Goal: Book appointment/travel/reservation

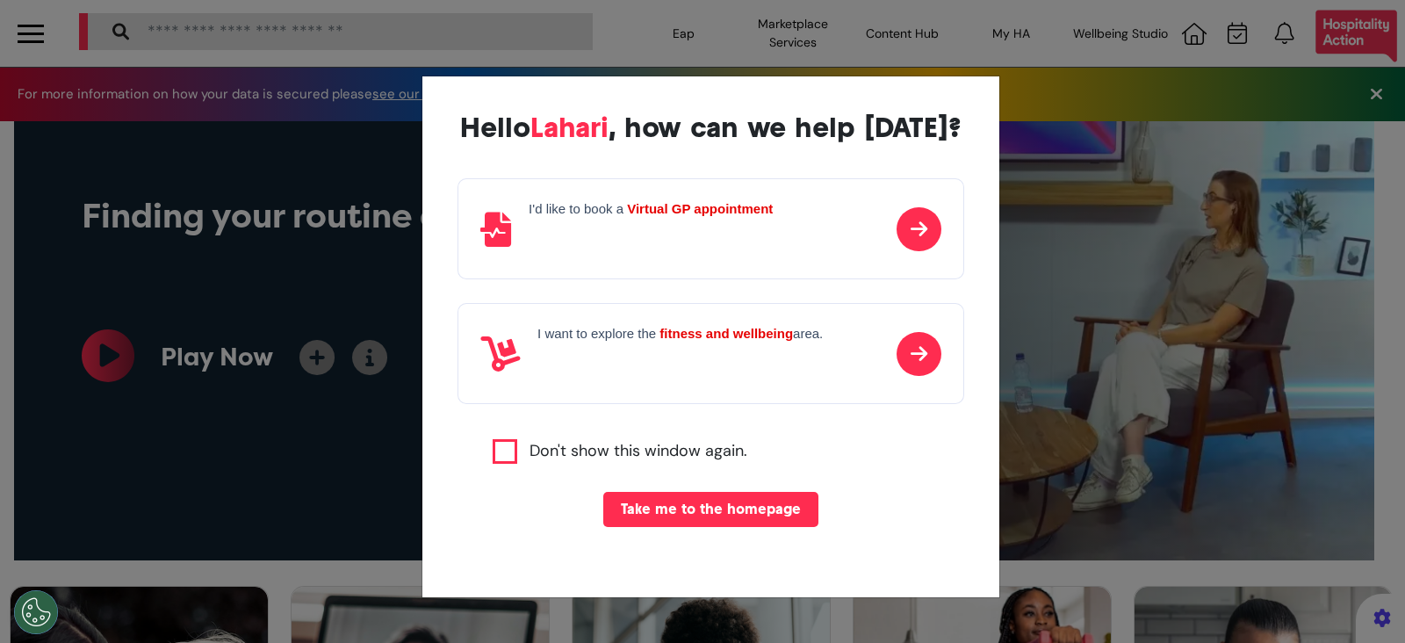
scroll to position [0, 702]
click at [733, 516] on button "Take me to the homepage" at bounding box center [710, 509] width 215 height 35
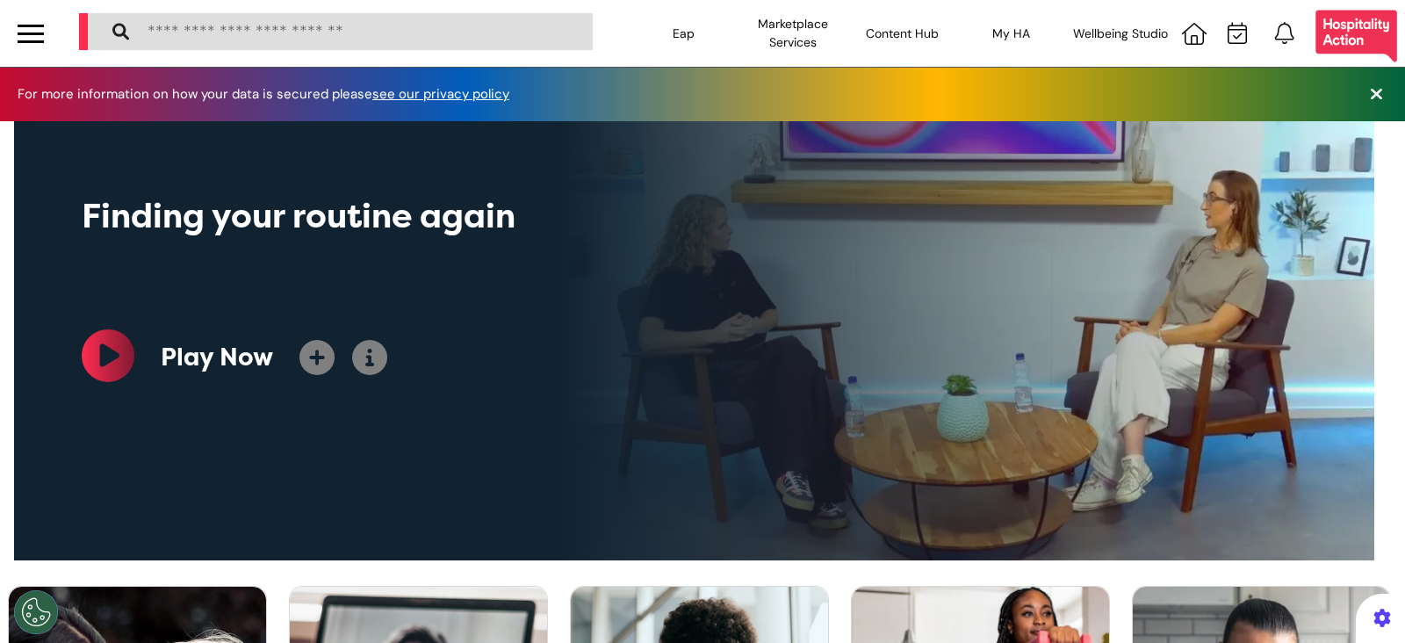
click at [30, 32] on div at bounding box center [31, 33] width 26 height 3
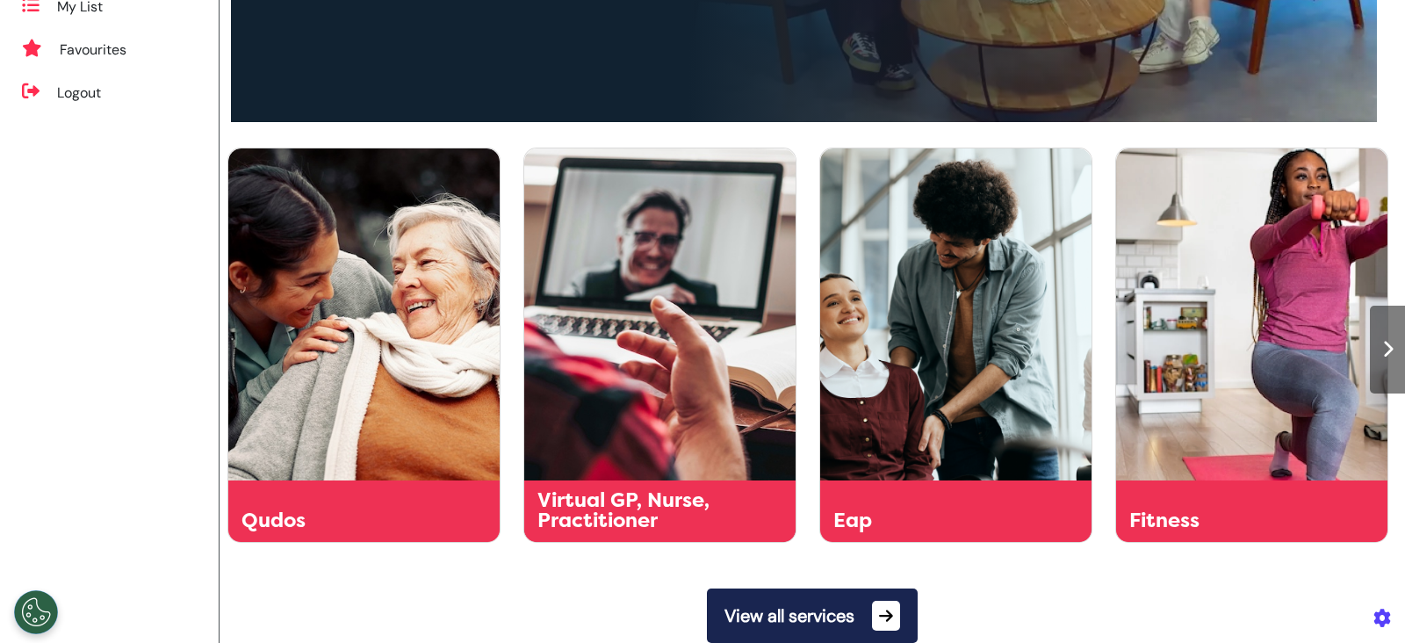
scroll to position [0, 0]
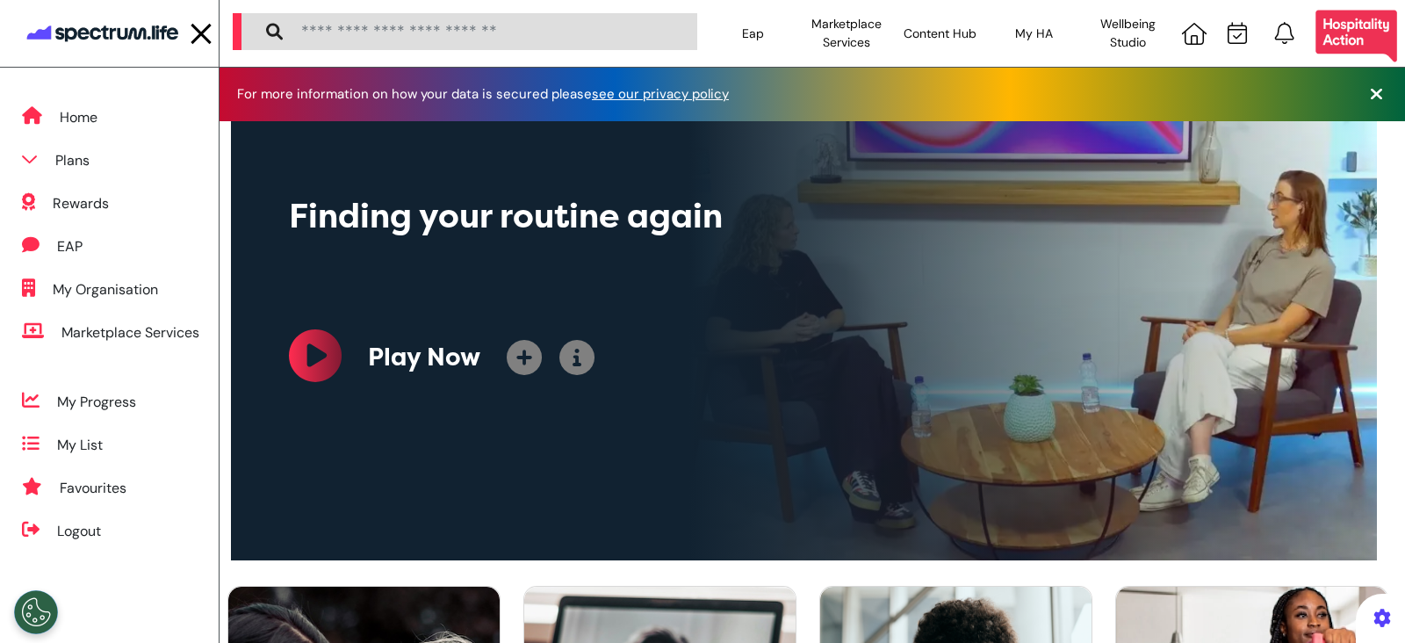
click at [196, 33] on div at bounding box center [201, 33] width 26 height 3
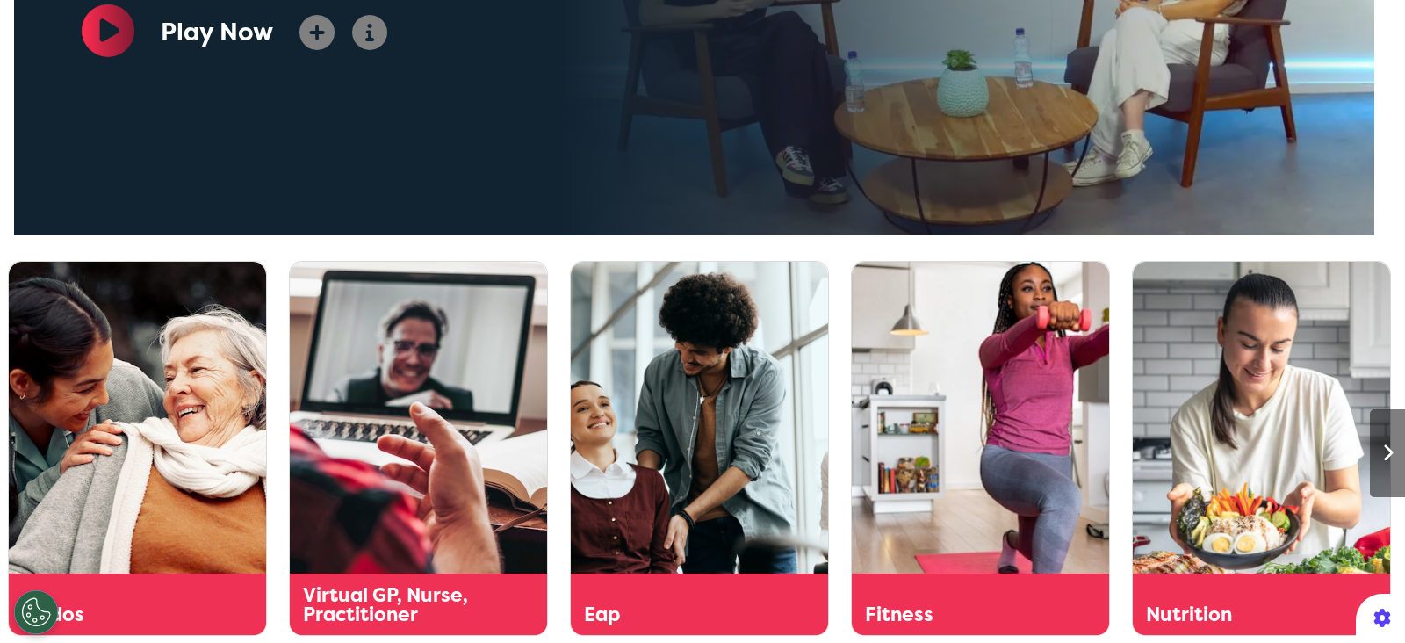
scroll to position [438, 0]
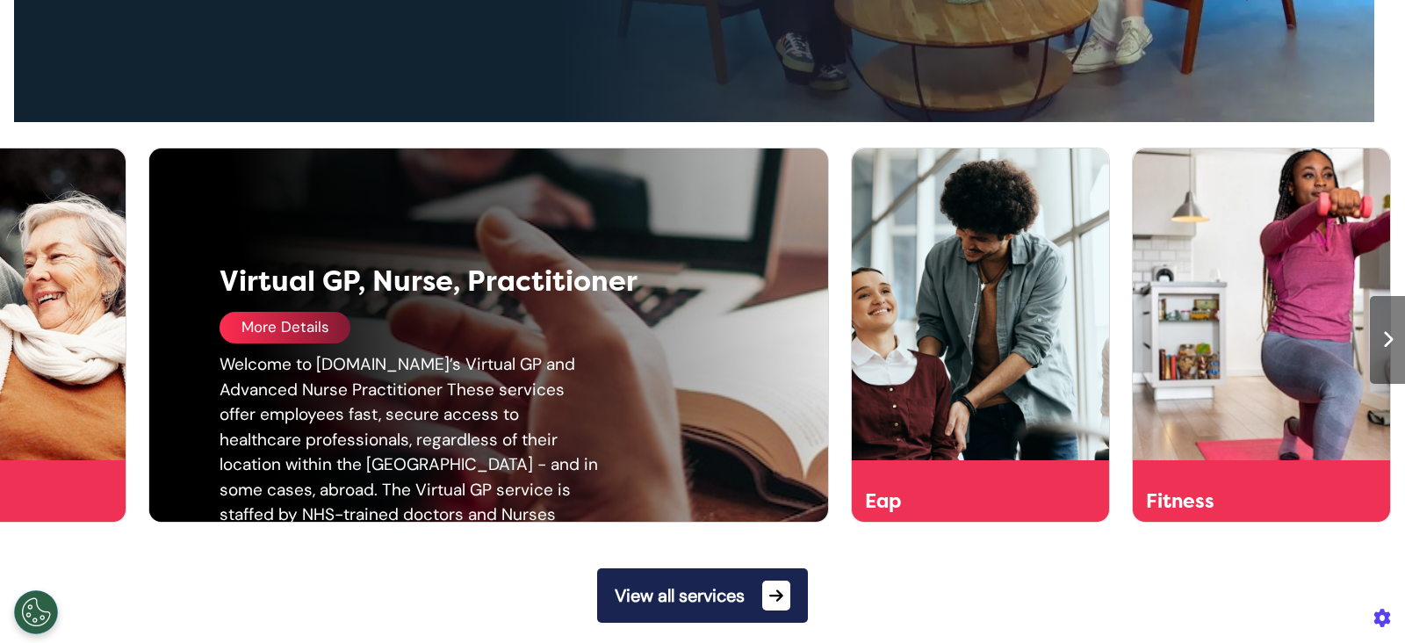
click at [287, 331] on div "More Details" at bounding box center [285, 328] width 131 height 32
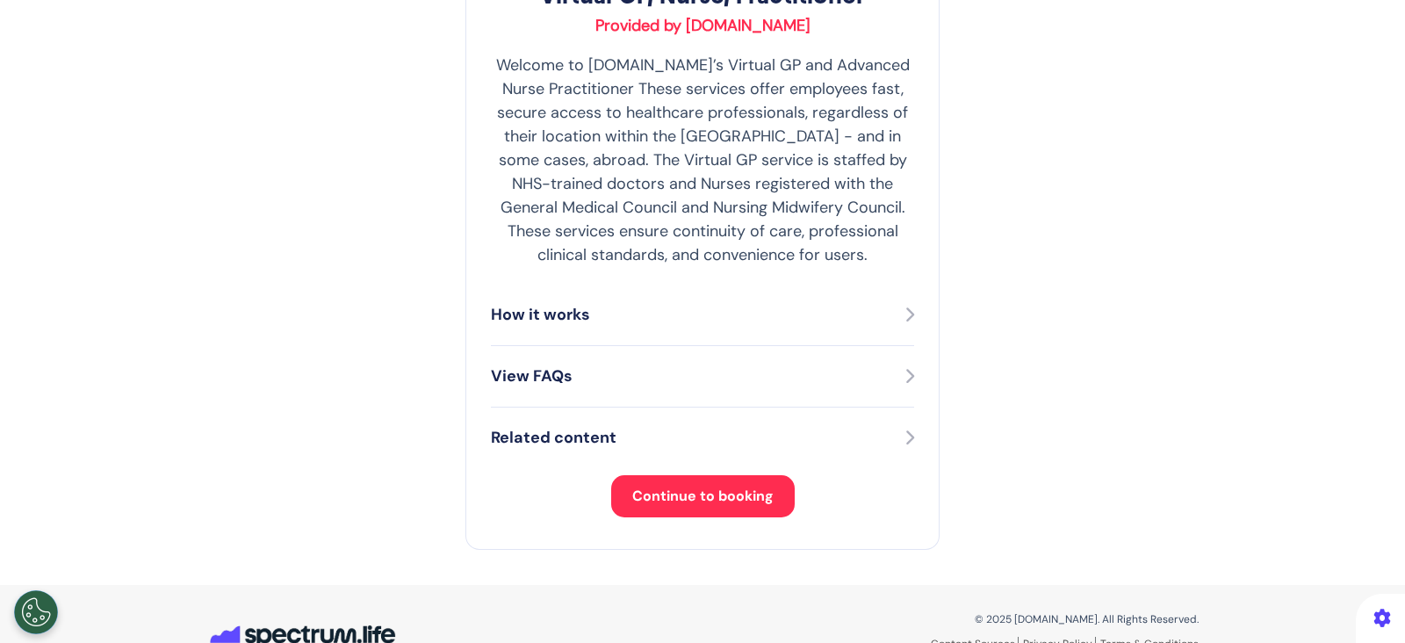
scroll to position [390, 0]
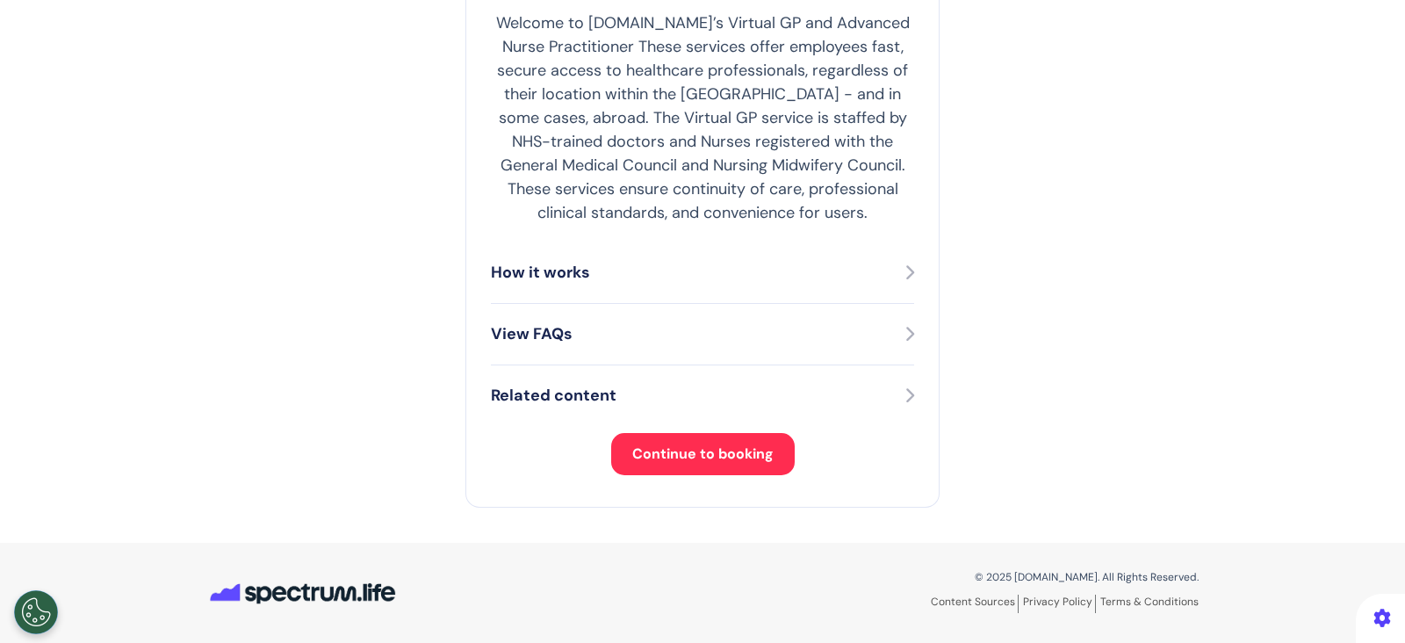
click at [699, 458] on span "Continue to booking" at bounding box center [702, 453] width 141 height 18
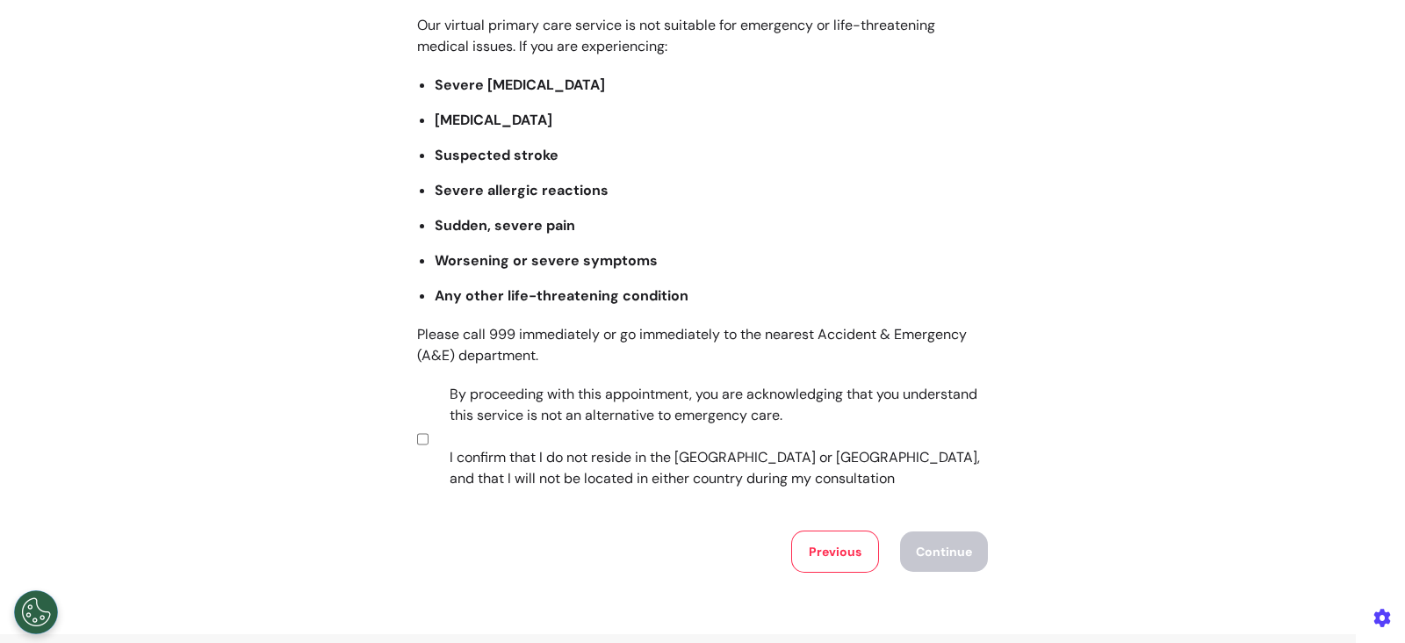
scroll to position [299, 0]
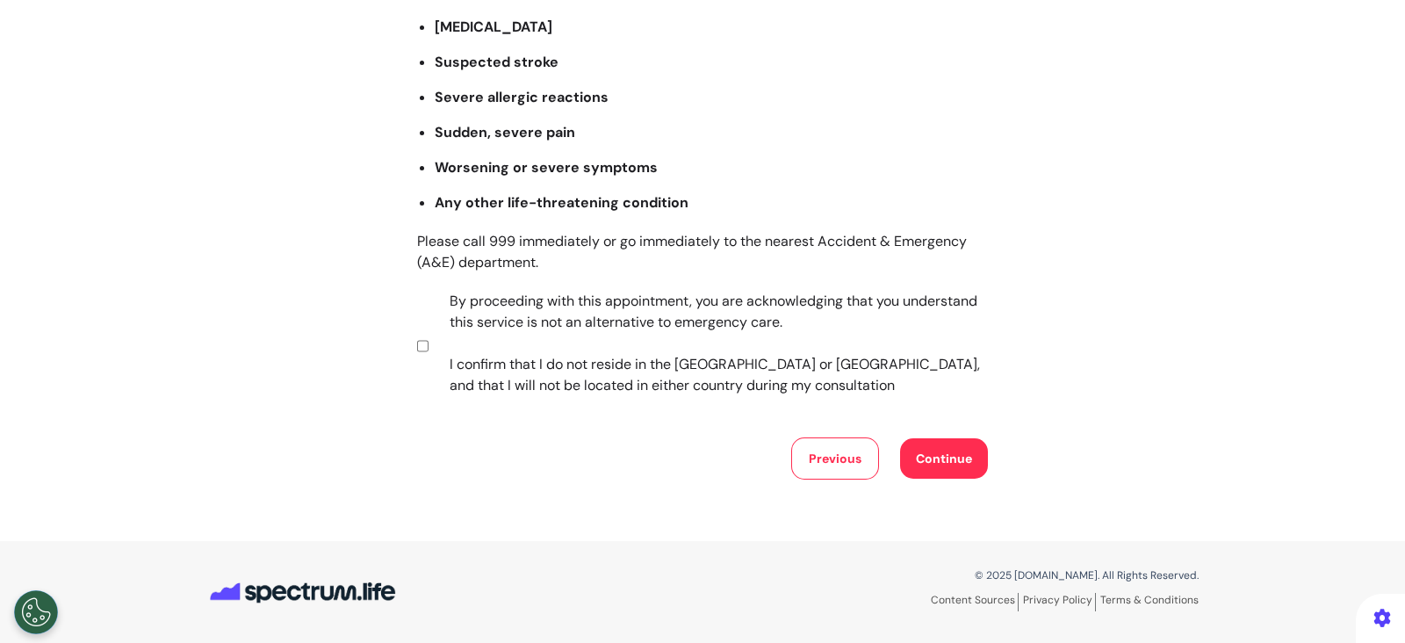
click at [919, 460] on button "Continue" at bounding box center [944, 458] width 88 height 40
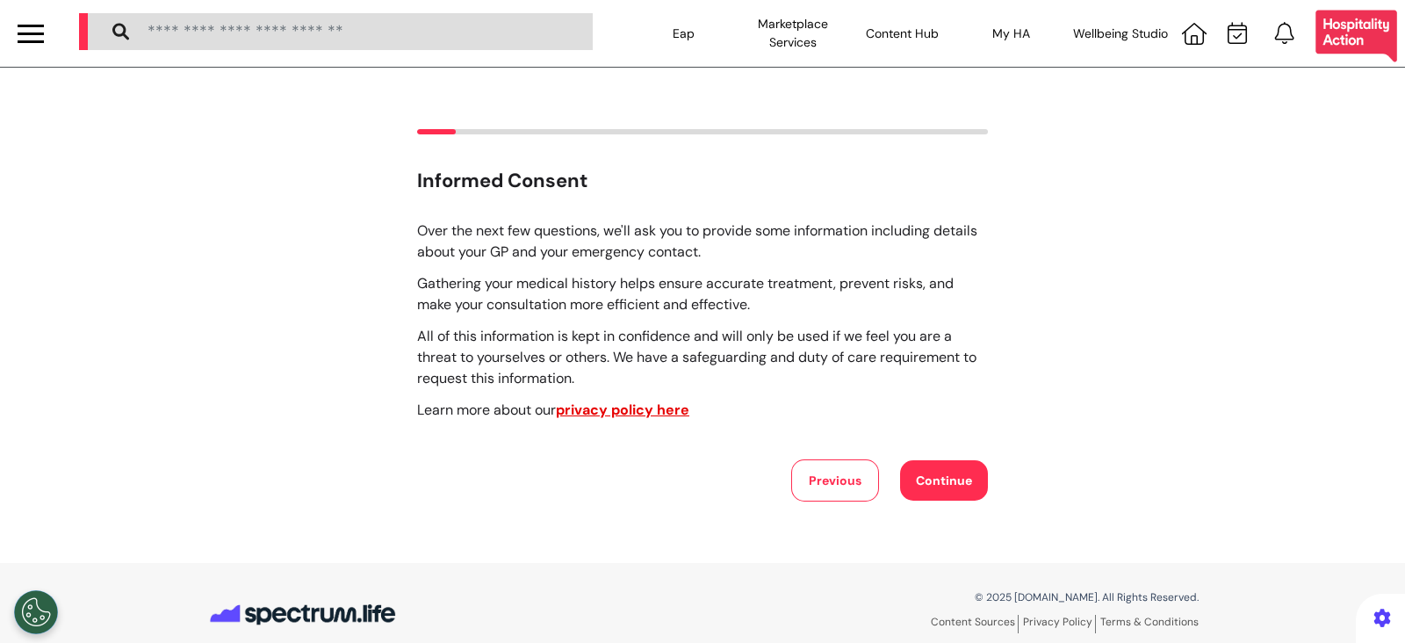
click at [979, 490] on div "Informed Consent Over the next few questions, we'll ask you to provide some inf…" at bounding box center [702, 315] width 1405 height 372
click at [941, 480] on button "Continue" at bounding box center [944, 480] width 88 height 40
select select "******"
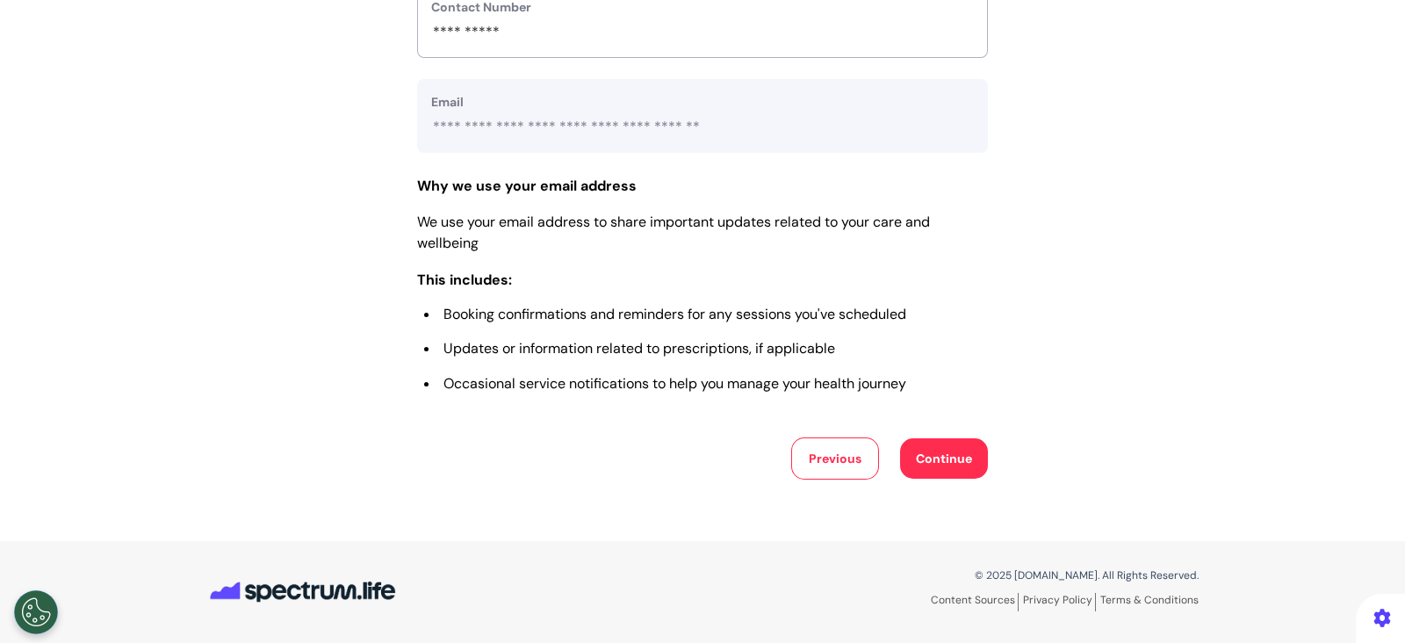
scroll to position [823, 0]
click at [924, 445] on button "Continue" at bounding box center [944, 458] width 88 height 40
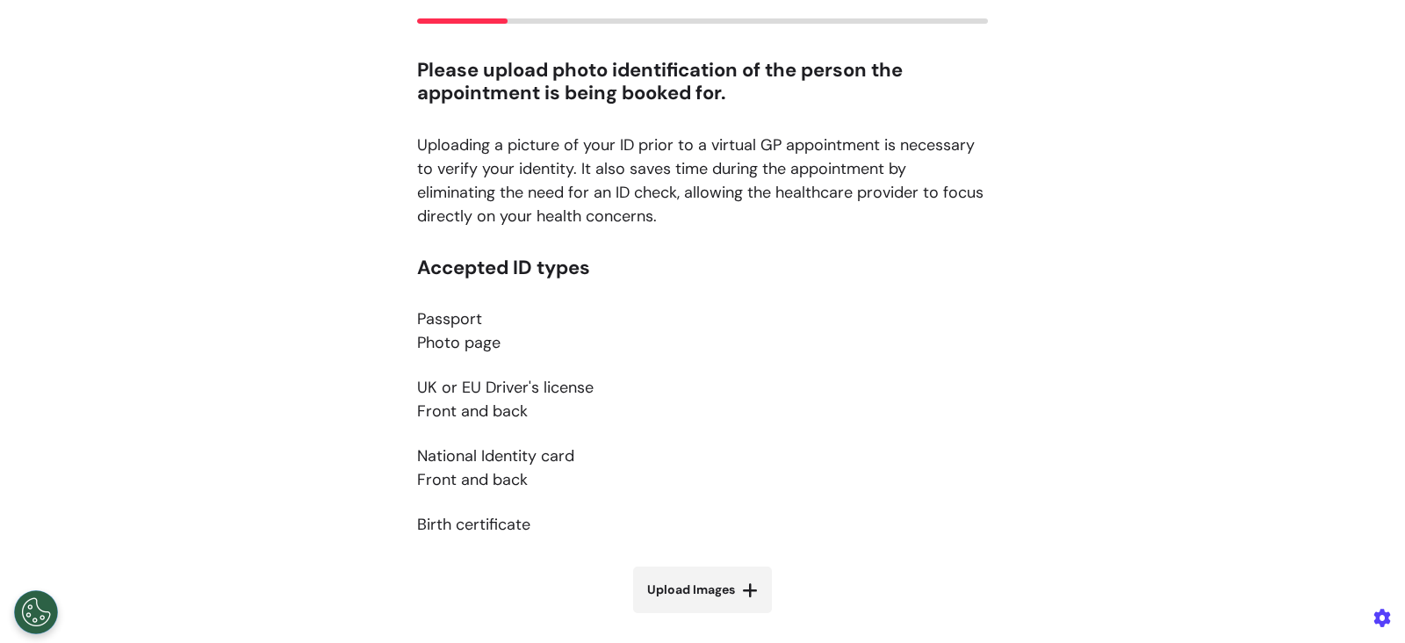
scroll to position [336, 0]
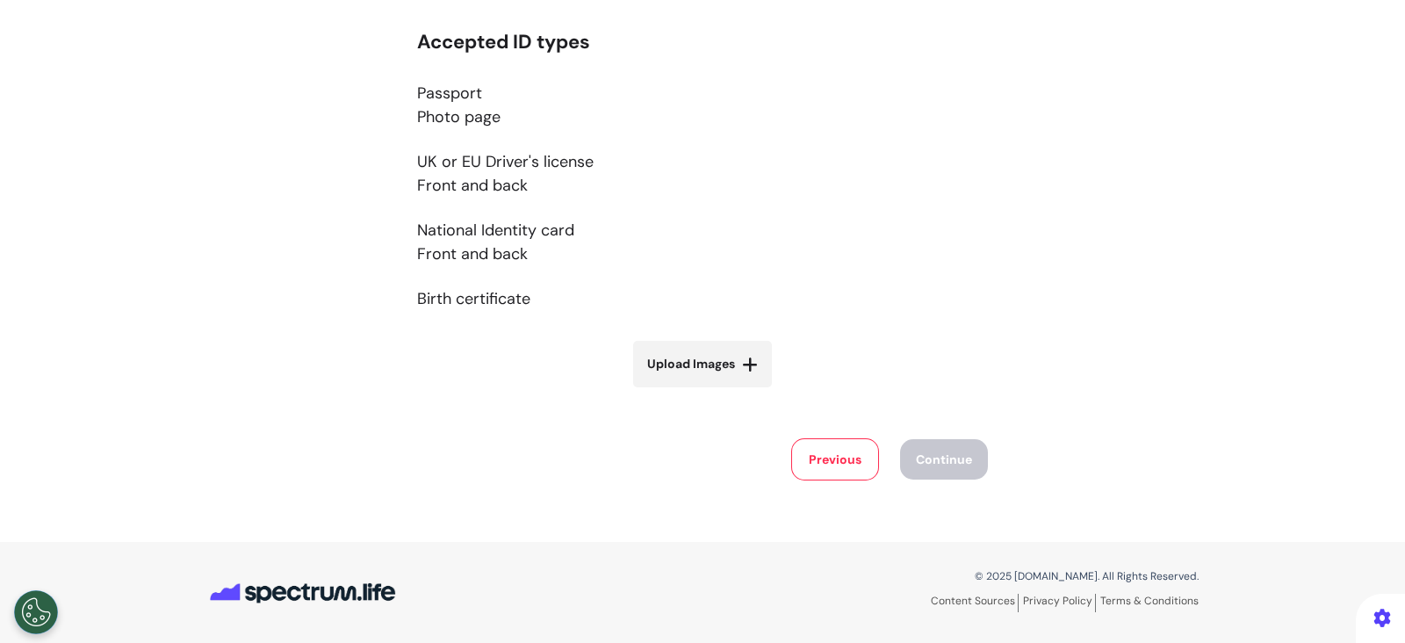
click at [742, 371] on icon at bounding box center [750, 365] width 16 height 18
click at [741, 392] on input "Upload Images" at bounding box center [702, 401] width 209 height 18
type input "**********"
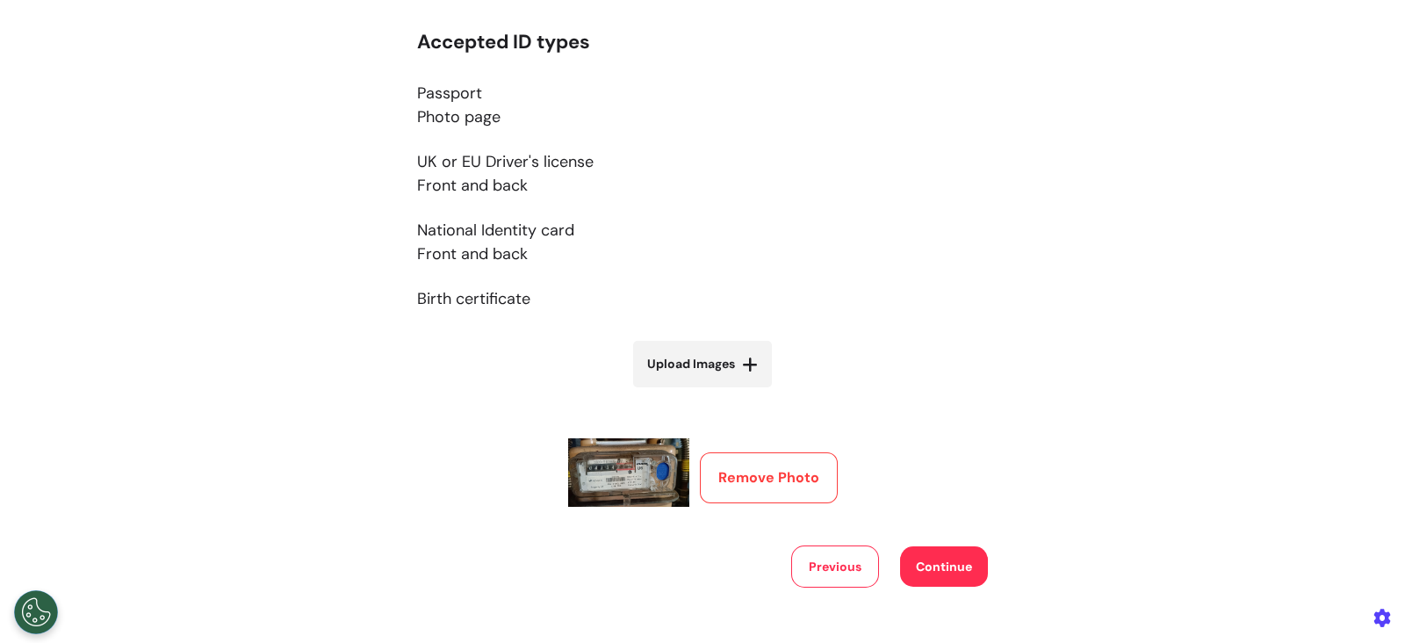
scroll to position [443, 0]
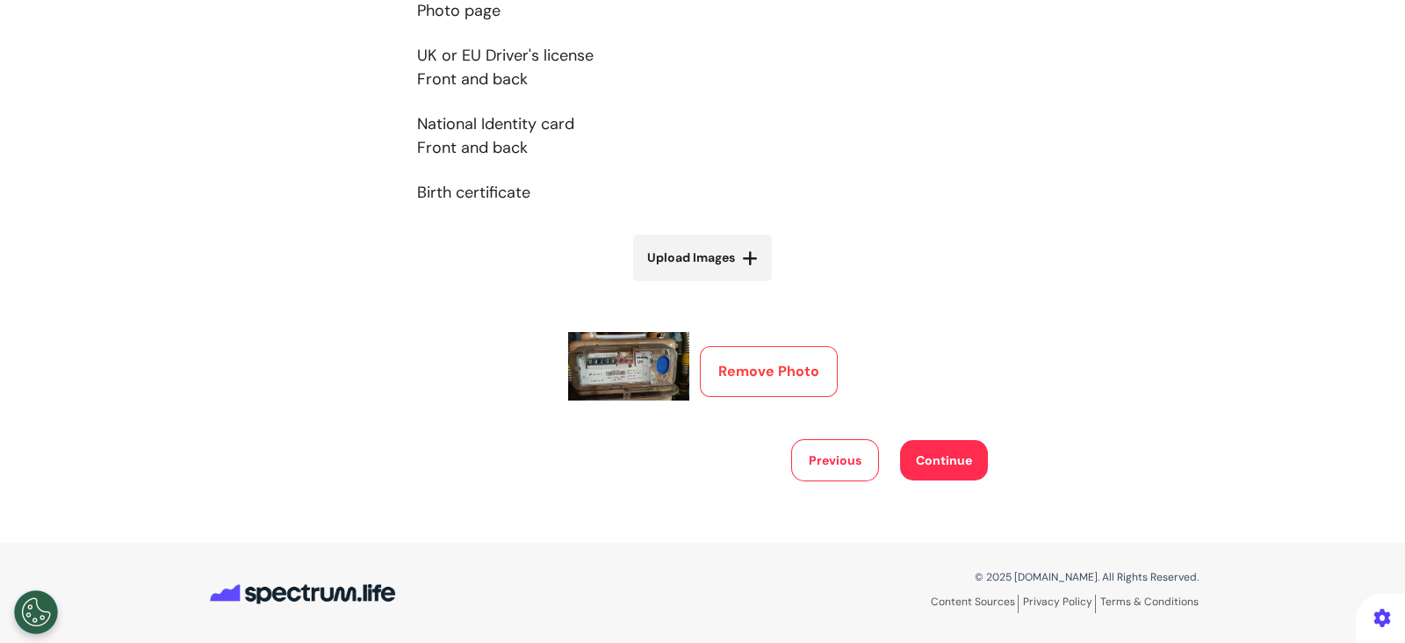
click at [926, 451] on button "Continue" at bounding box center [944, 460] width 88 height 40
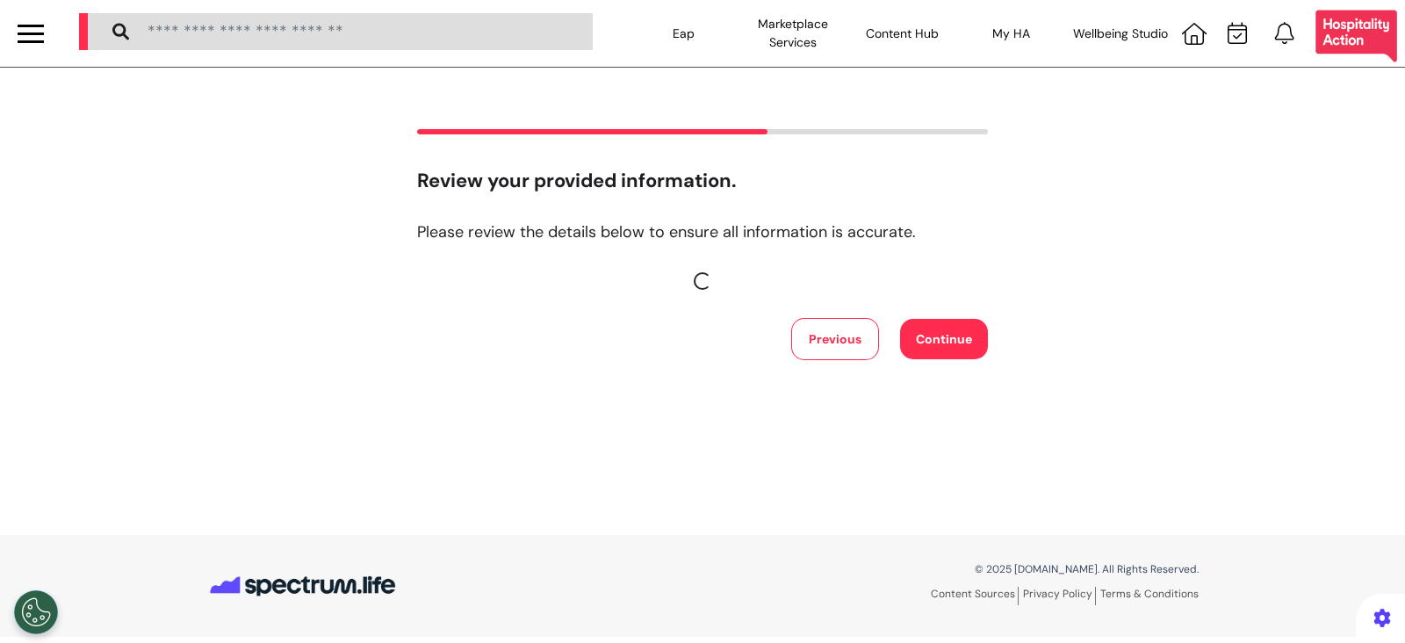
scroll to position [0, 0]
click at [929, 349] on button "Continue" at bounding box center [944, 339] width 88 height 40
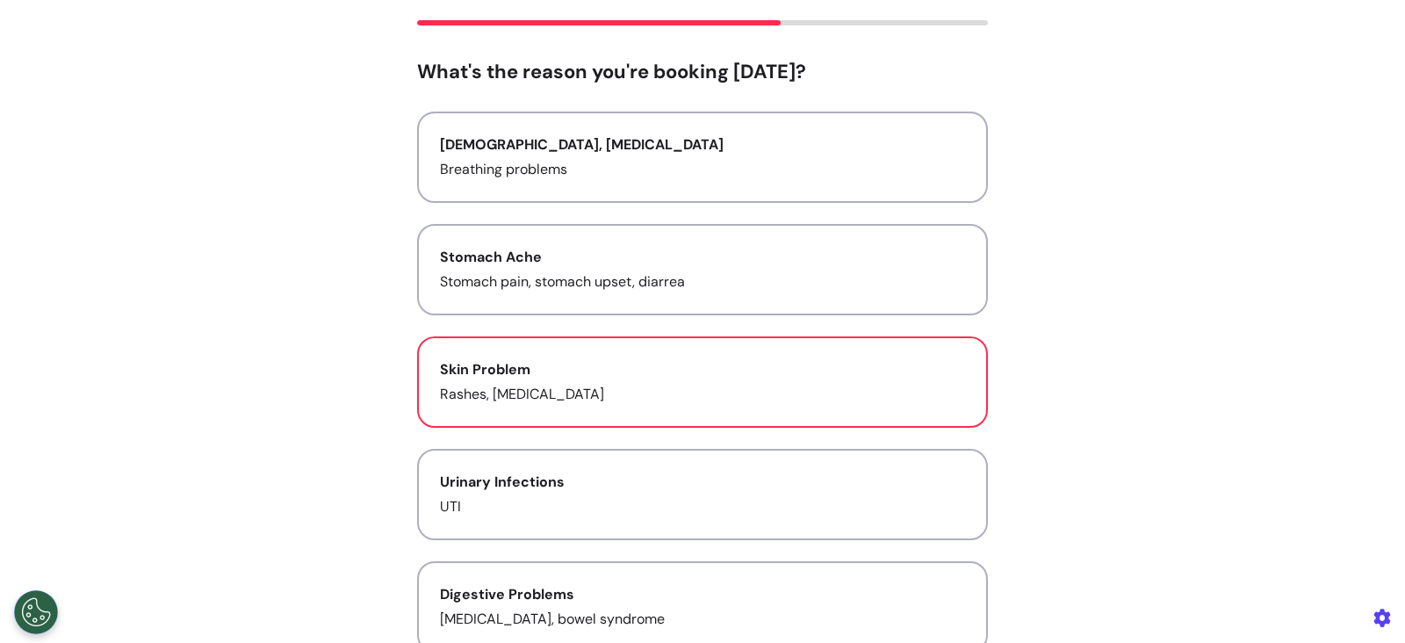
click at [651, 173] on p "Breathing problems" at bounding box center [702, 169] width 525 height 21
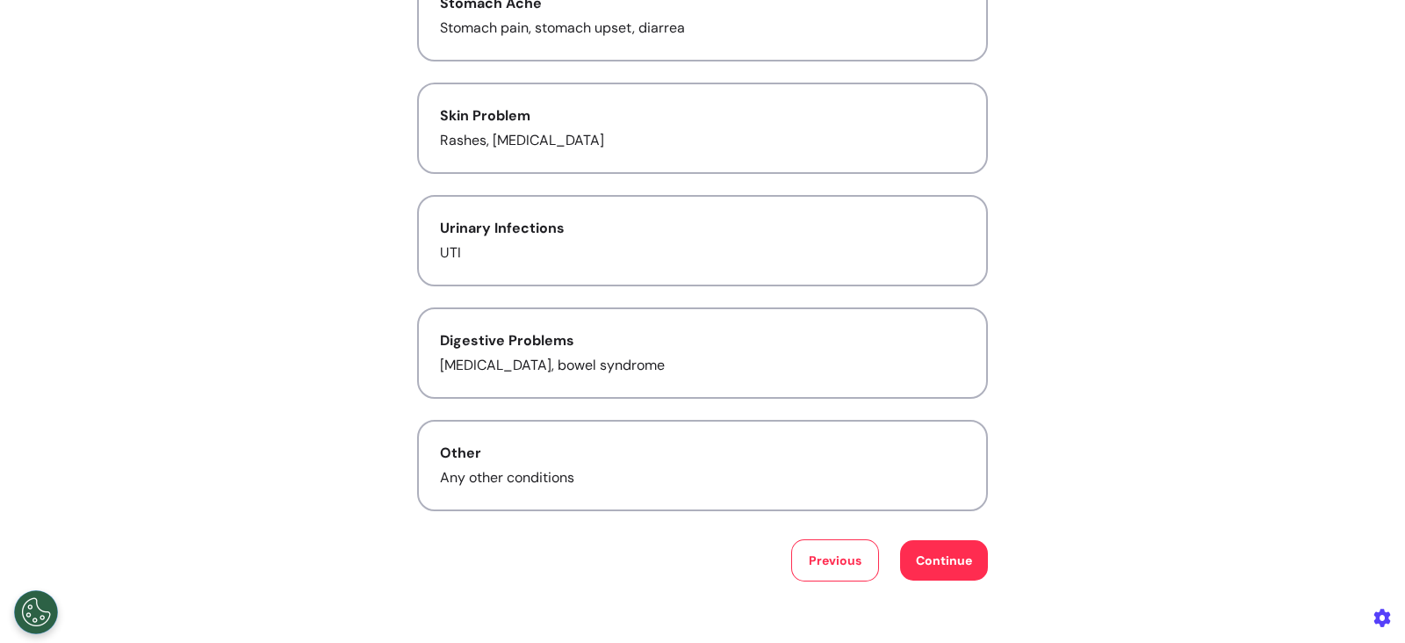
scroll to position [461, 0]
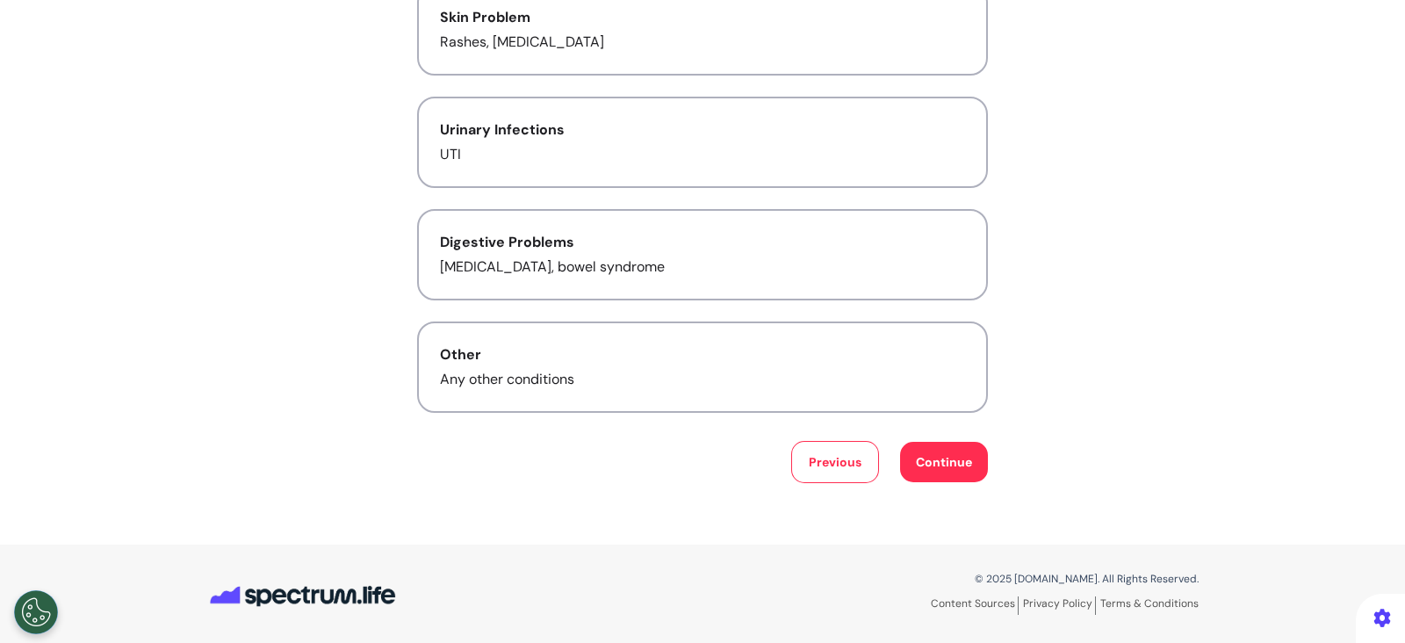
click at [939, 460] on button "Continue" at bounding box center [944, 462] width 88 height 40
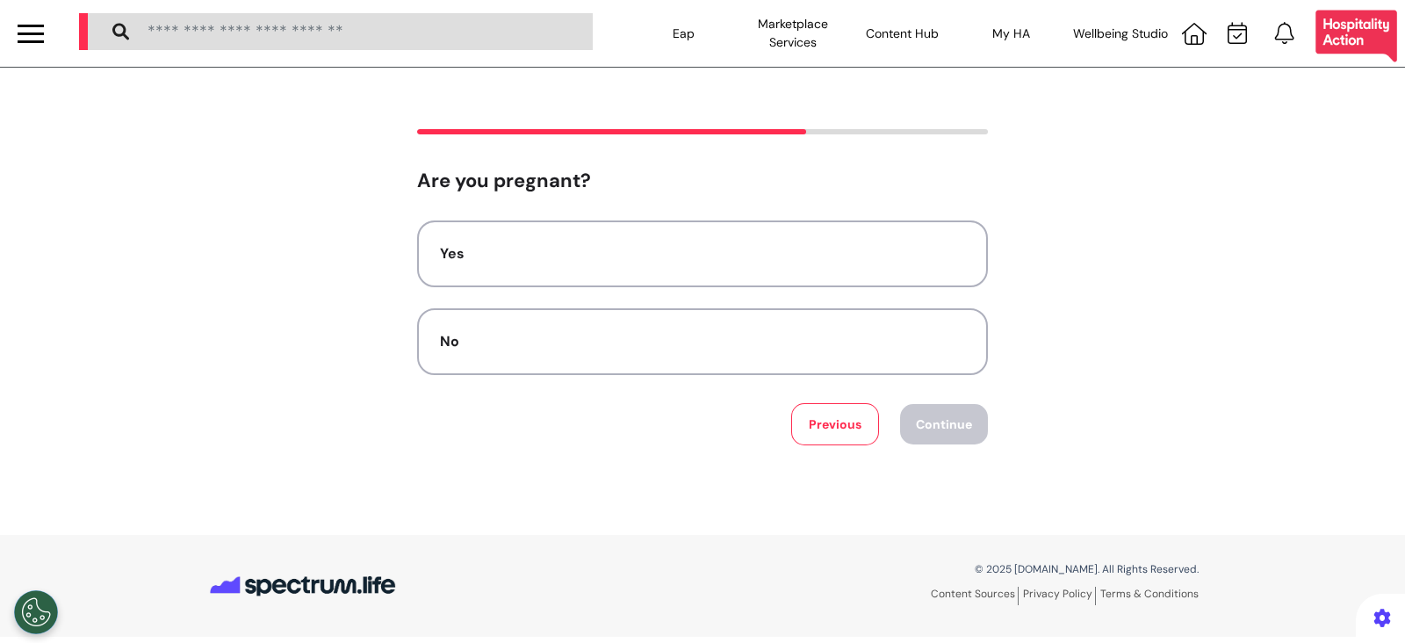
scroll to position [0, 0]
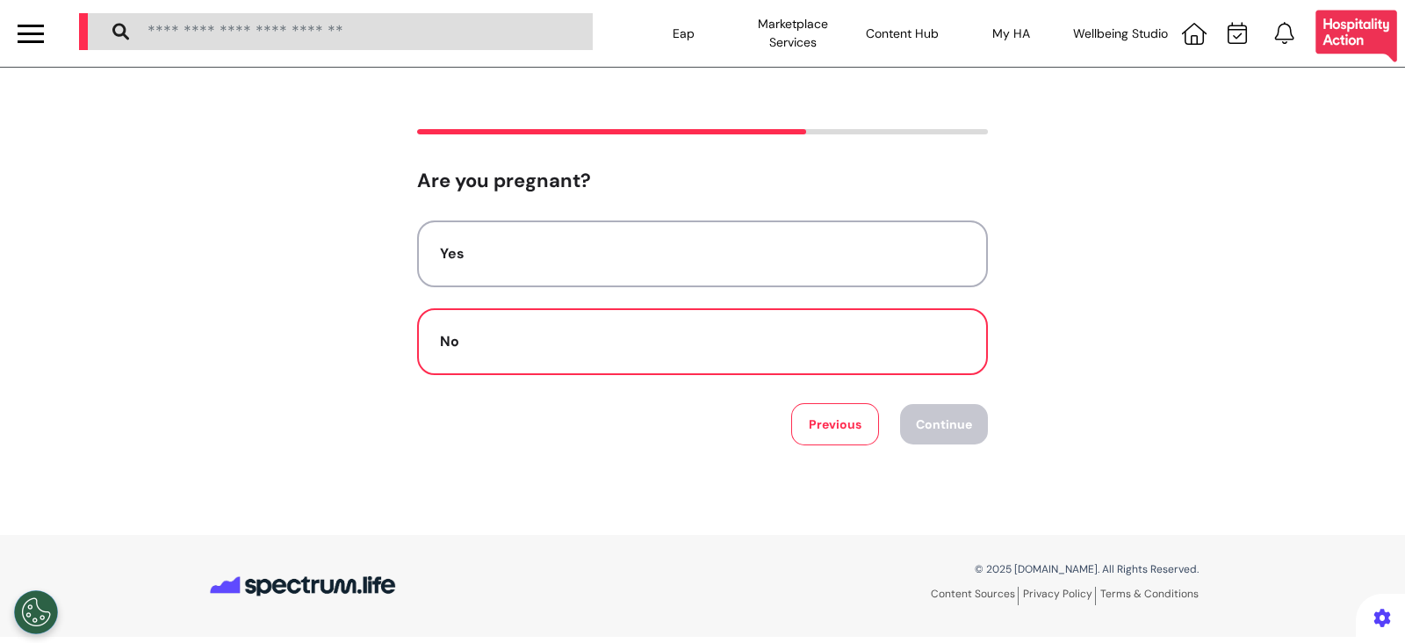
click at [652, 342] on div "No" at bounding box center [702, 341] width 525 height 21
click at [950, 432] on button "Continue" at bounding box center [944, 424] width 88 height 40
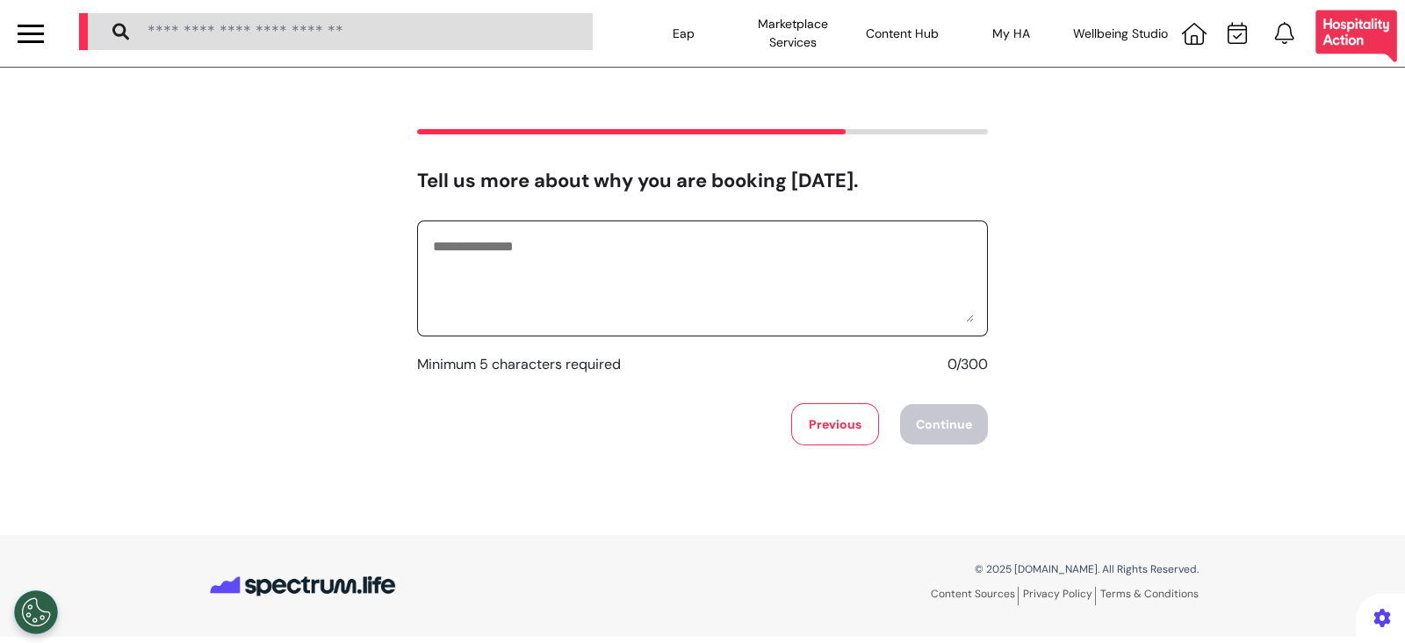
click at [725, 262] on textarea at bounding box center [702, 278] width 543 height 88
type textarea "**********"
click at [965, 414] on button "Continue" at bounding box center [944, 424] width 88 height 40
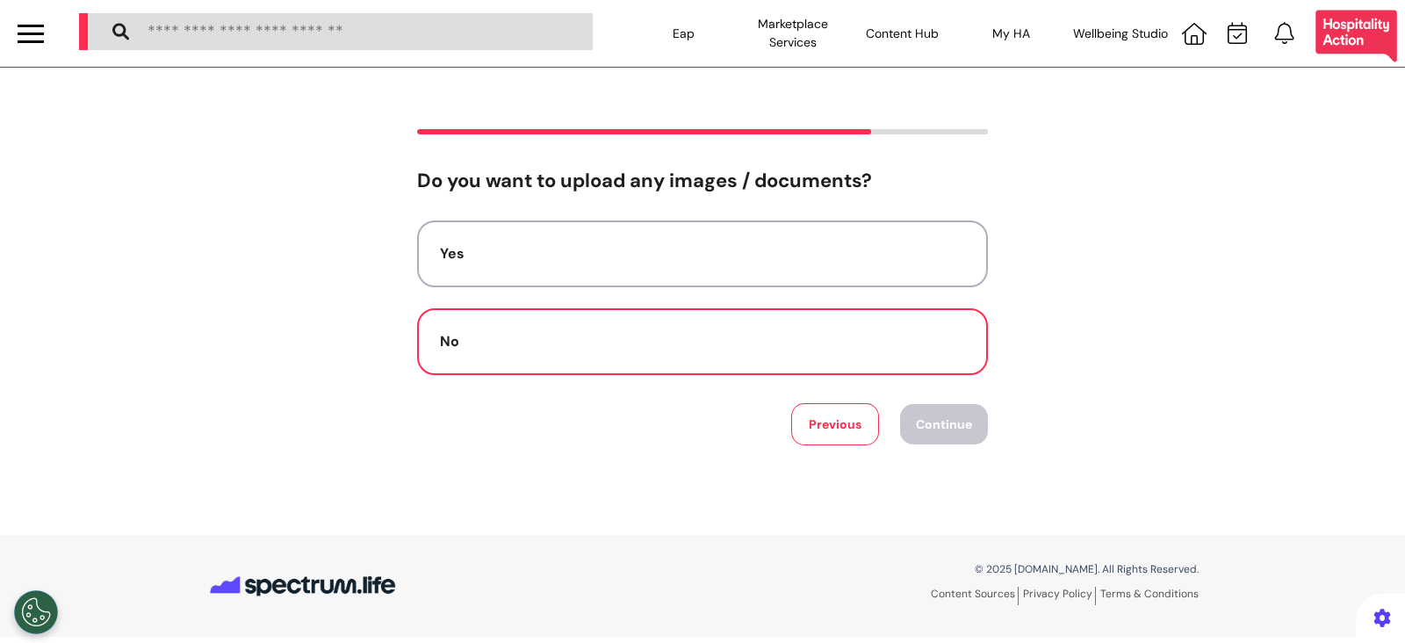
click at [826, 331] on div "No" at bounding box center [702, 341] width 525 height 21
click at [915, 395] on div "Yes No Previous Continue" at bounding box center [702, 332] width 571 height 225
click at [930, 419] on button "Continue" at bounding box center [944, 424] width 88 height 40
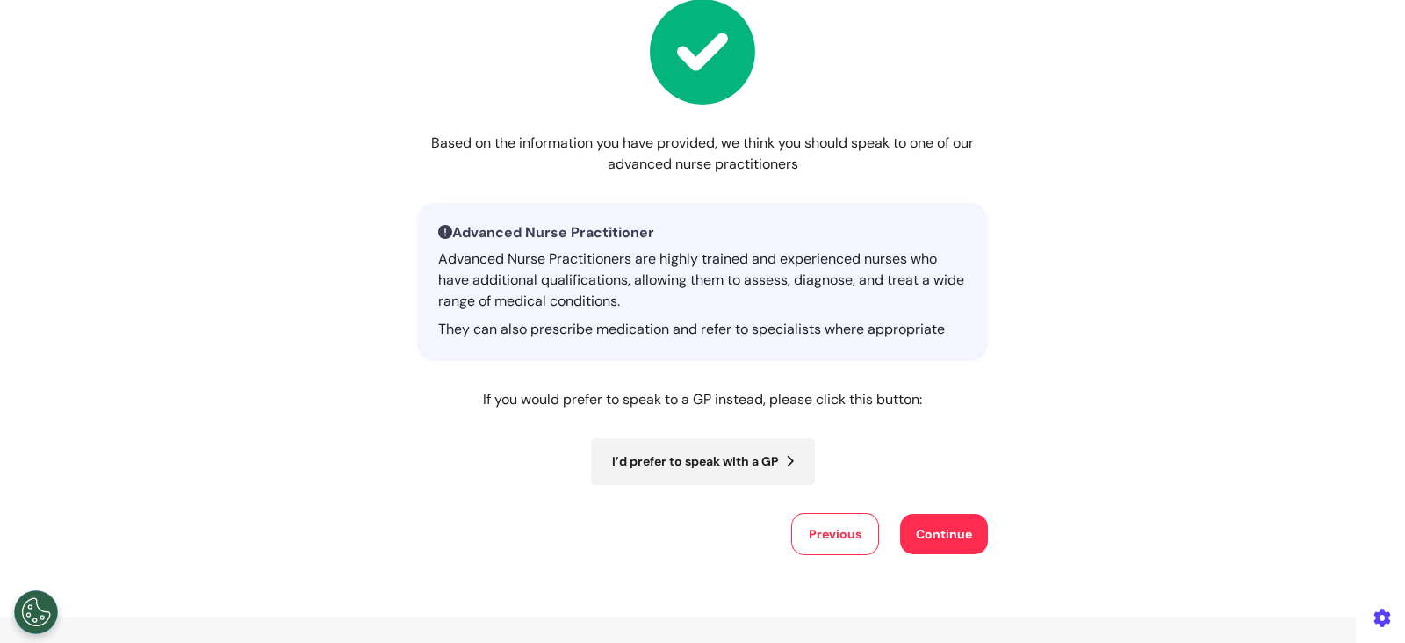
scroll to position [246, 0]
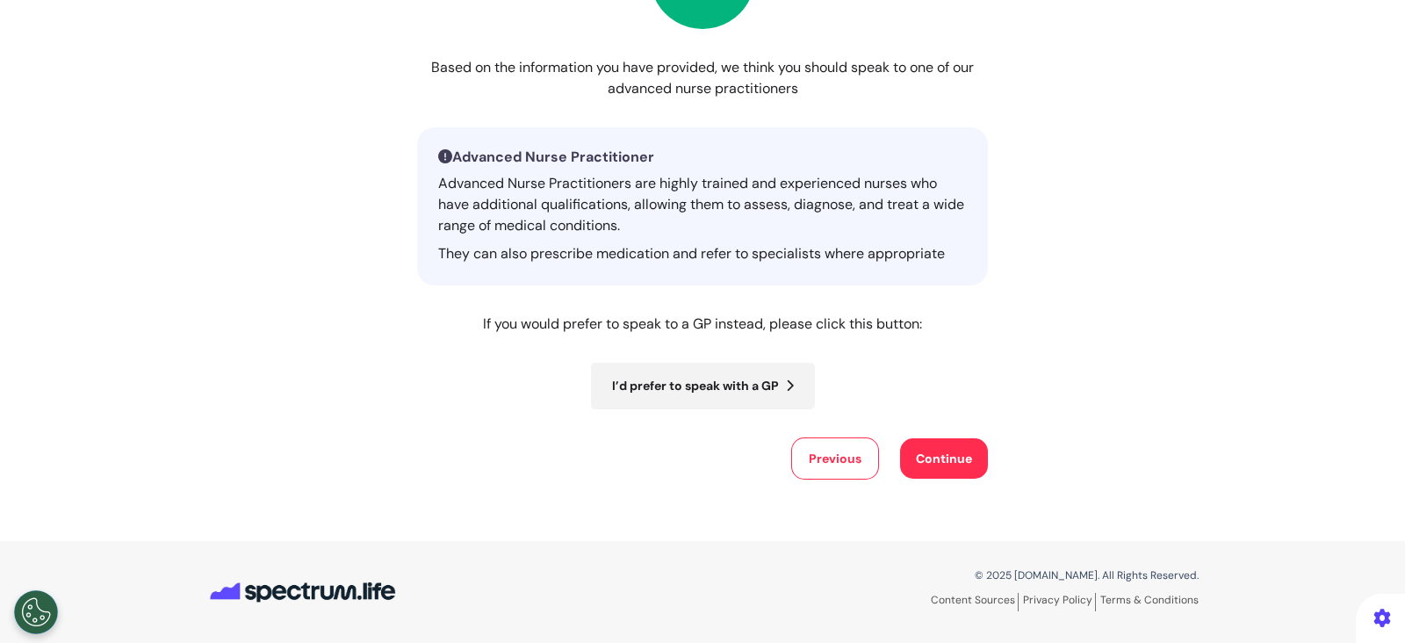
click at [948, 467] on button "Continue" at bounding box center [944, 458] width 88 height 40
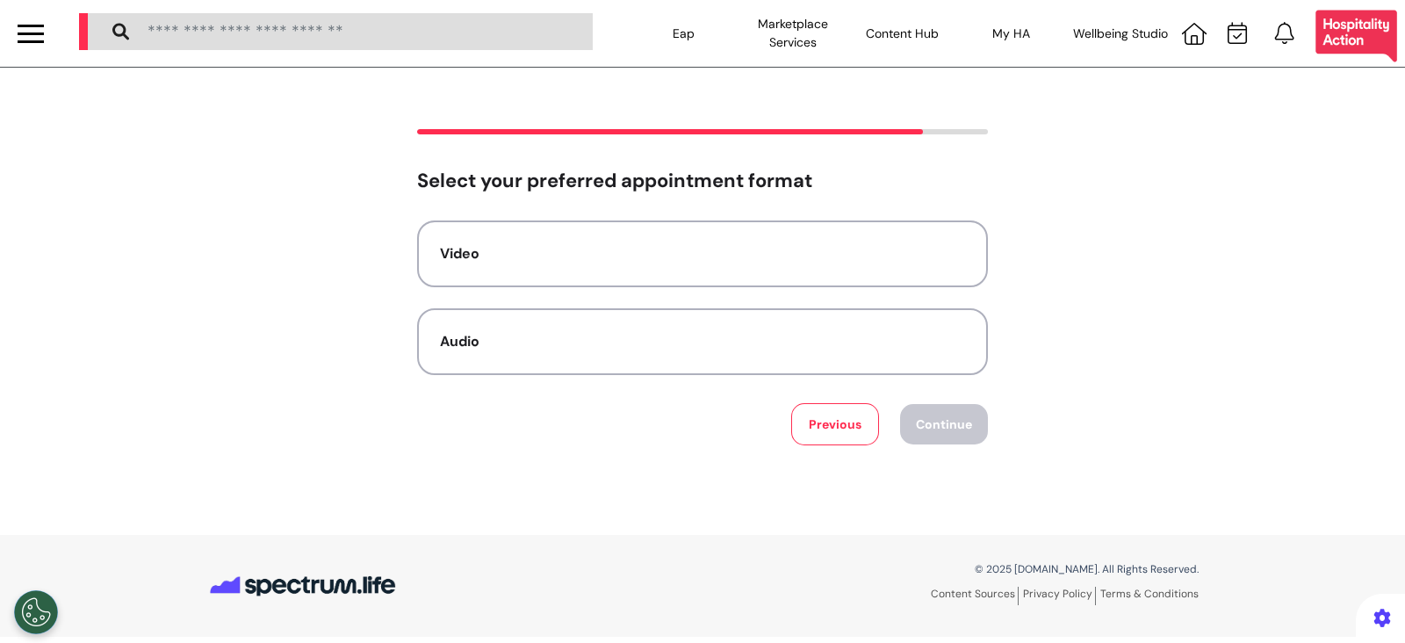
click at [873, 294] on div "Video Audio" at bounding box center [702, 297] width 571 height 155
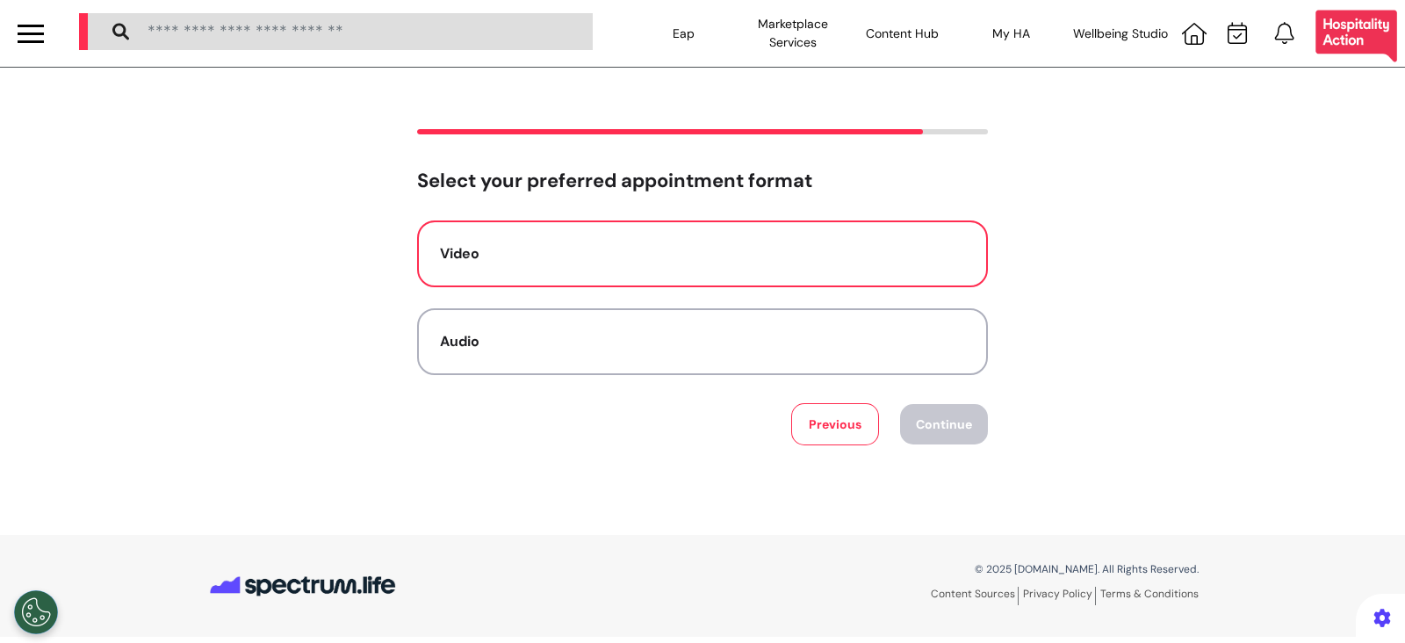
click at [869, 270] on button "Video" at bounding box center [702, 253] width 571 height 67
click at [960, 432] on button "Continue" at bounding box center [944, 424] width 88 height 40
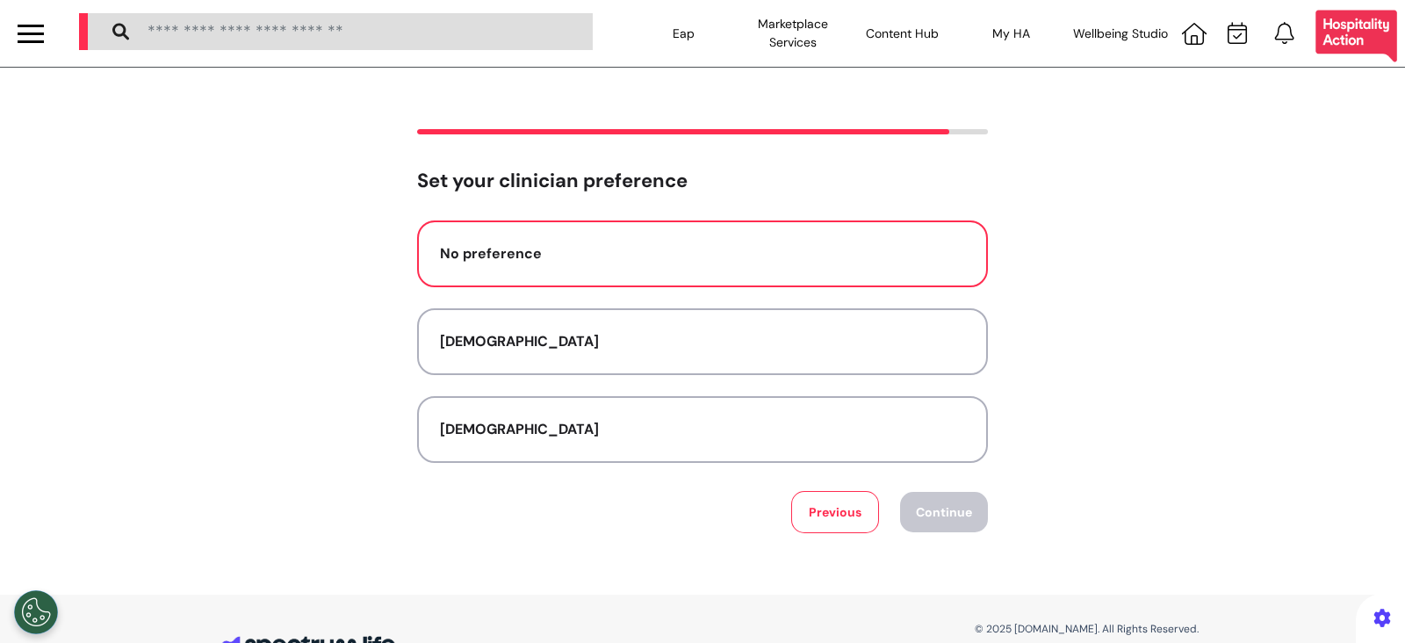
click at [811, 234] on button "No preference" at bounding box center [702, 253] width 571 height 67
click at [945, 521] on button "Continue" at bounding box center [944, 512] width 88 height 40
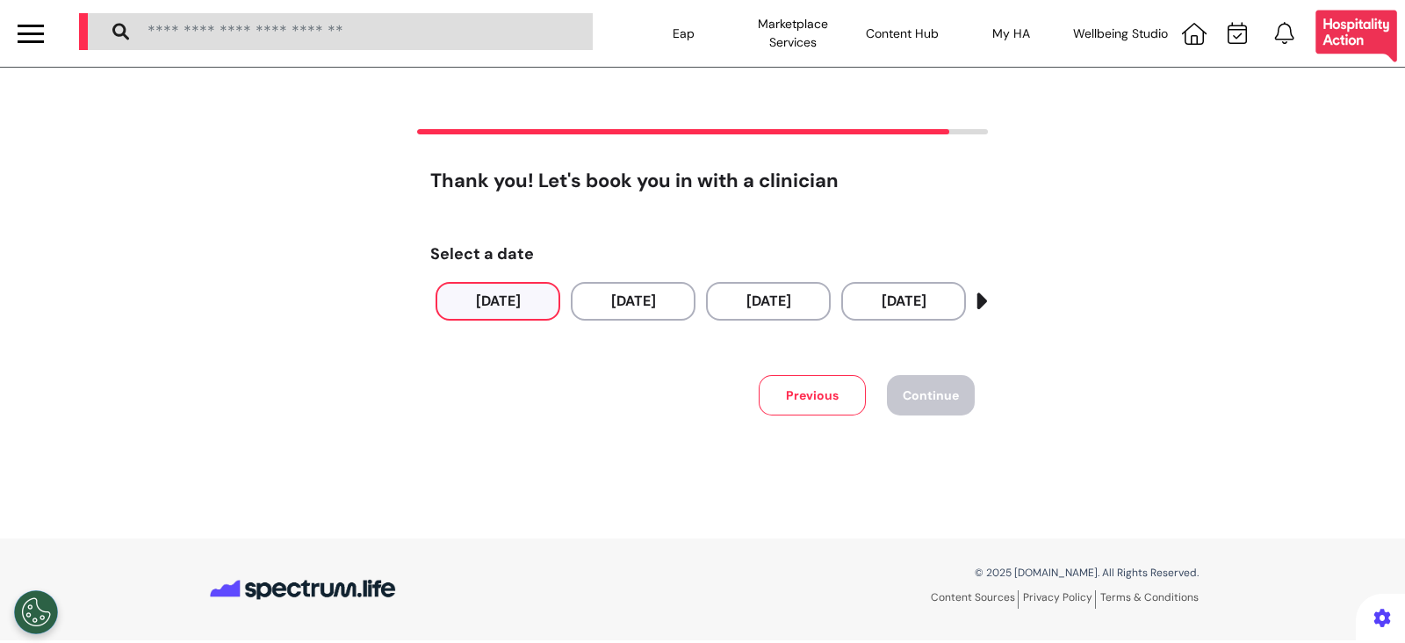
click at [524, 292] on button "03 Oct 2025" at bounding box center [498, 301] width 125 height 39
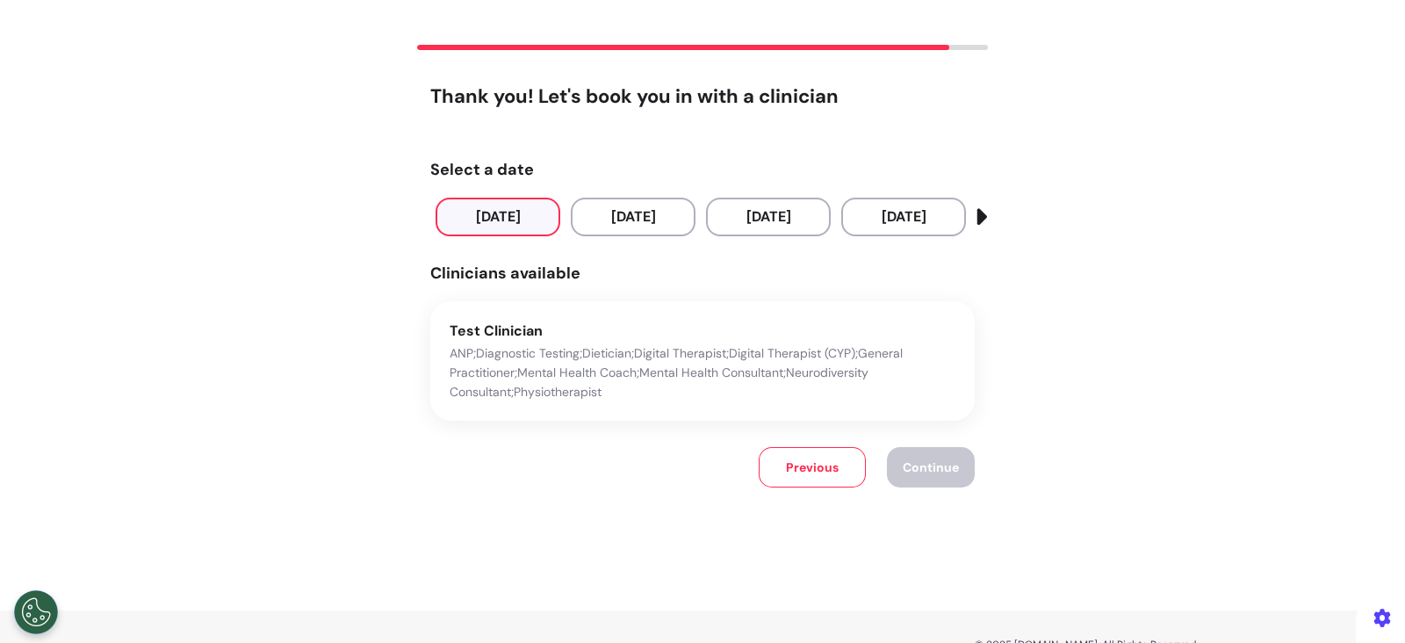
scroll to position [153, 0]
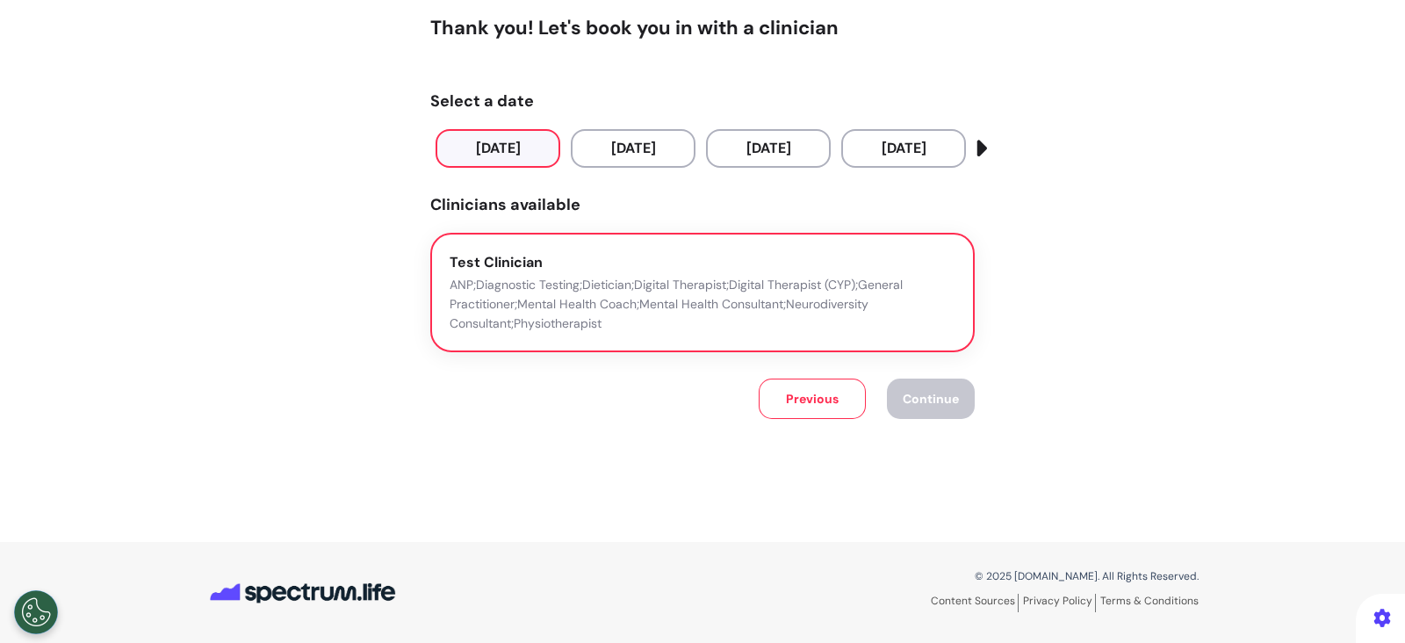
click at [567, 314] on p "ANP;Diagnostic Testing;Dietician;Digital Therapist;Digital Therapist (CYP);Gene…" at bounding box center [703, 304] width 506 height 58
drag, startPoint x: 937, startPoint y: 401, endPoint x: 928, endPoint y: 413, distance: 14.4
click at [936, 403] on span "Continue" at bounding box center [931, 399] width 56 height 16
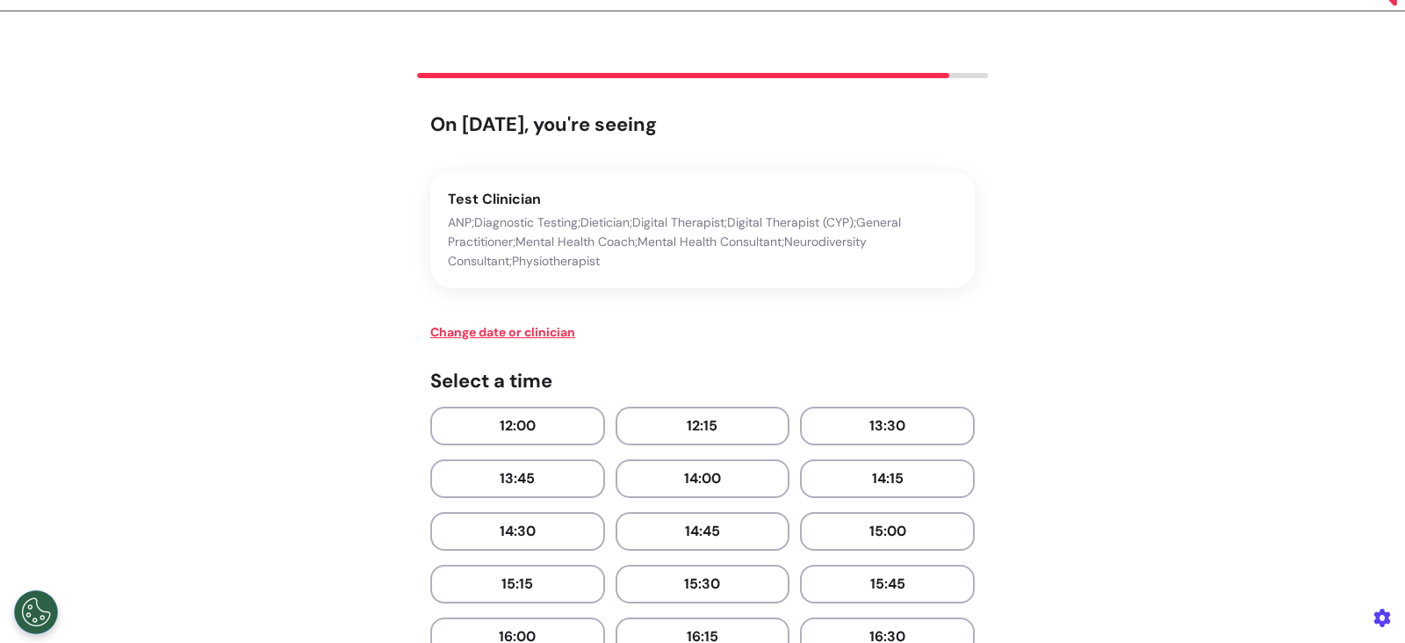
scroll to position [0, 0]
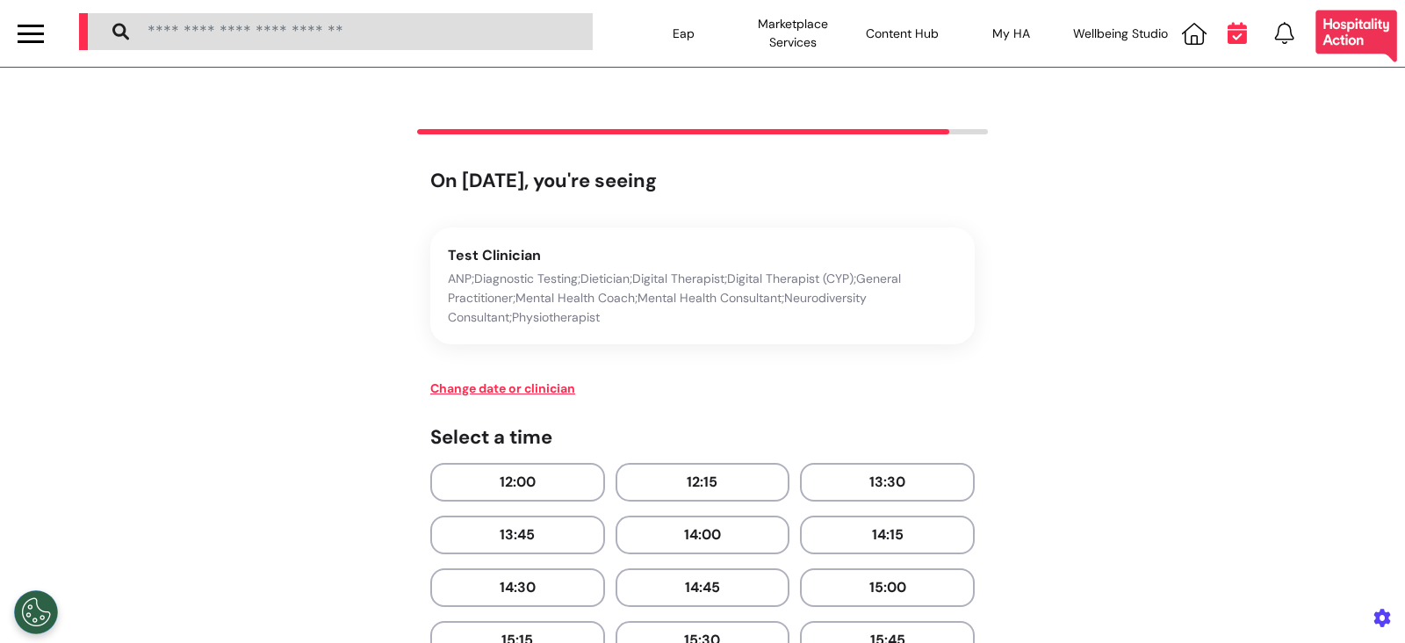
click at [1229, 32] on icon at bounding box center [1237, 33] width 19 height 22
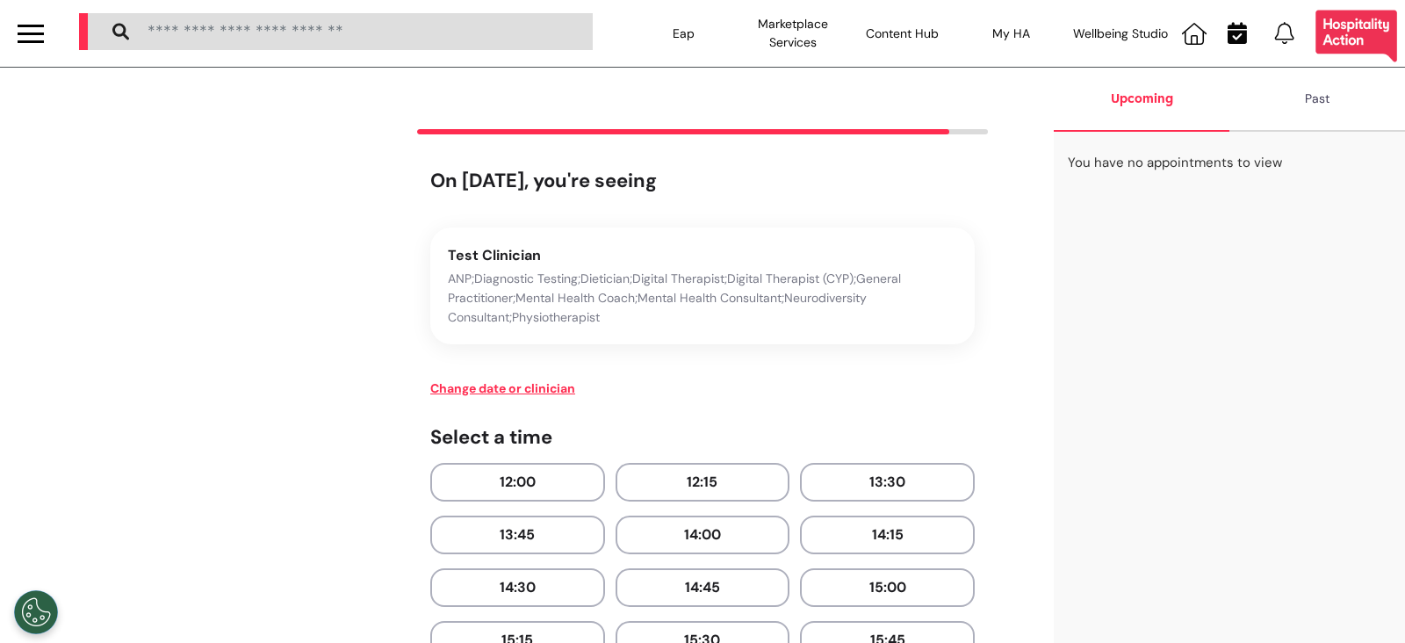
click at [1236, 41] on icon at bounding box center [1237, 33] width 19 height 22
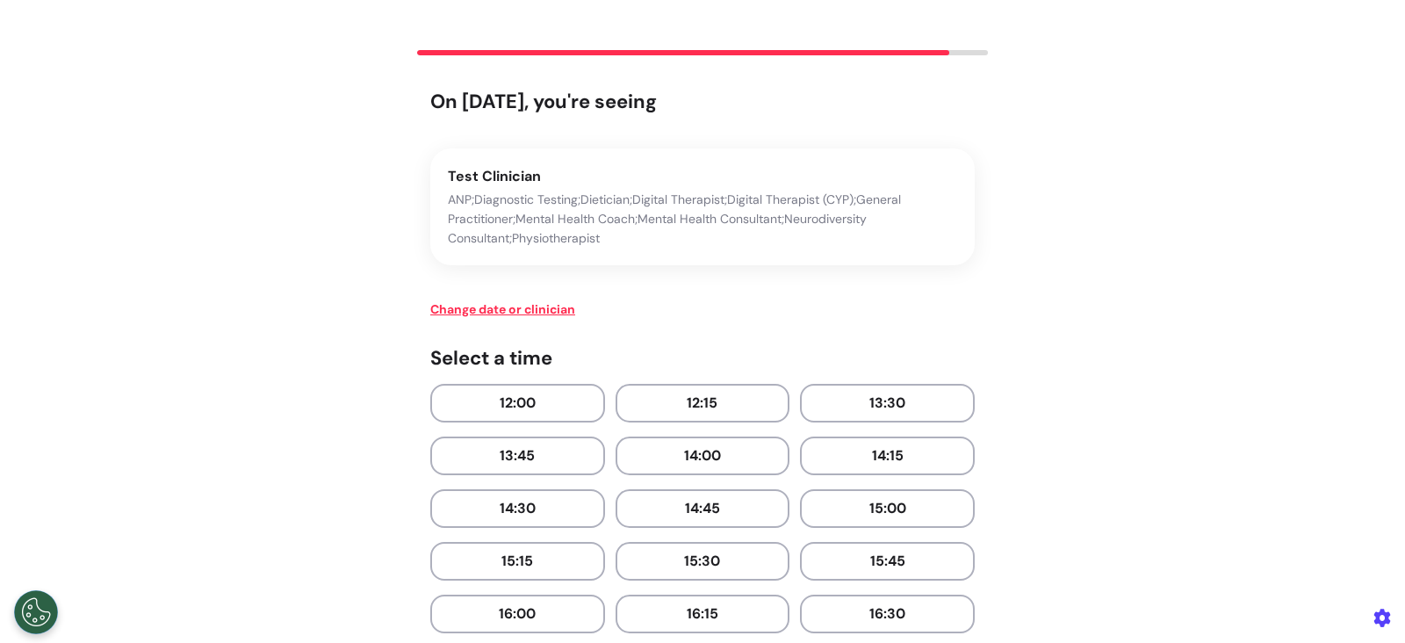
scroll to position [329, 0]
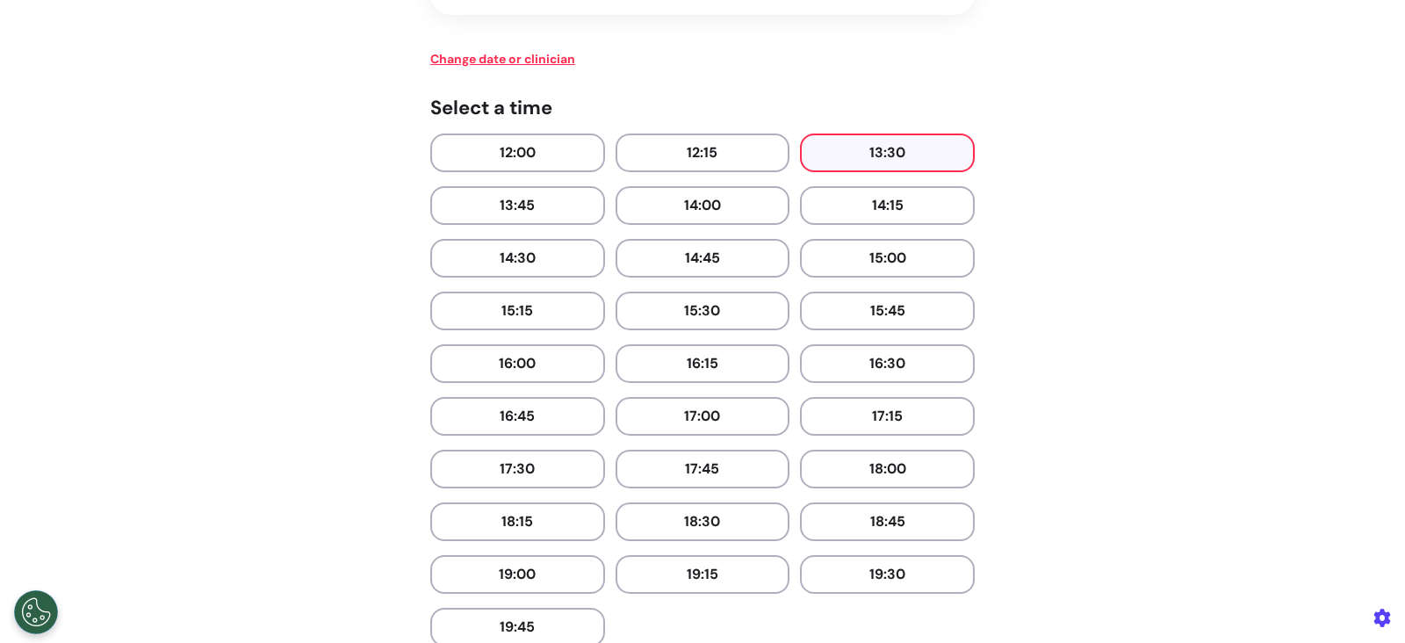
click at [900, 144] on button "13:30" at bounding box center [887, 152] width 175 height 39
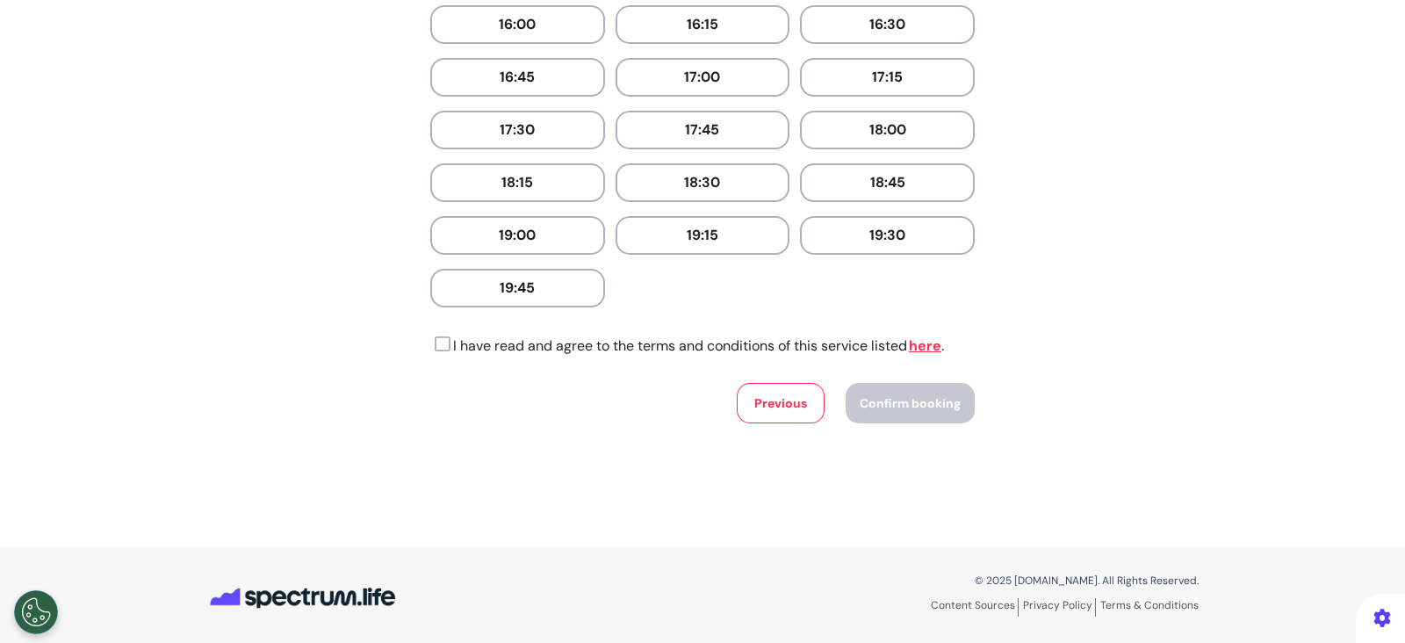
drag, startPoint x: 436, startPoint y: 341, endPoint x: 929, endPoint y: 426, distance: 500.0
click at [438, 342] on icon at bounding box center [440, 344] width 20 height 18
click at [887, 404] on span "Confirm booking" at bounding box center [910, 403] width 101 height 16
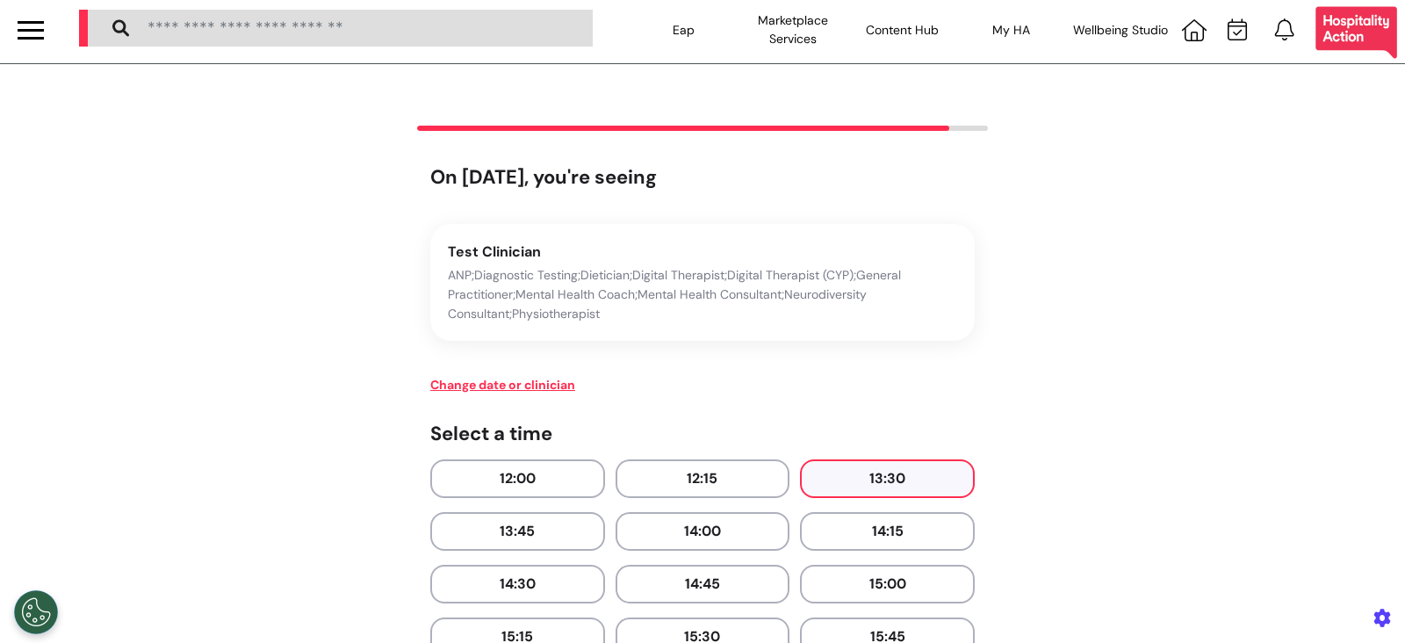
scroll to position [0, 0]
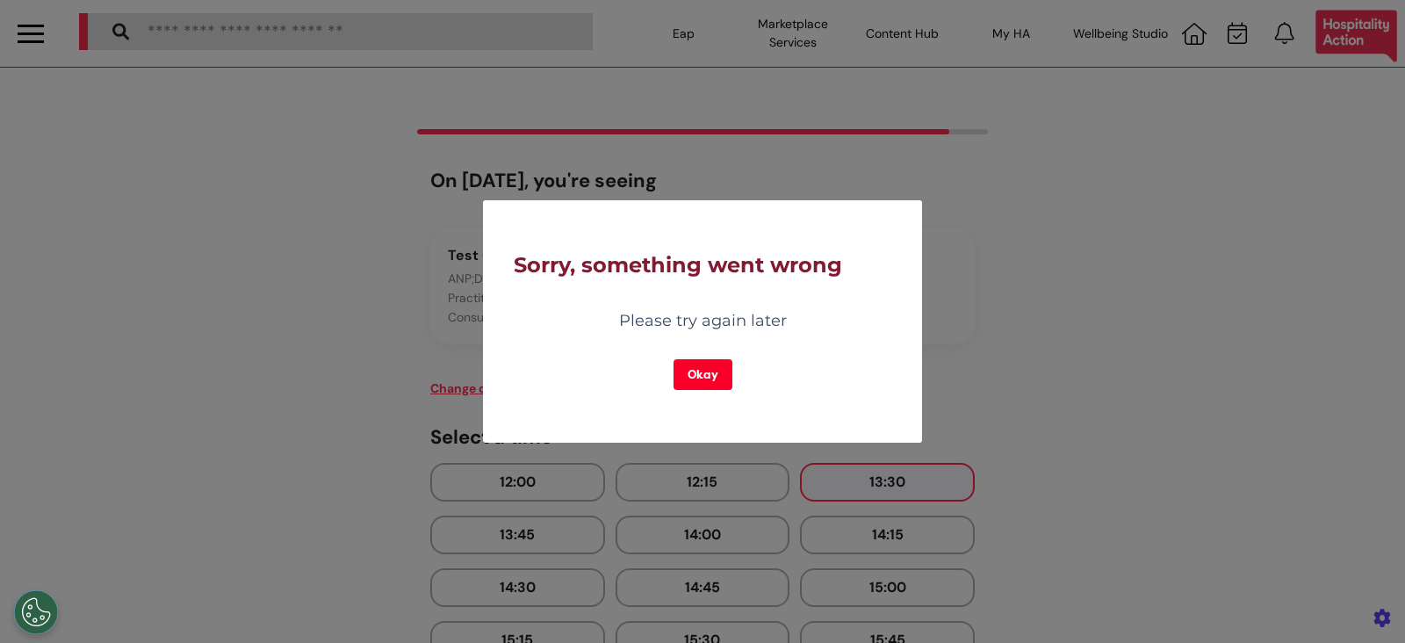
click at [715, 375] on button "Okay" at bounding box center [703, 374] width 59 height 31
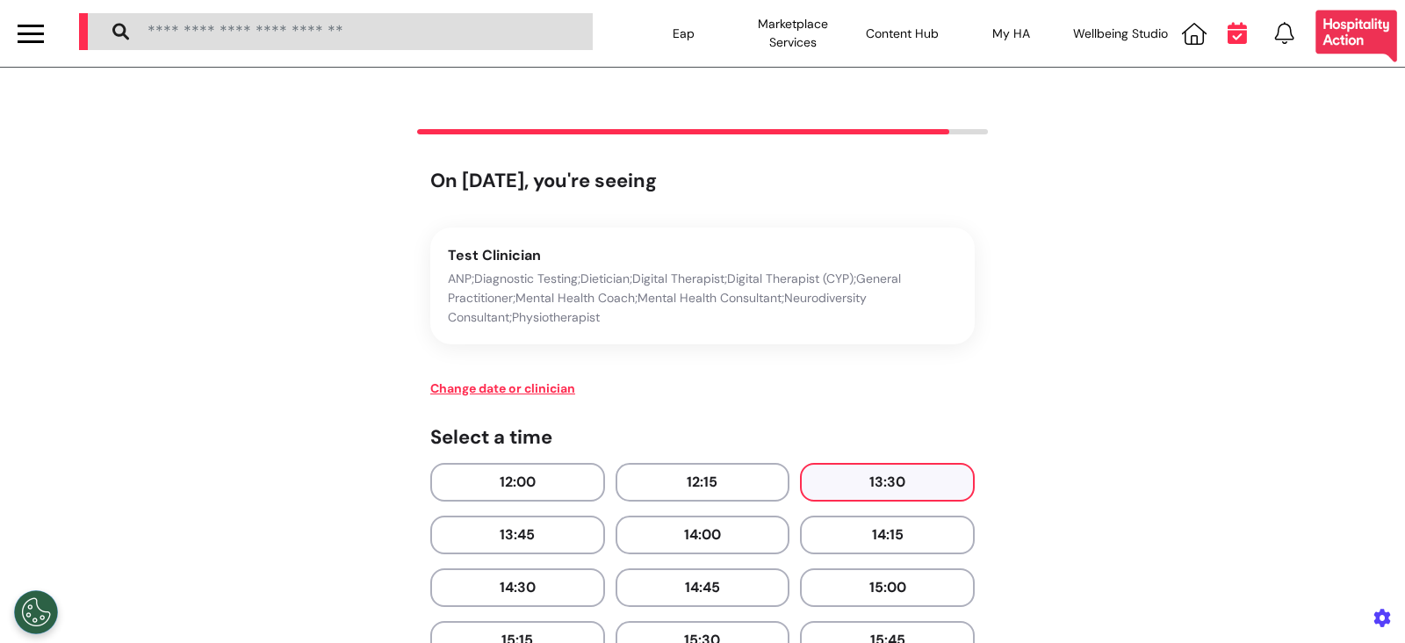
click at [1228, 41] on icon at bounding box center [1237, 33] width 19 height 22
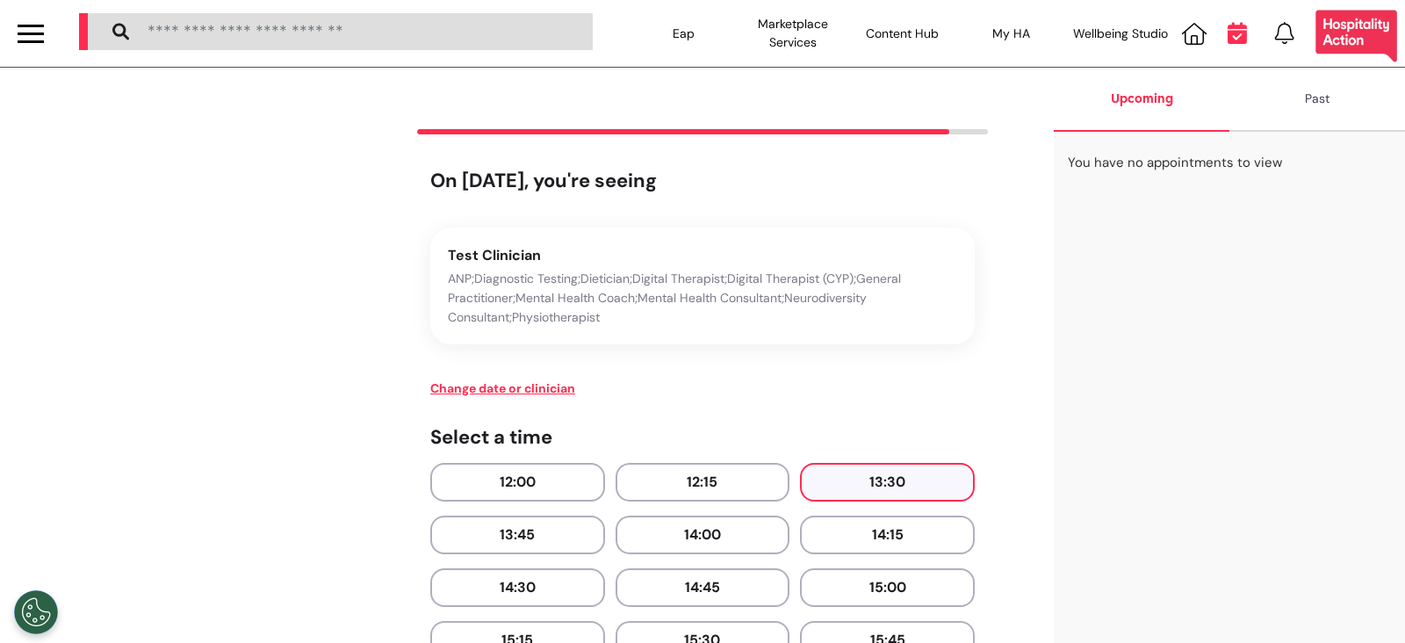
click at [1228, 41] on icon at bounding box center [1237, 33] width 19 height 22
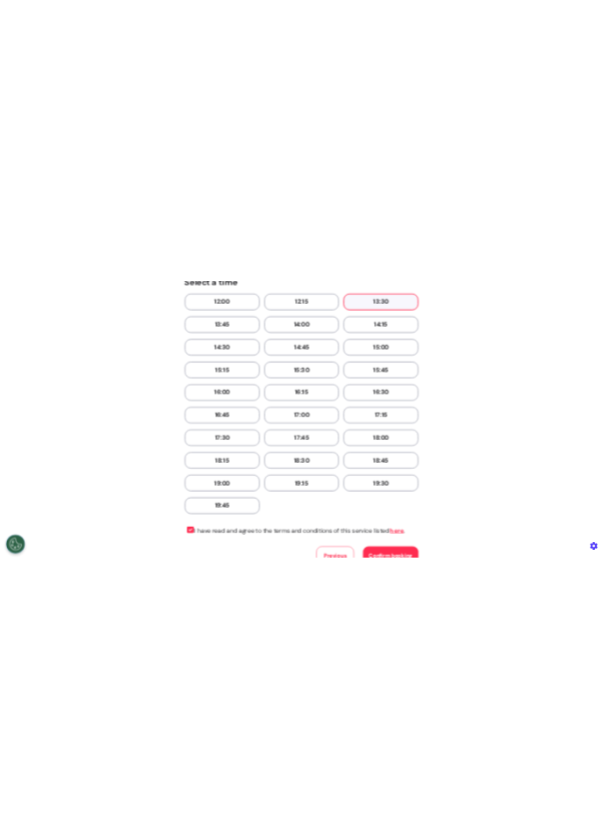
scroll to position [659, 0]
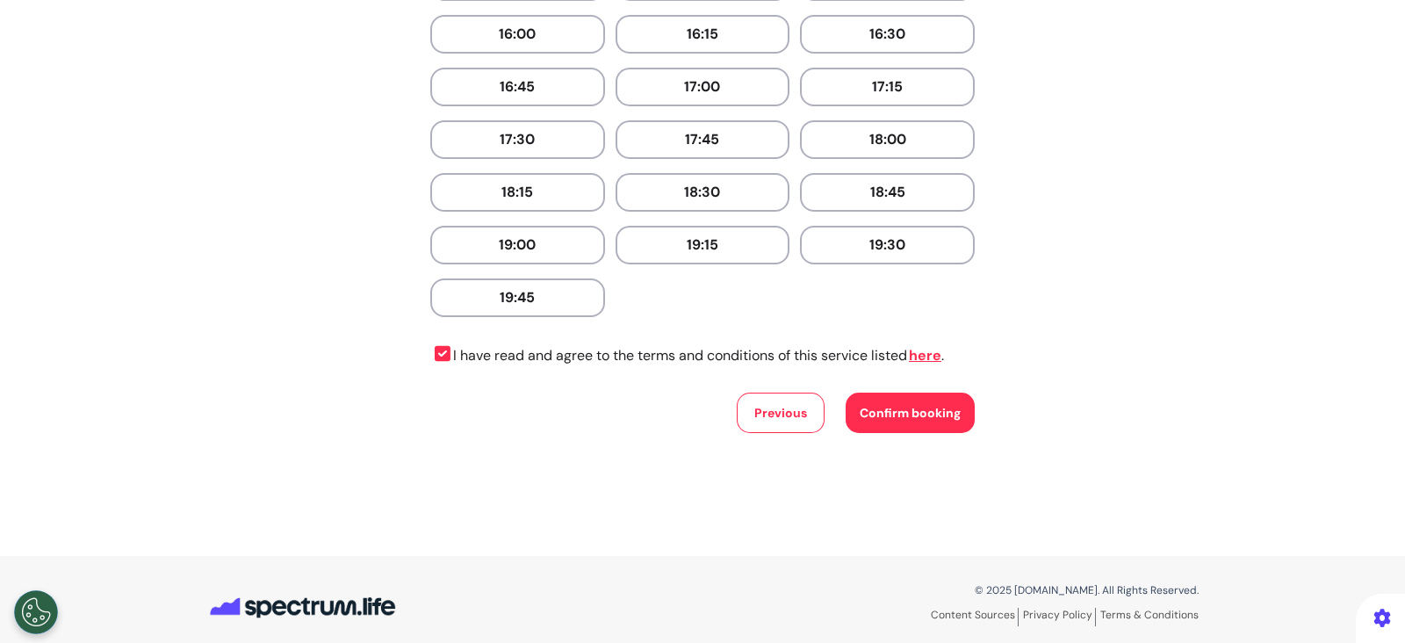
drag, startPoint x: 1081, startPoint y: 154, endPoint x: 889, endPoint y: 640, distance: 523.2
click at [889, 640] on div "© 2025 Spectrum.Life. All Rights Reserved. Content Sources Privacy Policy Terms…" at bounding box center [702, 607] width 1405 height 102
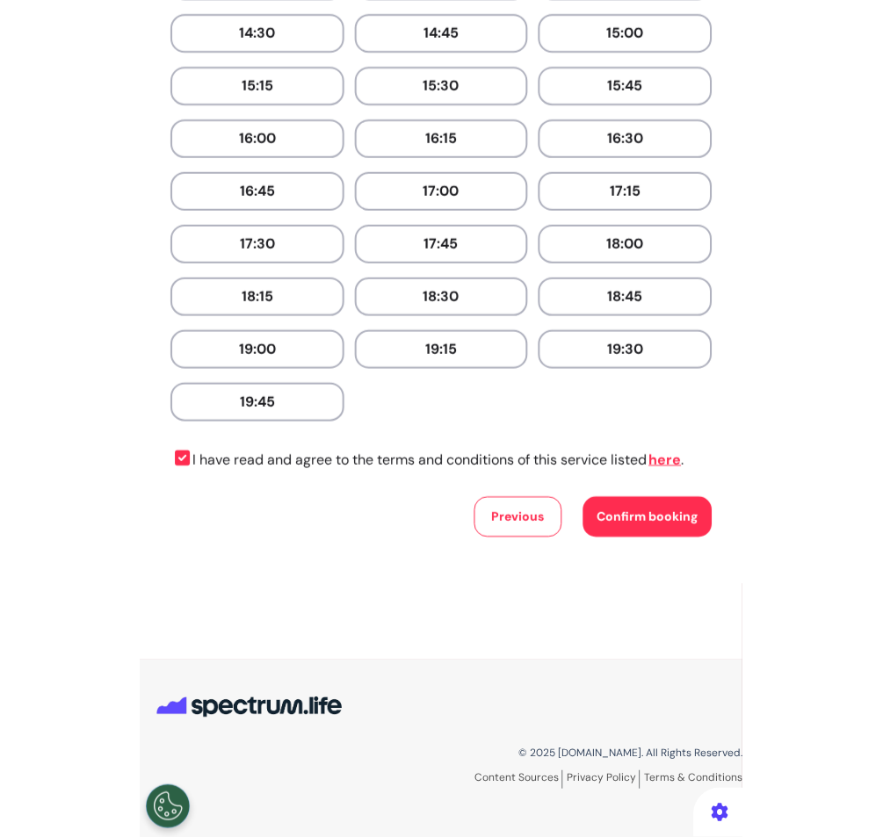
scroll to position [534, 0]
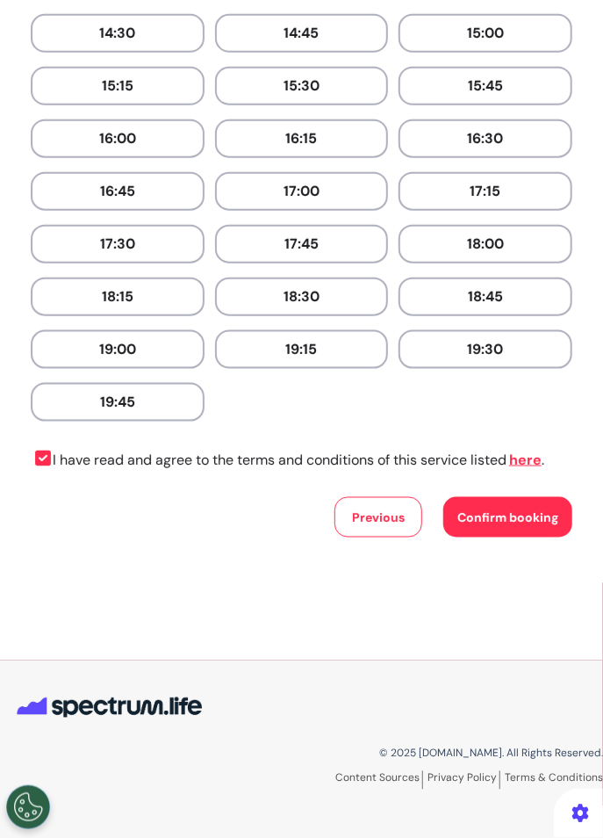
click at [555, 485] on div "Previous Confirm booking" at bounding box center [454, 509] width 238 height 76
click at [537, 511] on span "Confirm booking" at bounding box center [508, 517] width 101 height 16
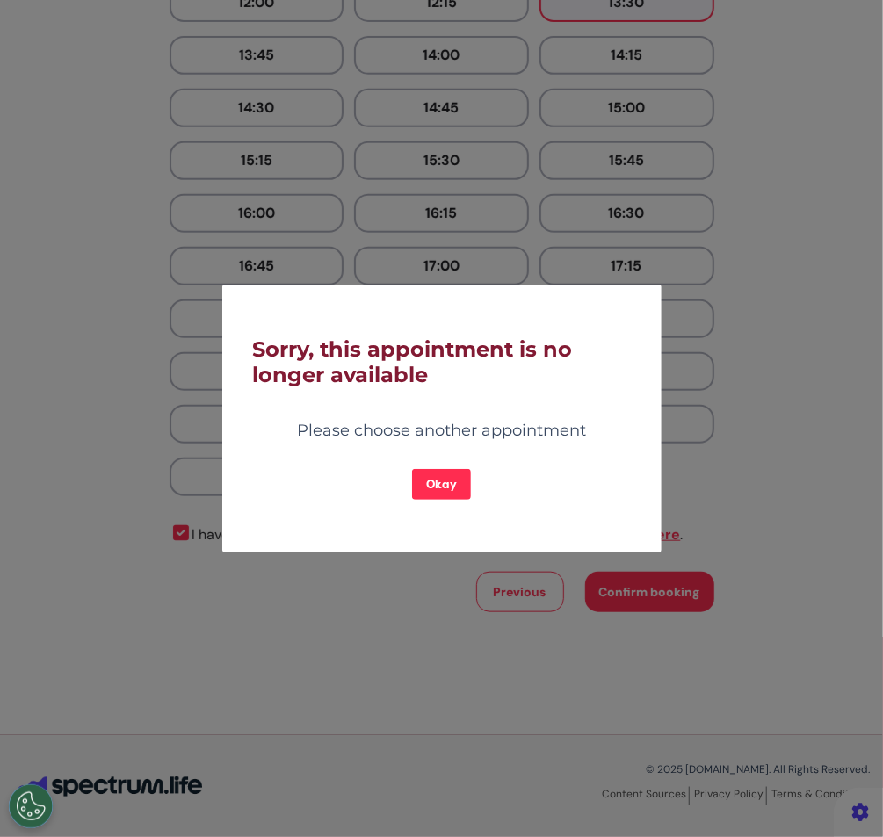
scroll to position [480, 0]
click at [443, 493] on button "Okay" at bounding box center [441, 484] width 59 height 31
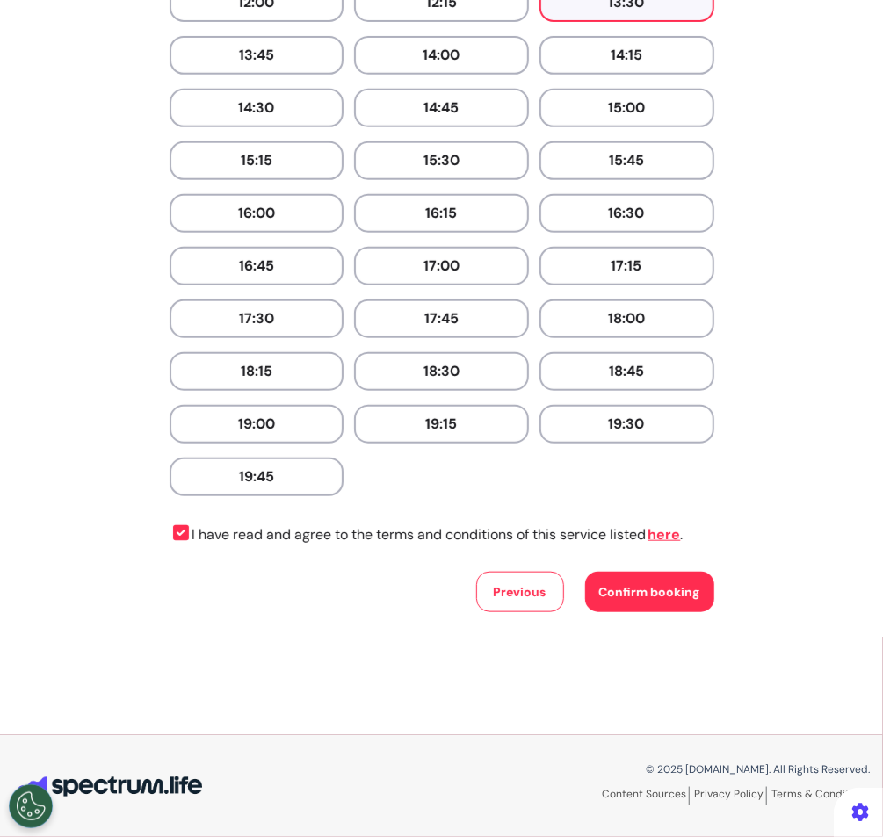
click at [660, 372] on button "18:45" at bounding box center [626, 371] width 175 height 39
click at [624, 587] on span "Confirm booking" at bounding box center [649, 592] width 101 height 16
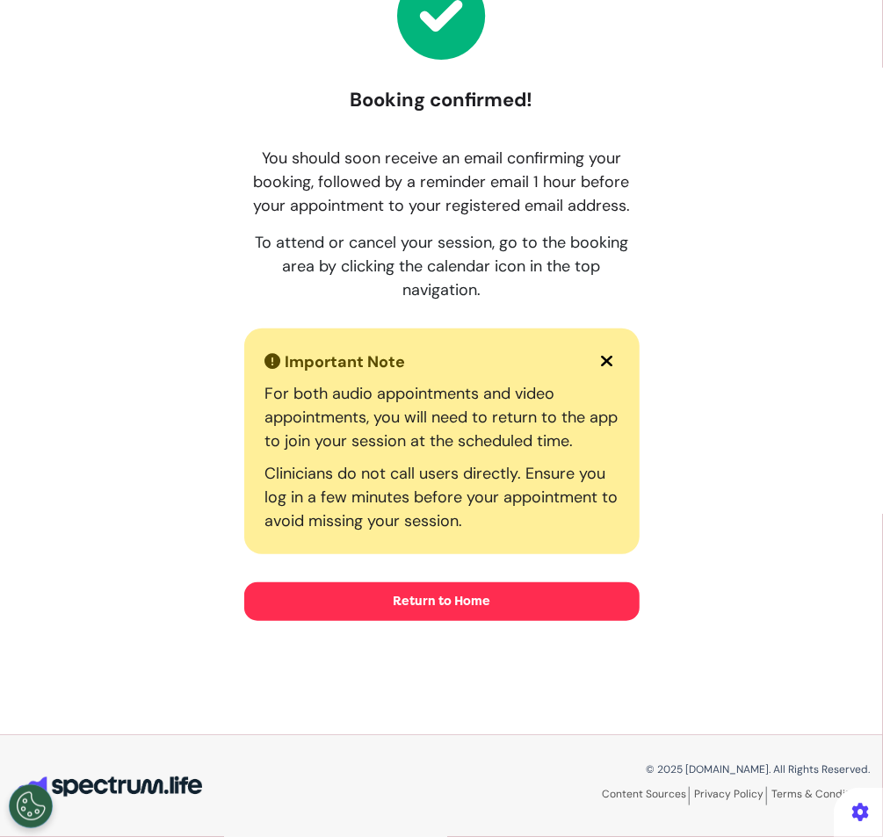
scroll to position [156, 0]
click at [480, 605] on button "Return to Home" at bounding box center [441, 601] width 395 height 39
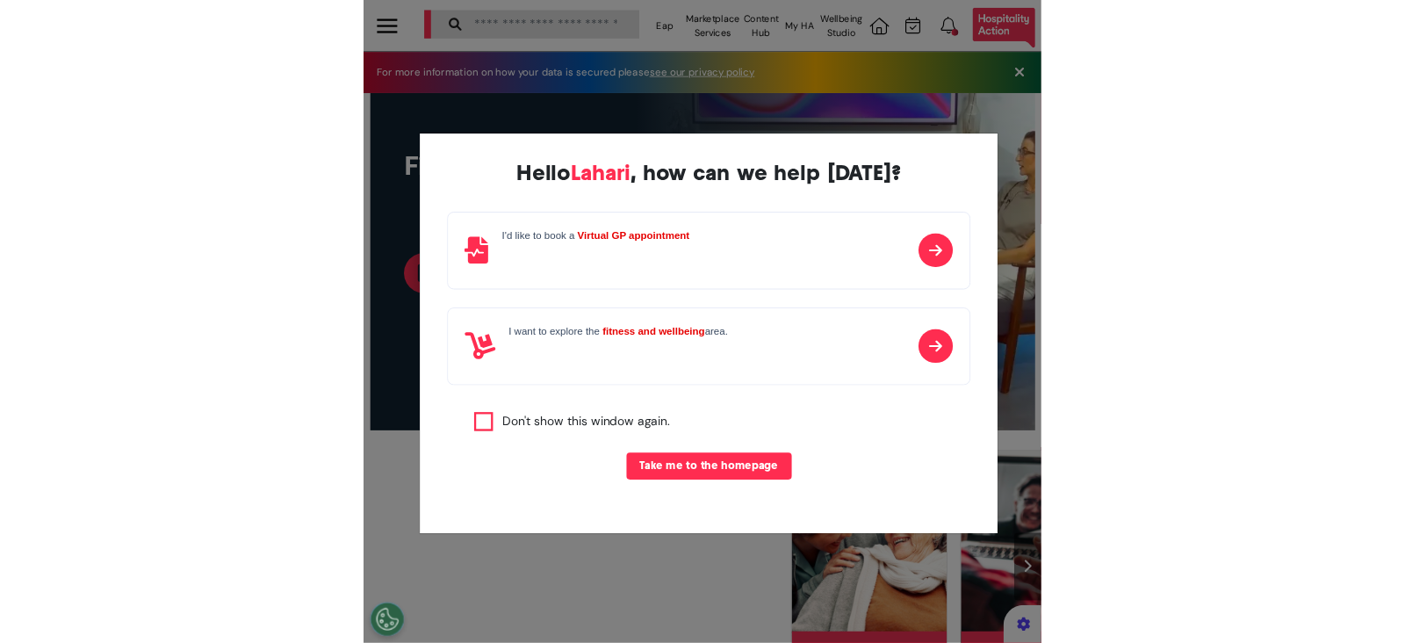
scroll to position [0, 551]
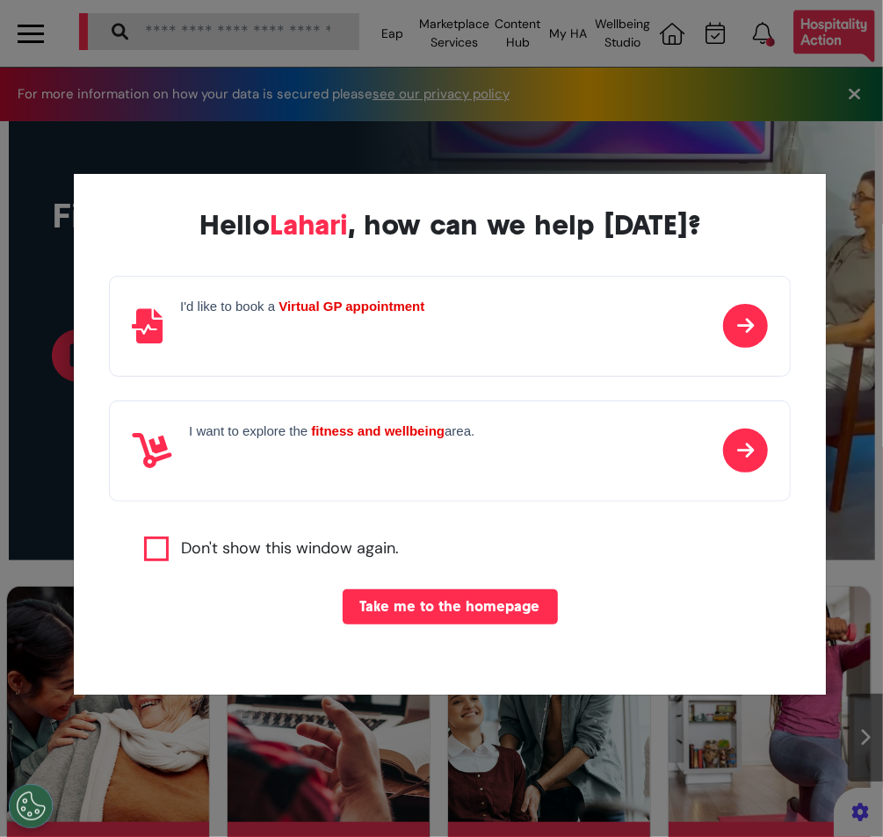
click at [463, 609] on button "Take me to the homepage" at bounding box center [450, 606] width 215 height 35
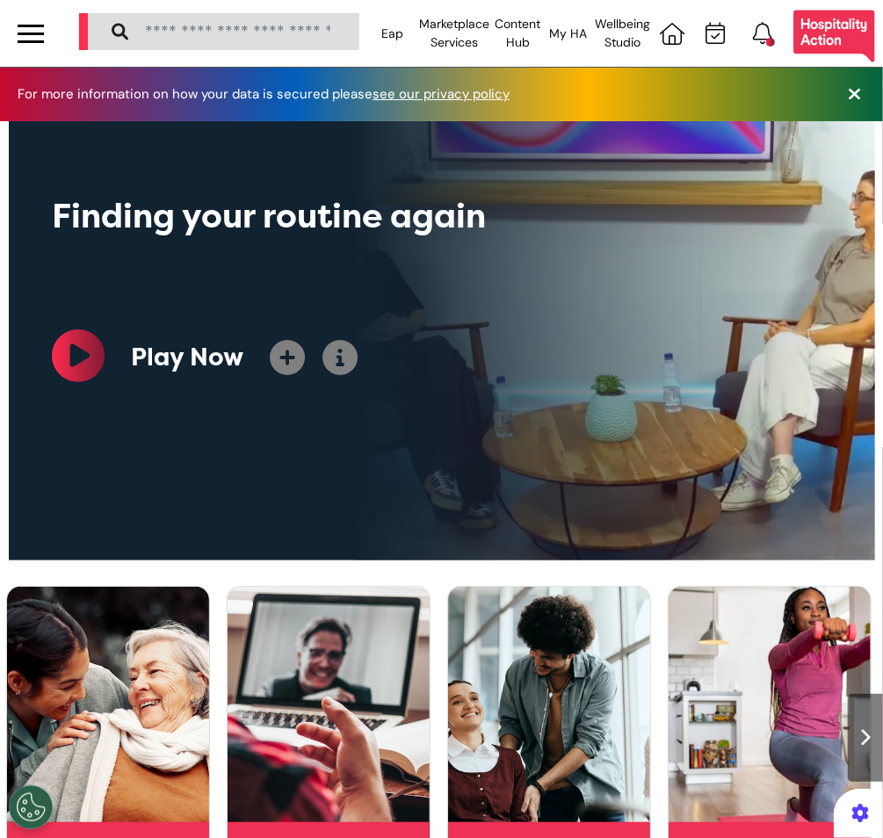
click at [35, 36] on div at bounding box center [31, 33] width 26 height 29
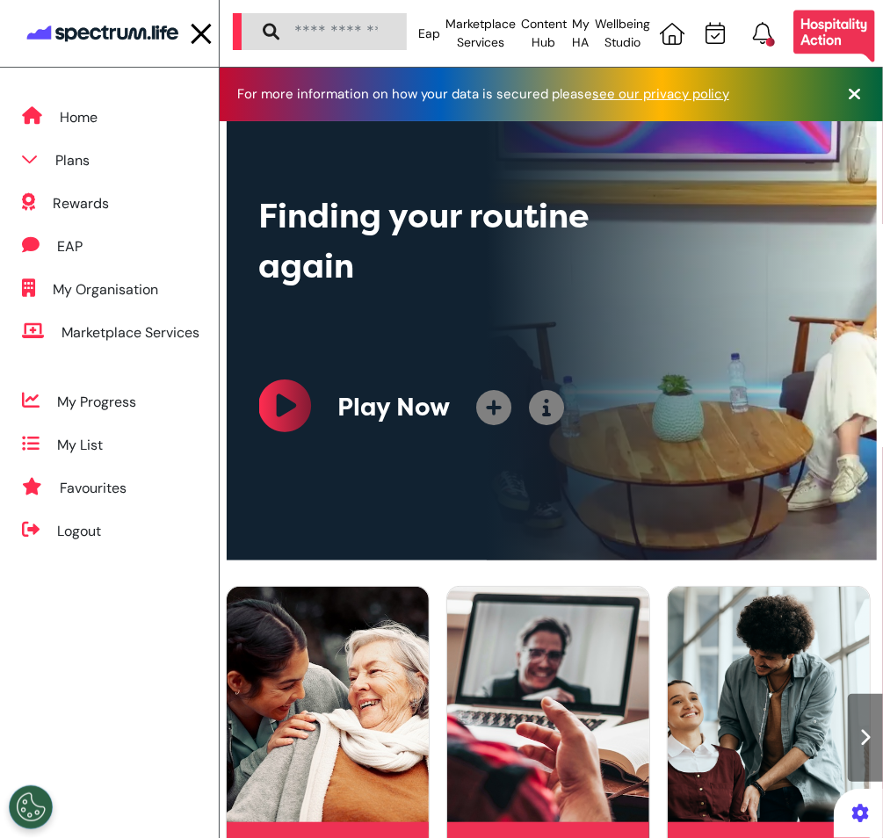
click at [77, 119] on div "Home" at bounding box center [79, 117] width 38 height 21
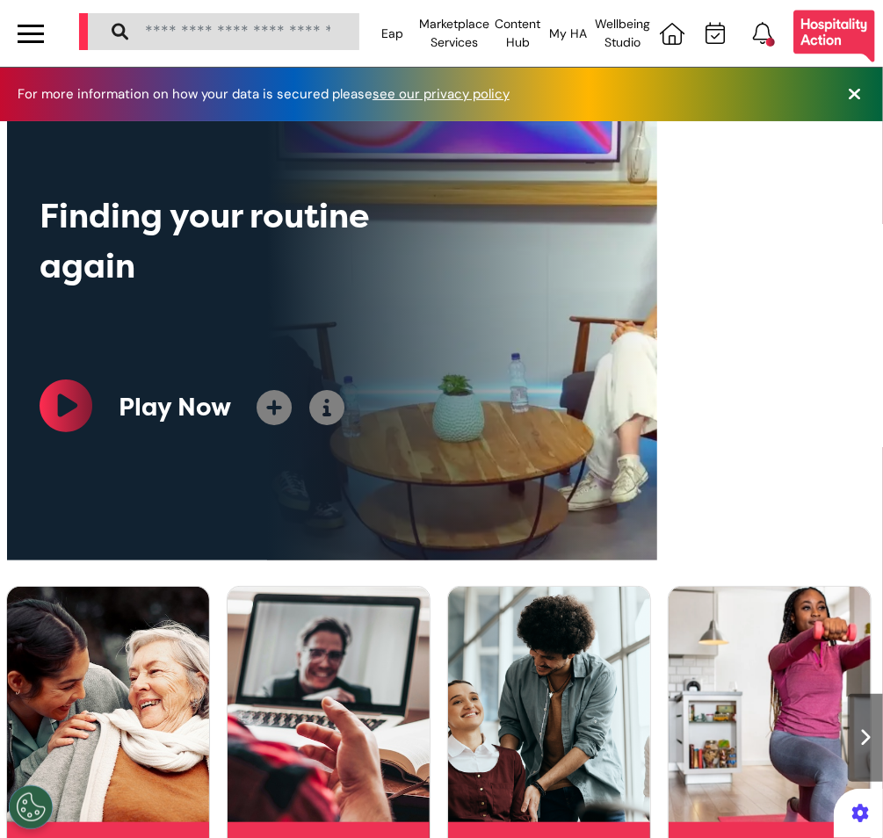
click at [28, 40] on div at bounding box center [31, 41] width 26 height 3
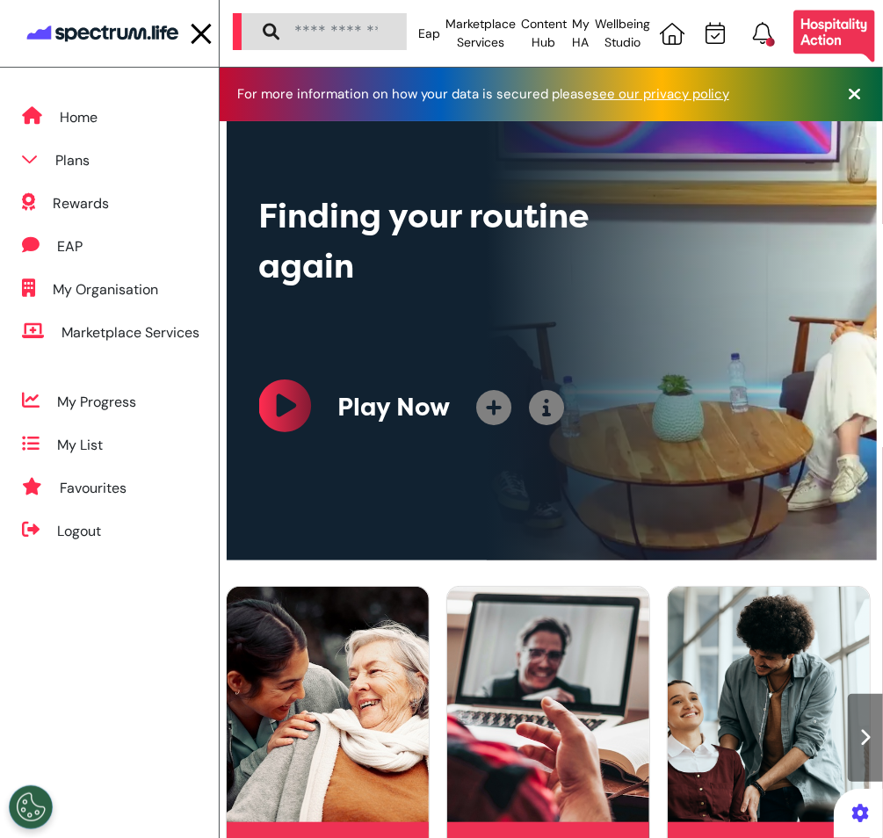
click at [94, 120] on div "Home" at bounding box center [79, 117] width 38 height 21
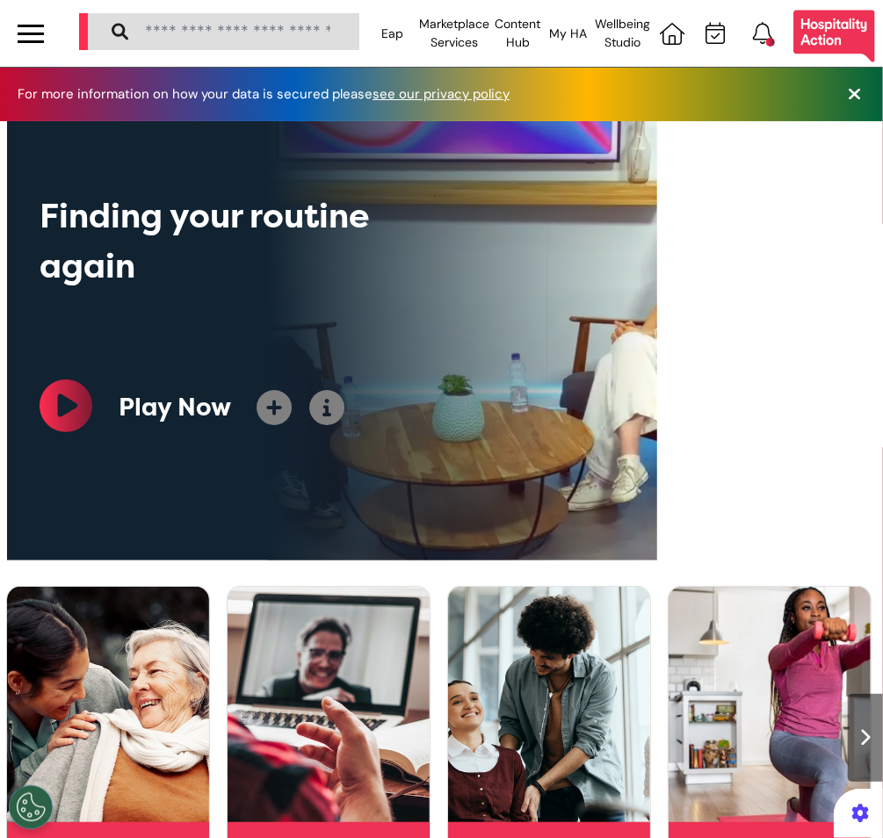
click at [34, 33] on div at bounding box center [31, 33] width 26 height 3
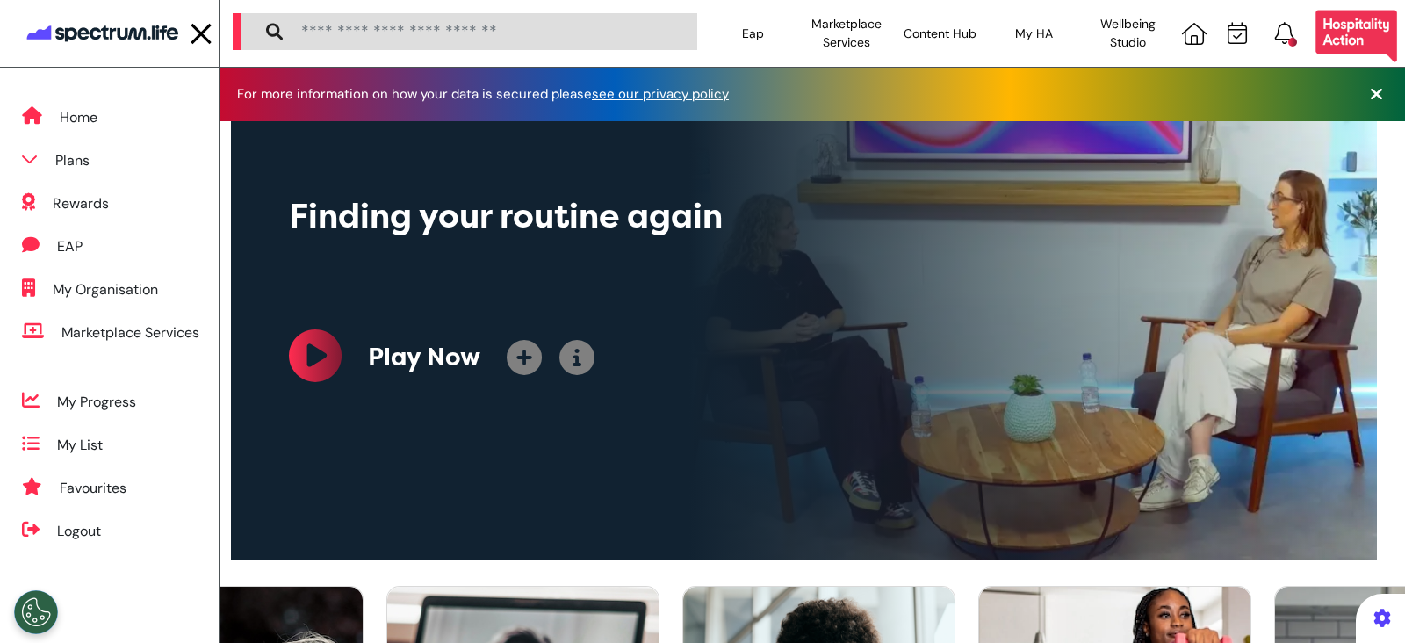
scroll to position [0, 739]
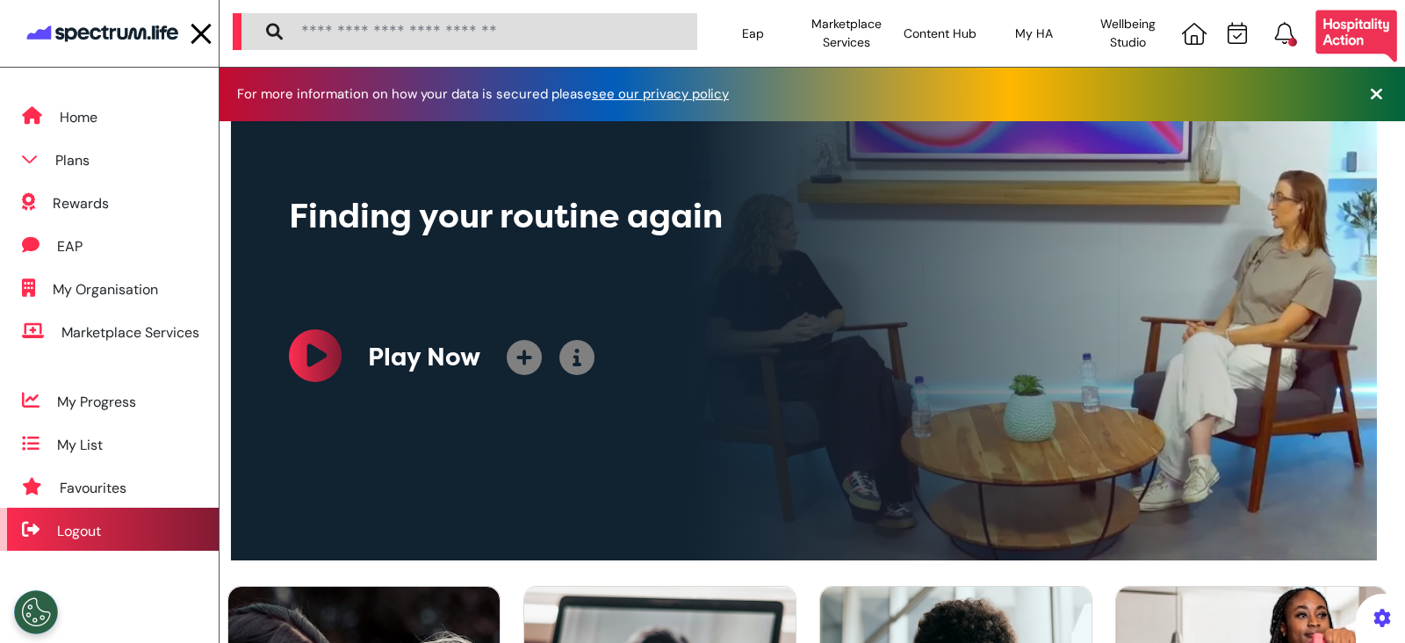
click at [89, 528] on div "Logout" at bounding box center [79, 531] width 44 height 21
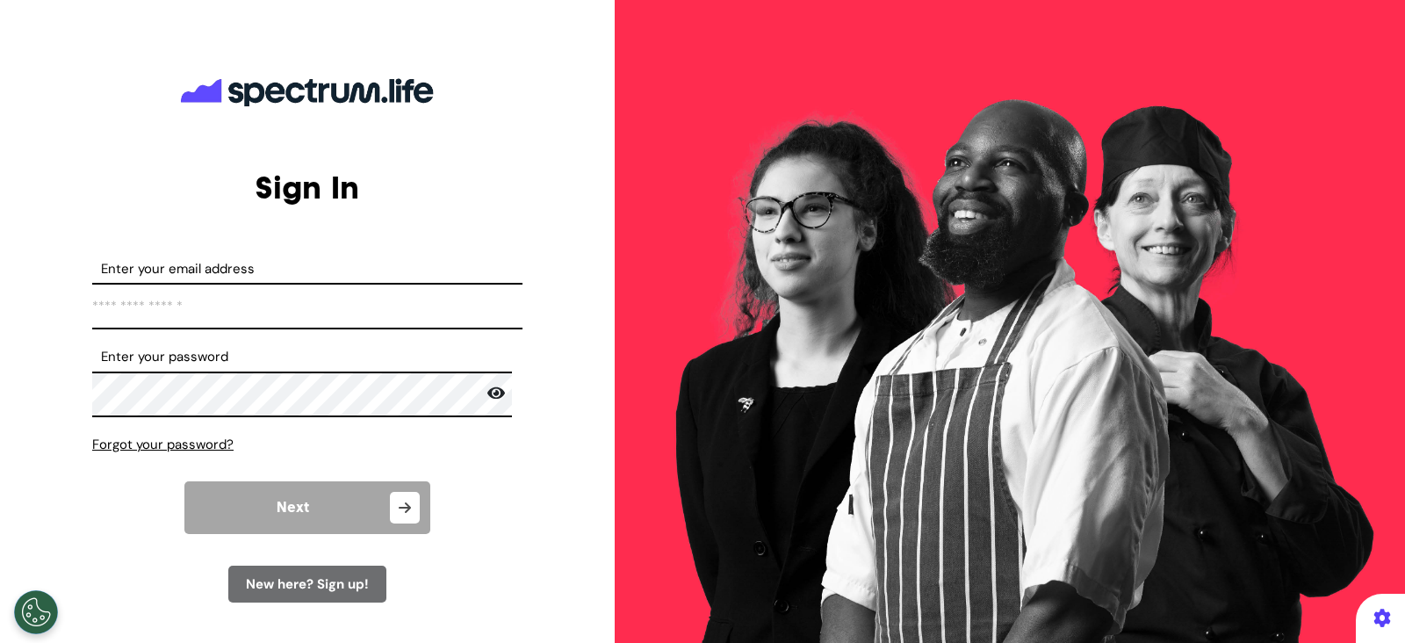
click at [218, 300] on input "Enter your email address" at bounding box center [307, 306] width 430 height 47
type input "**********"
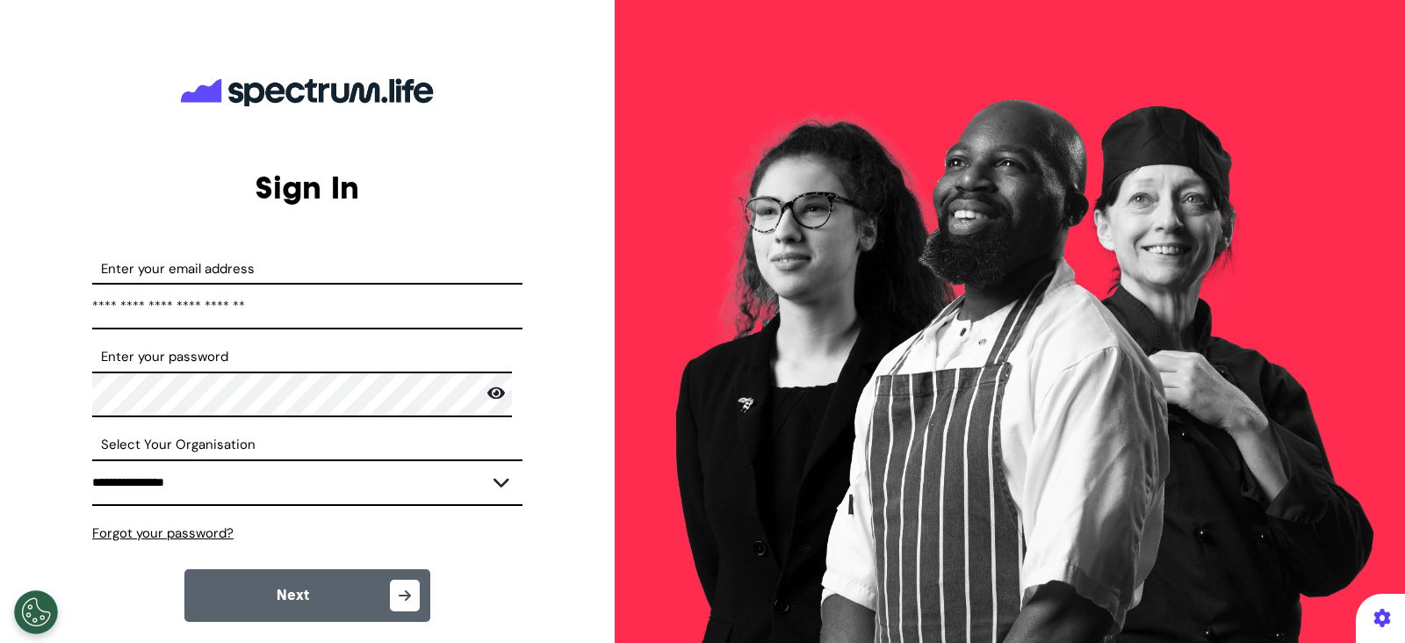
click at [389, 493] on select "**********" at bounding box center [307, 482] width 430 height 47
select select "****"
click at [92, 459] on select "**********" at bounding box center [307, 482] width 430 height 47
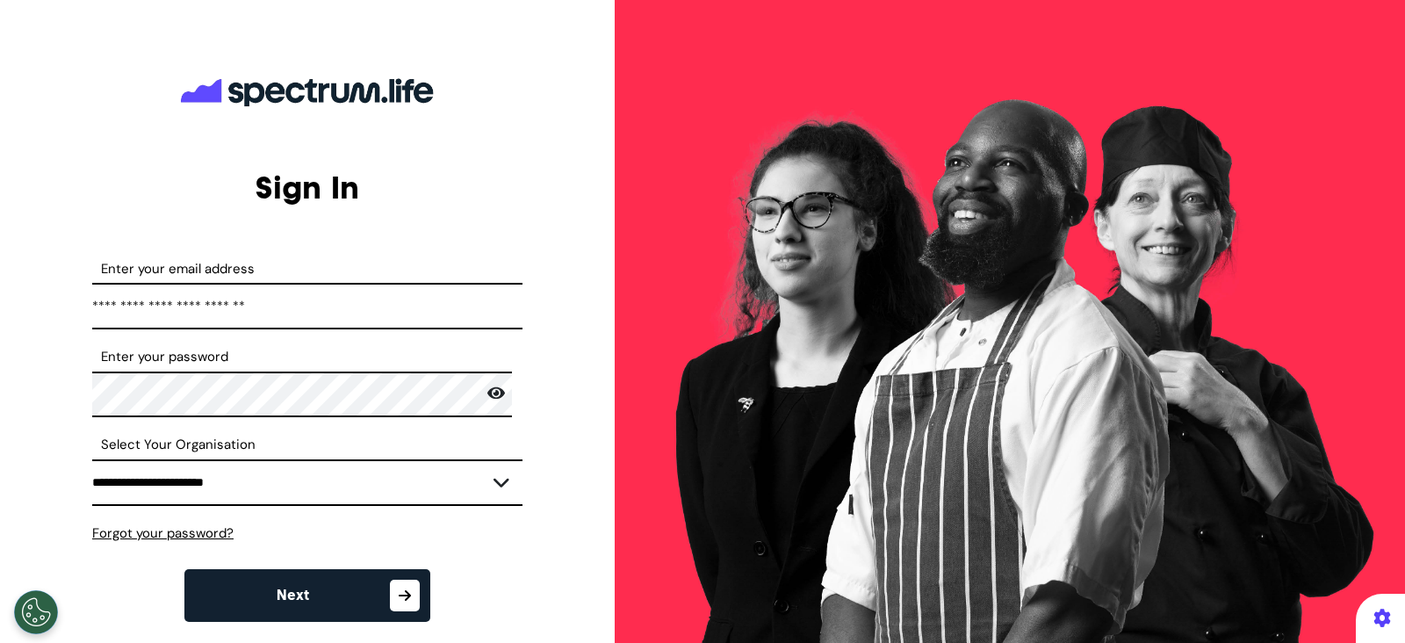
click at [329, 591] on button "Next" at bounding box center [307, 595] width 246 height 53
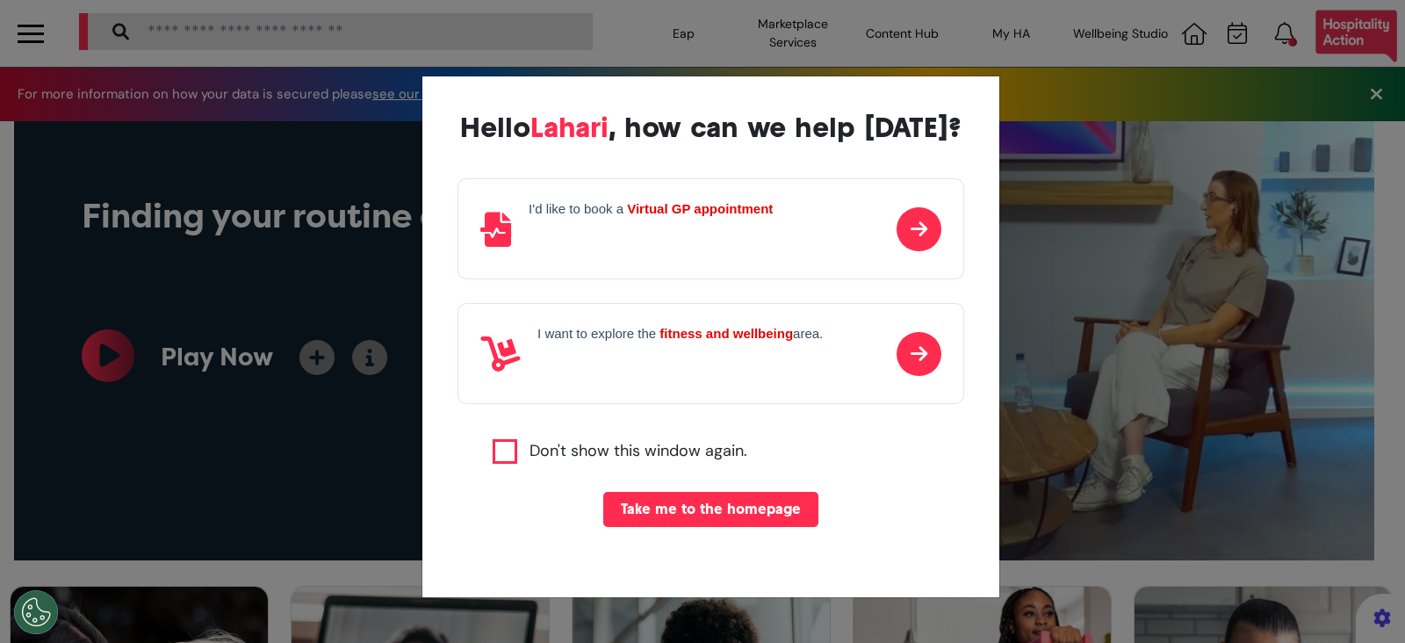
scroll to position [0, 702]
click at [735, 518] on button "Take me to the homepage" at bounding box center [710, 509] width 215 height 35
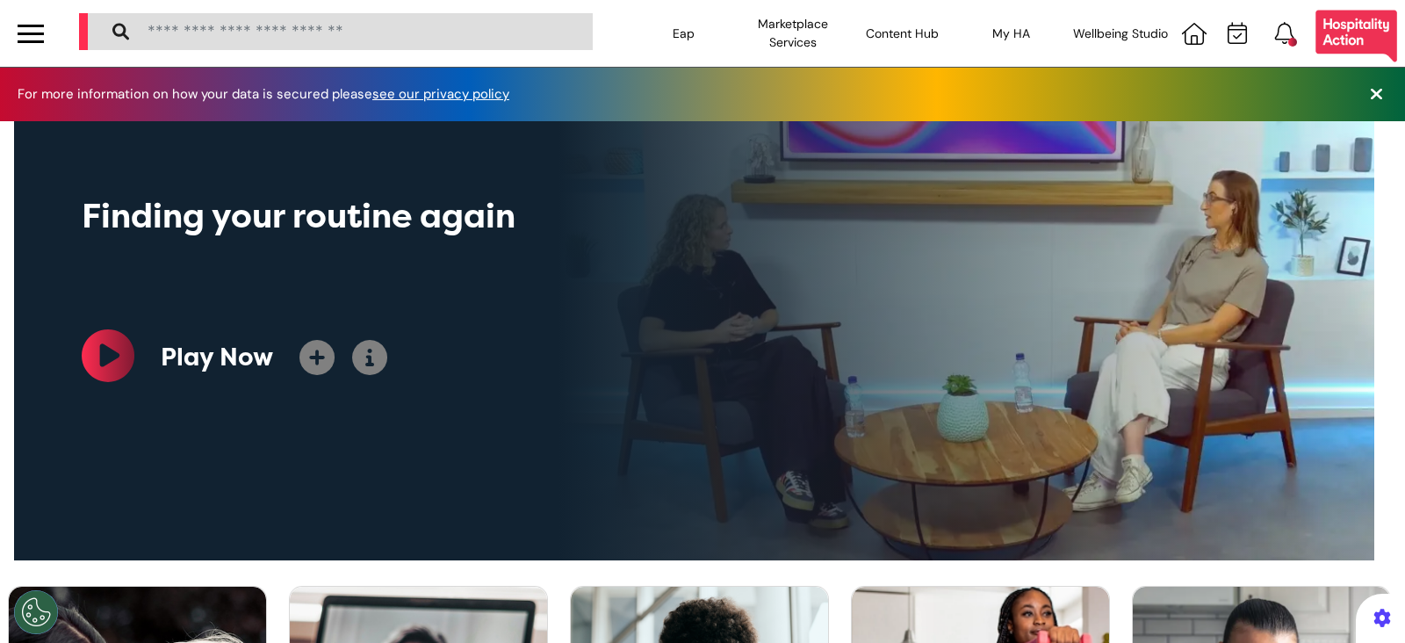
click at [1222, 45] on div "Click the bell icon to see notifications" at bounding box center [1241, 33] width 133 height 67
click at [1228, 37] on icon at bounding box center [1237, 33] width 19 height 22
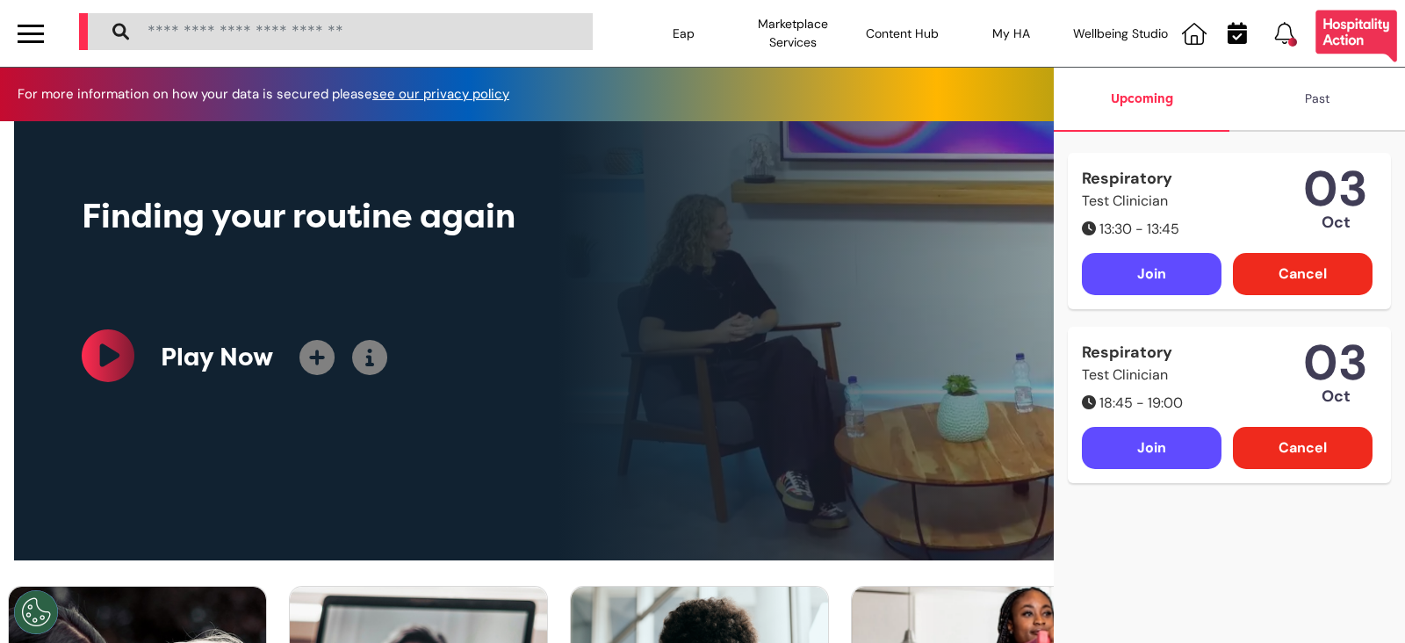
drag, startPoint x: 4, startPoint y: 41, endPoint x: 17, endPoint y: 35, distance: 14.5
click at [5, 40] on div at bounding box center [30, 33] width 61 height 67
click at [21, 32] on div at bounding box center [31, 33] width 26 height 3
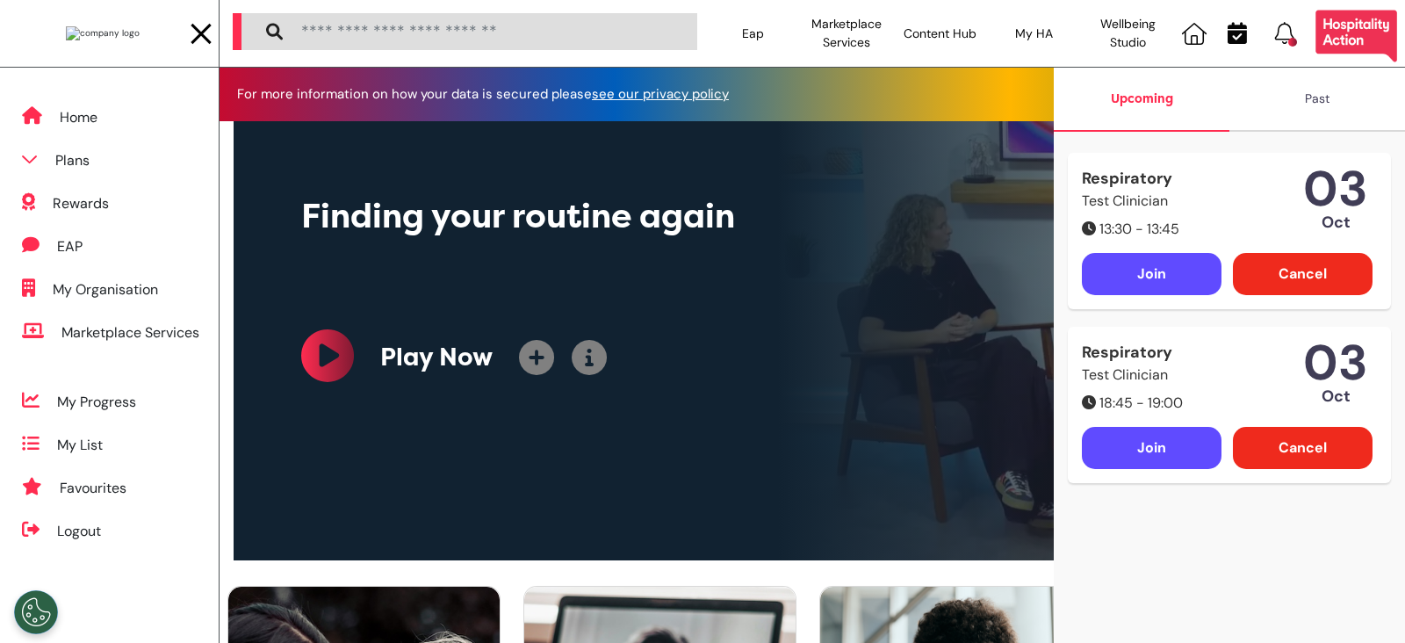
scroll to position [0, 739]
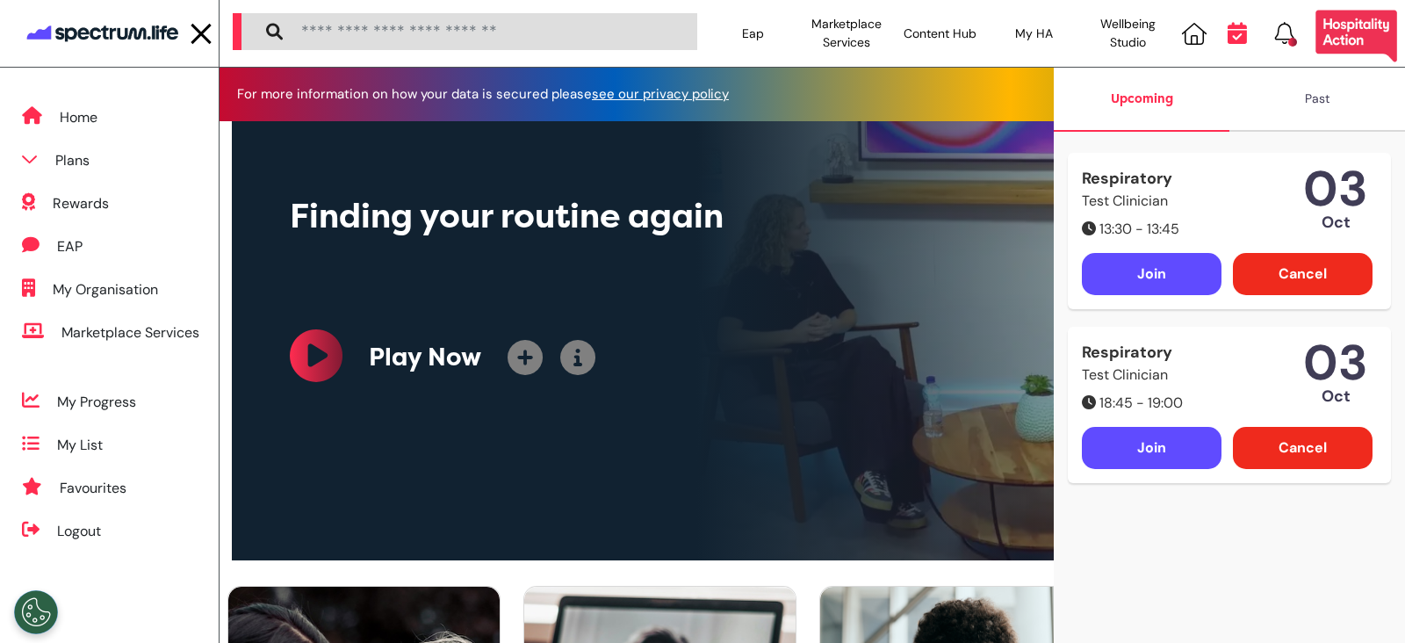
click at [1233, 32] on icon at bounding box center [1237, 33] width 19 height 22
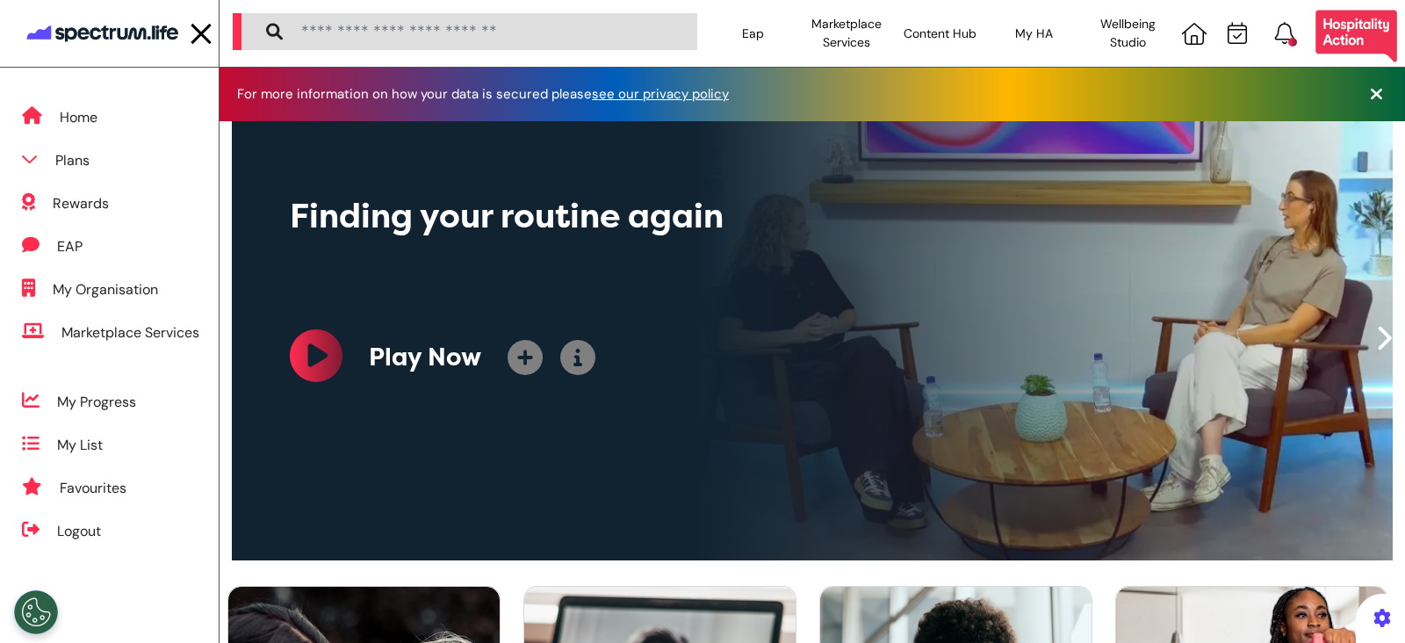
click at [28, 27] on img at bounding box center [103, 33] width 158 height 33
click at [197, 43] on div at bounding box center [201, 33] width 26 height 29
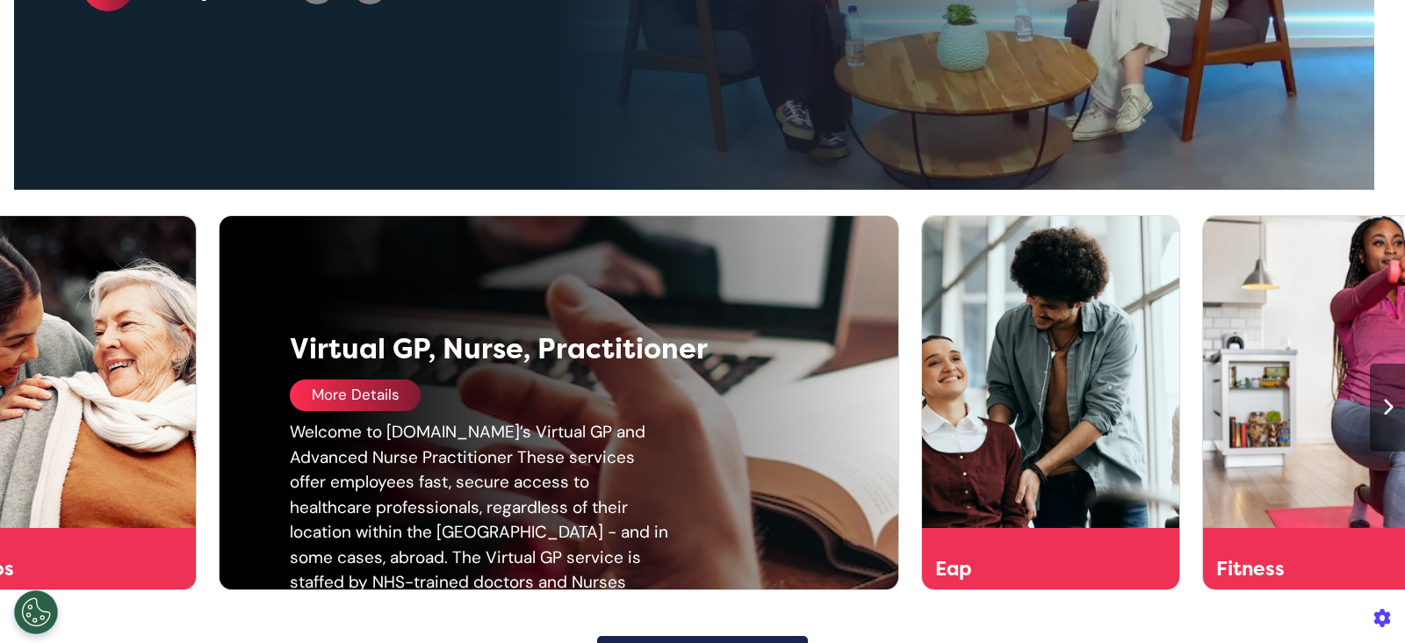
scroll to position [438, 0]
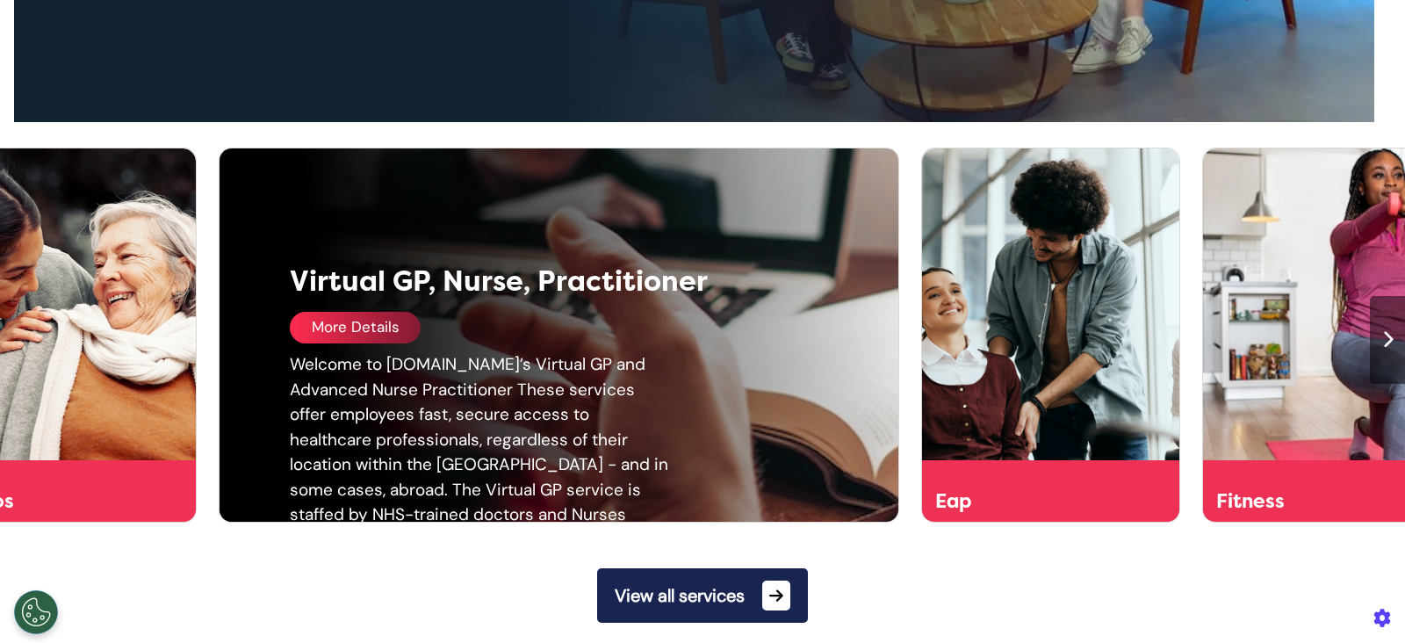
click at [447, 317] on div "More Details" at bounding box center [606, 328] width 632 height 32
click at [352, 329] on div "More Details" at bounding box center [355, 328] width 131 height 32
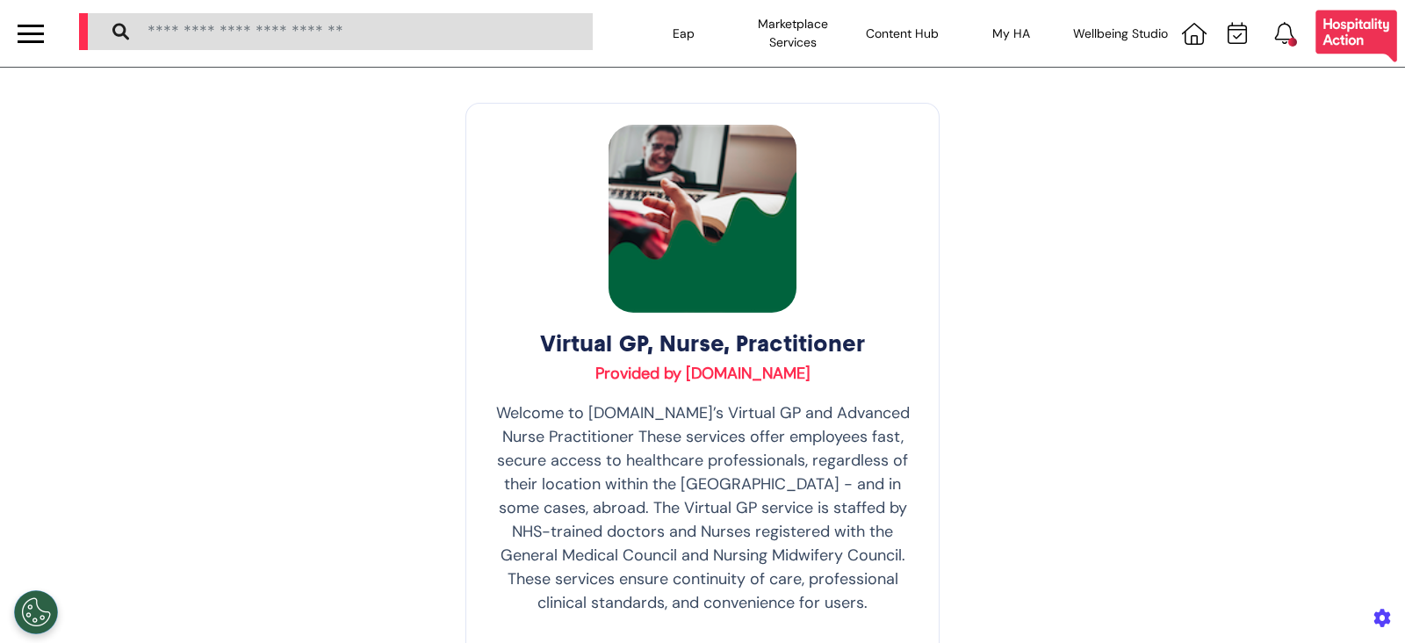
scroll to position [390, 0]
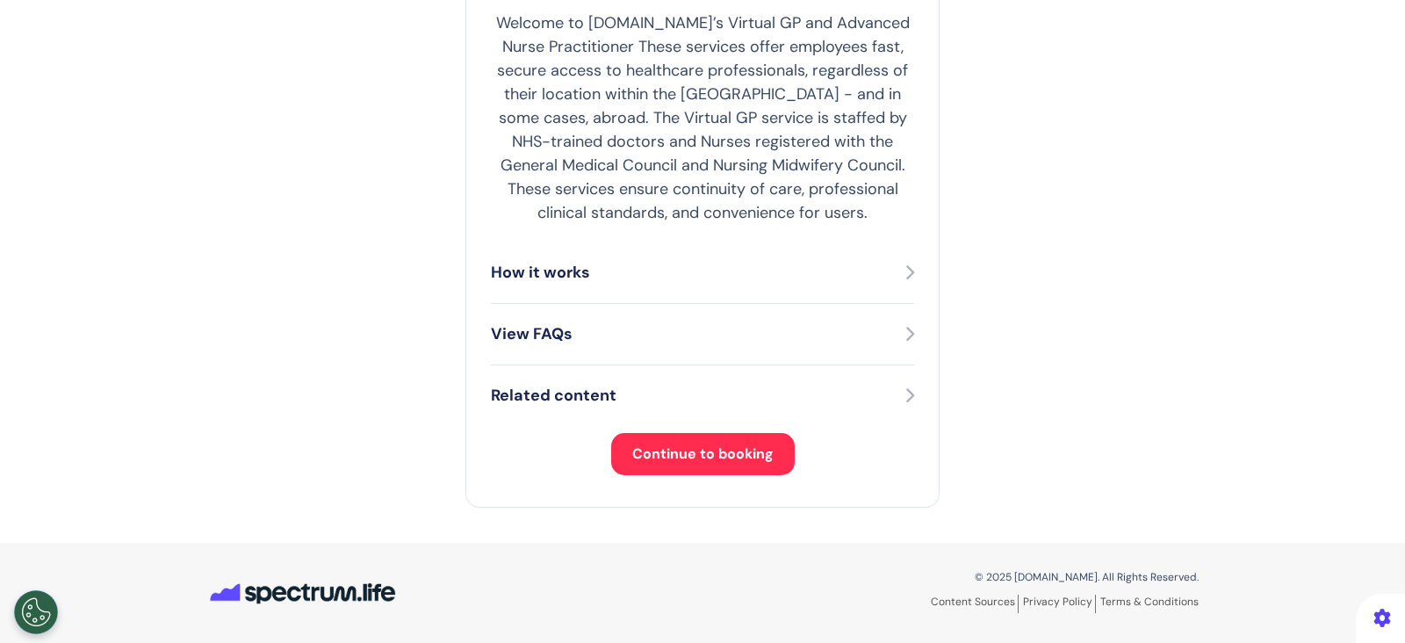
click at [710, 444] on span "Continue to booking" at bounding box center [702, 453] width 141 height 18
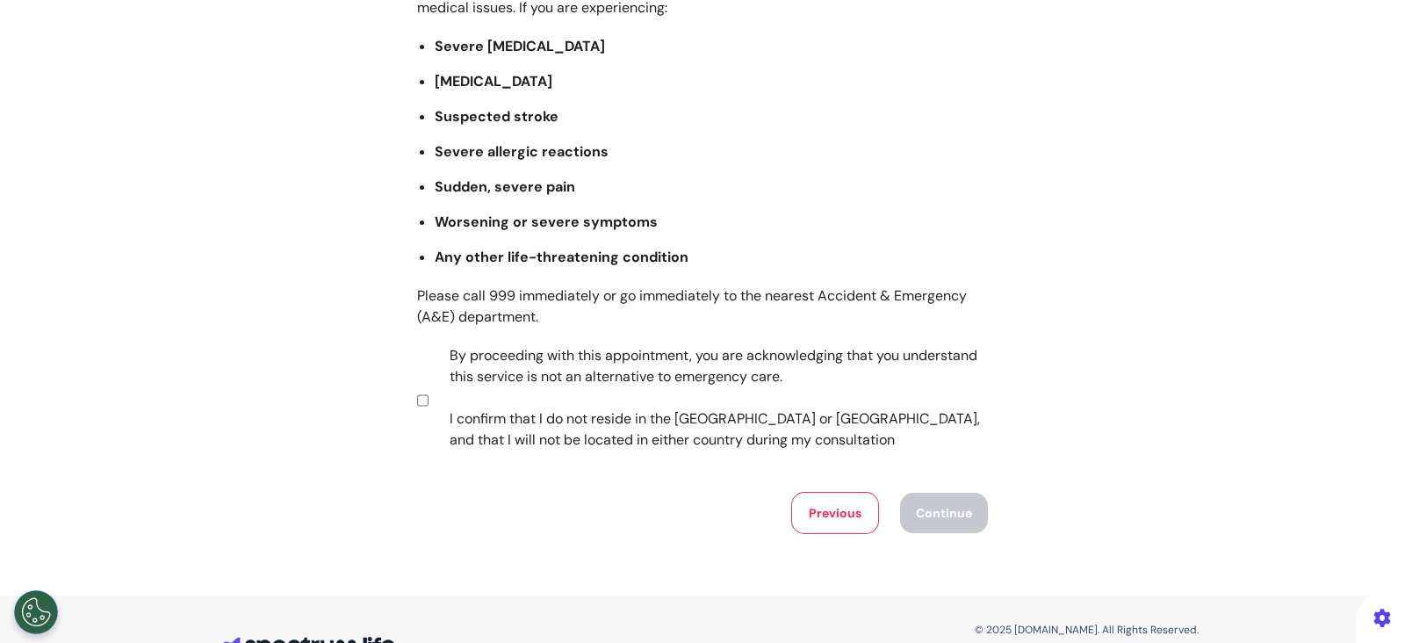
scroll to position [299, 0]
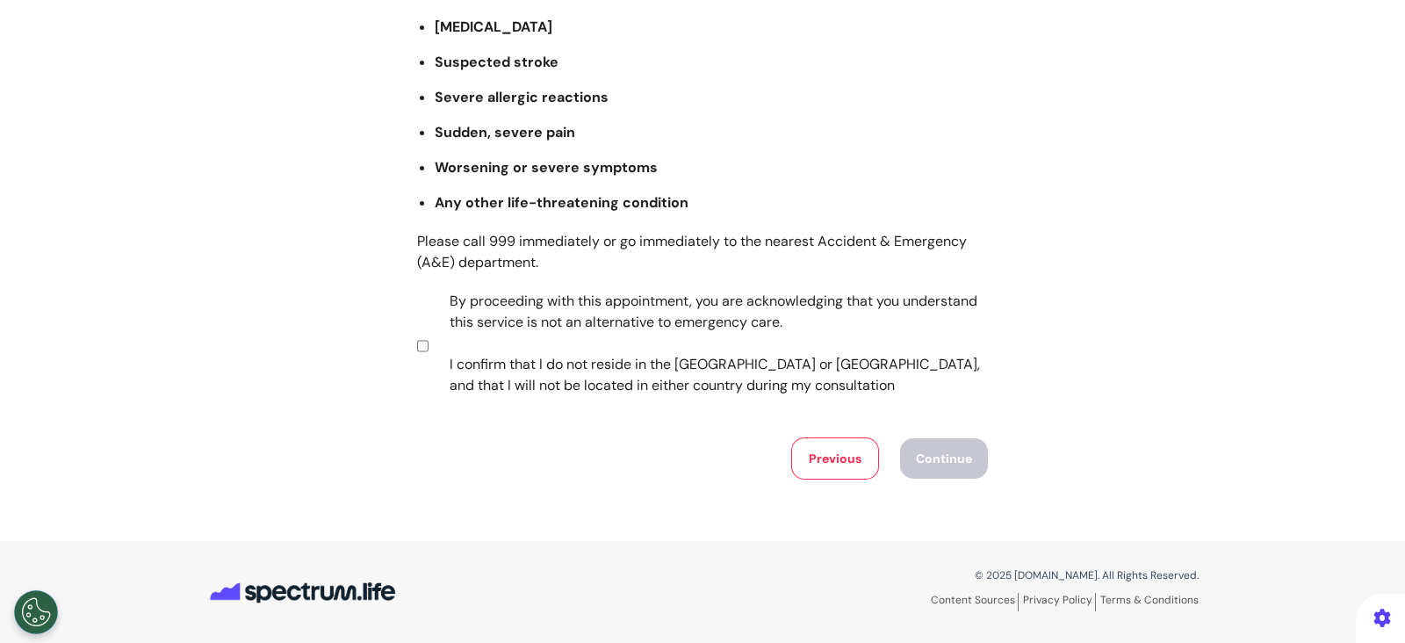
click at [404, 340] on div "Important Information Before Booking Our virtual primary care service is not su…" at bounding box center [702, 155] width 1405 height 649
click at [962, 452] on button "Continue" at bounding box center [944, 458] width 88 height 40
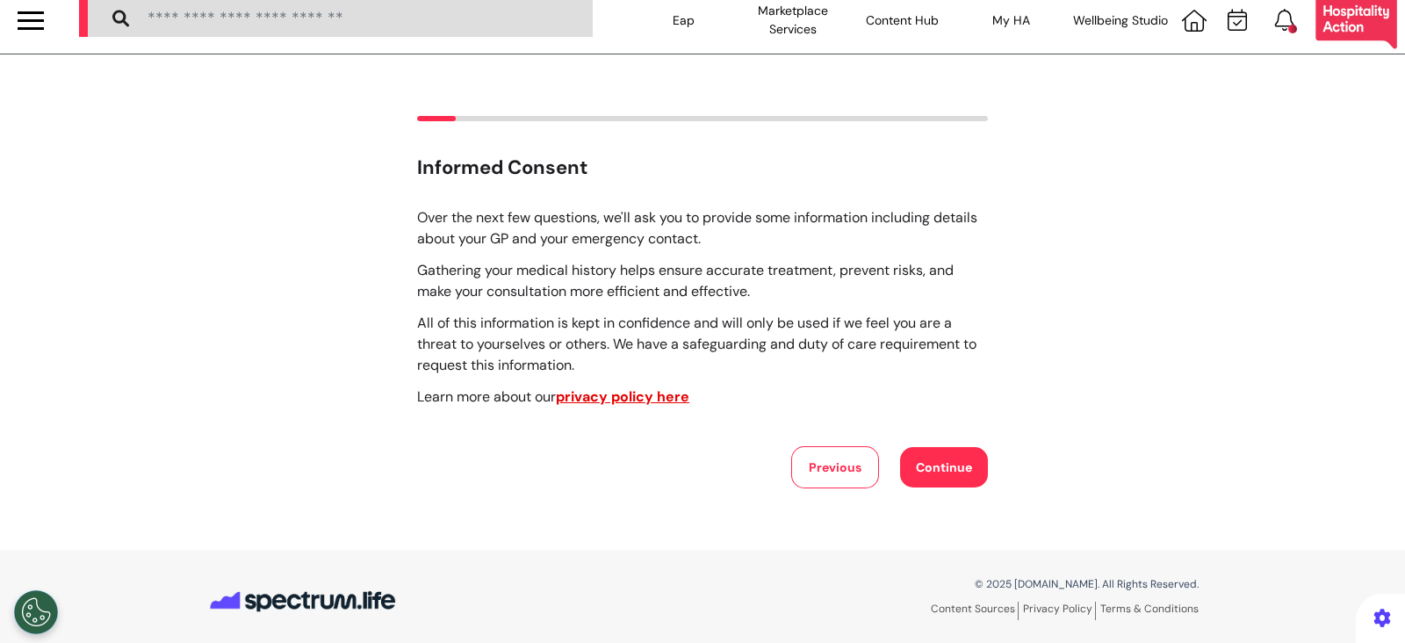
scroll to position [21, 0]
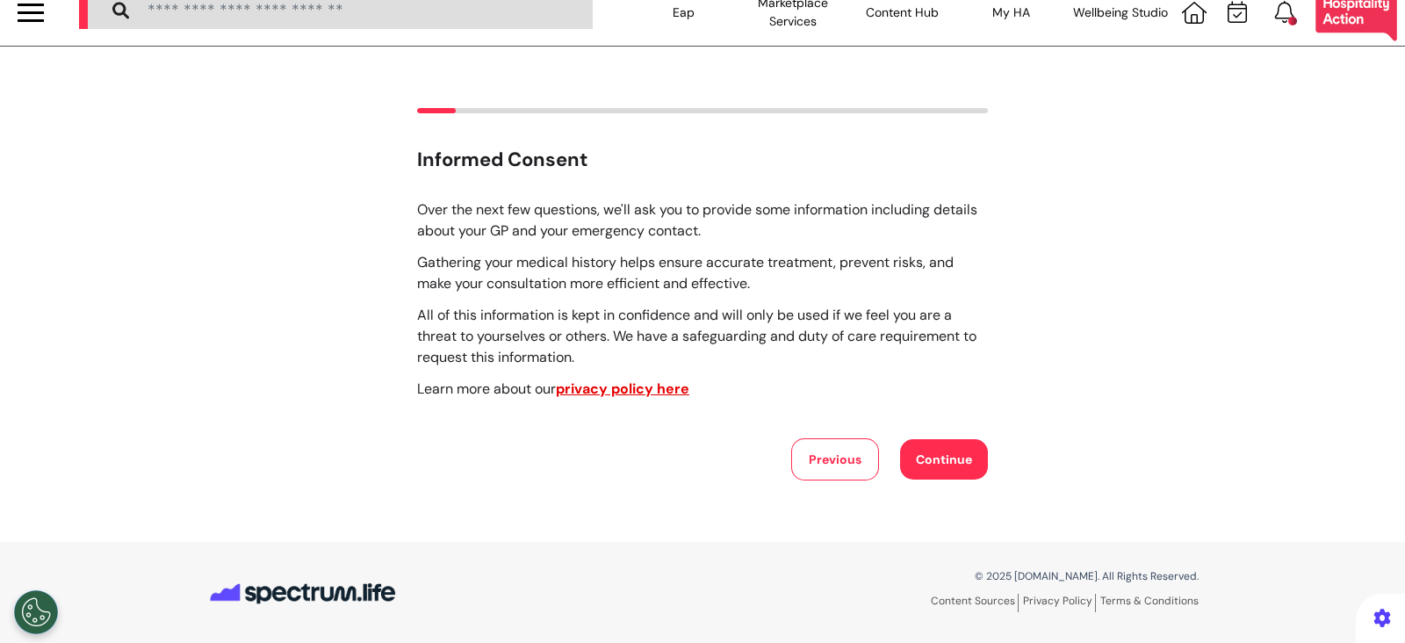
click at [933, 444] on button "Continue" at bounding box center [944, 459] width 88 height 40
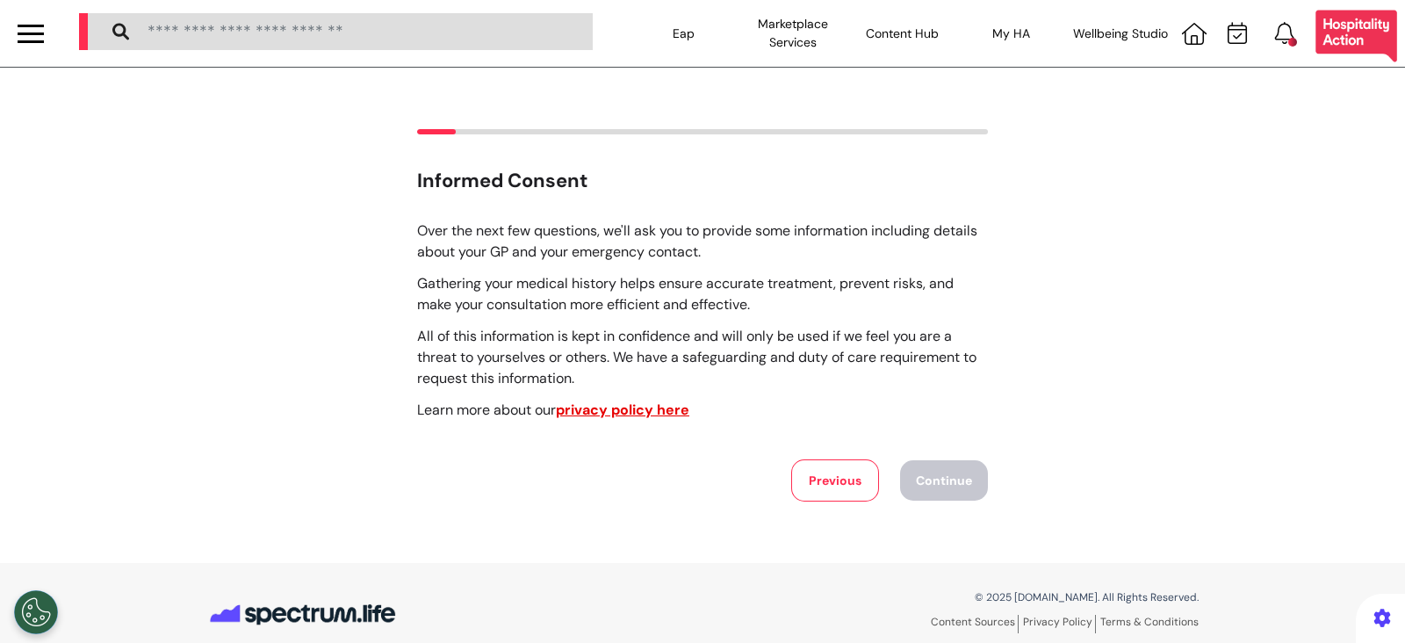
select select "******"
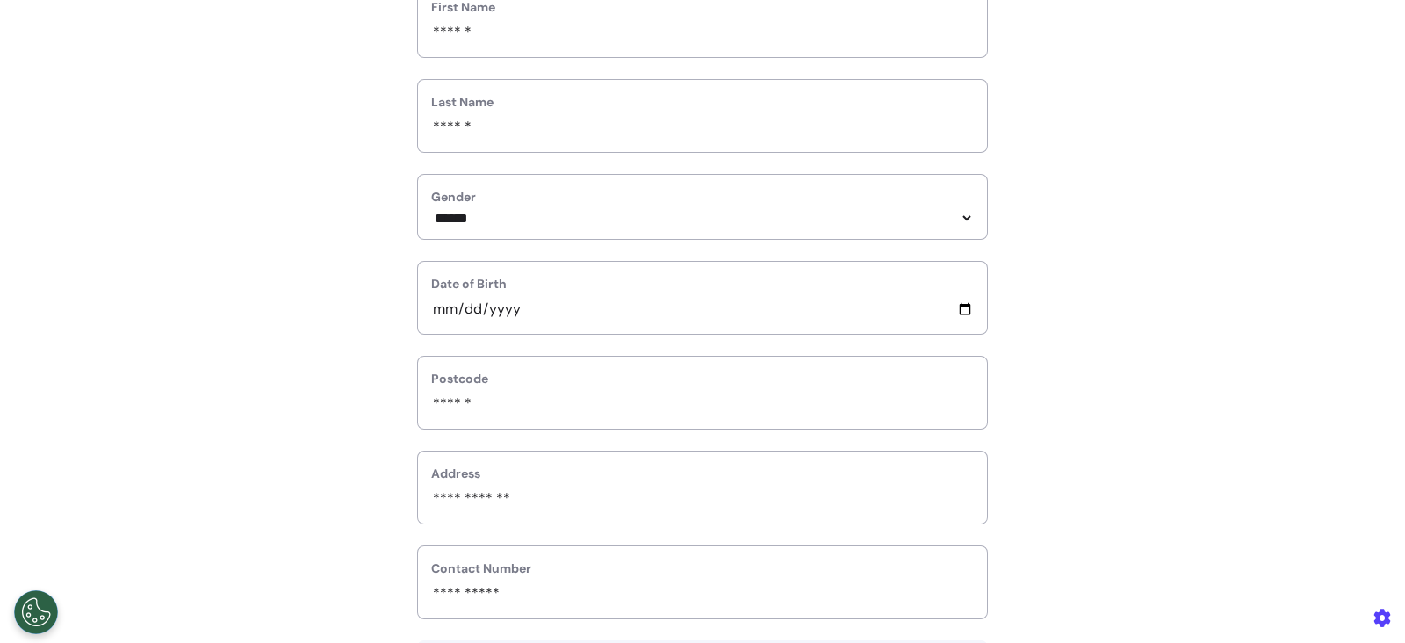
scroll to position [659, 0]
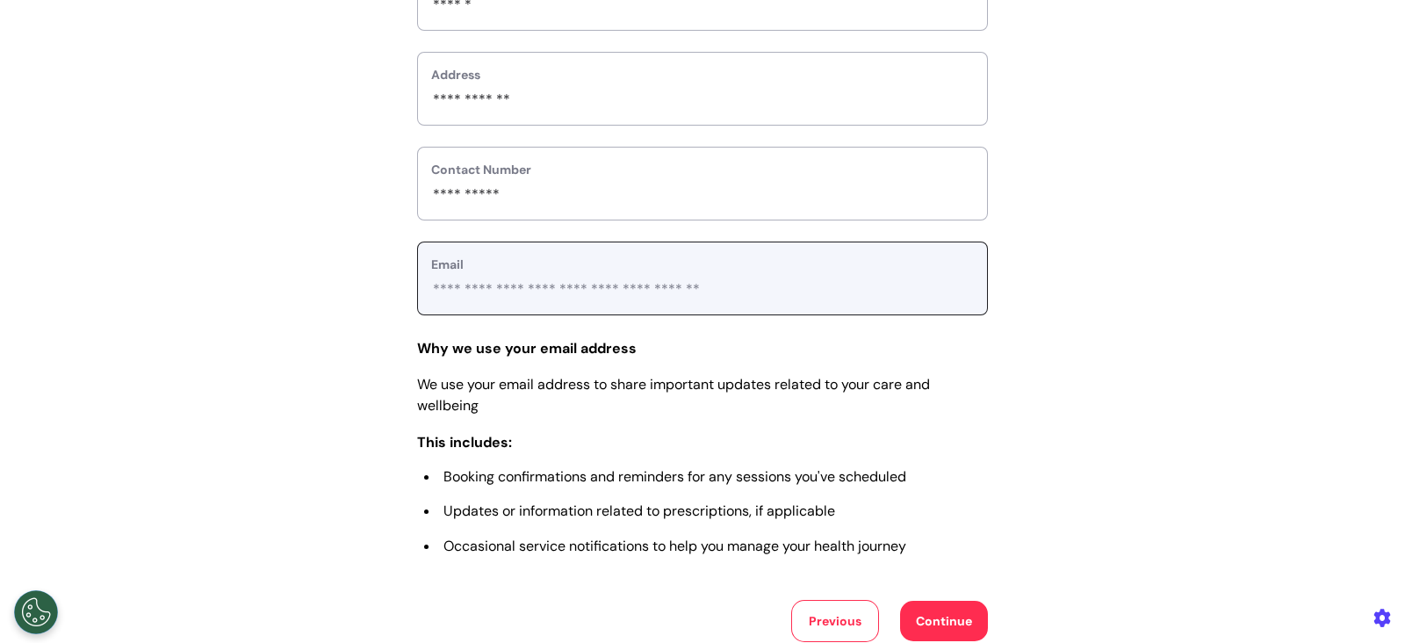
drag, startPoint x: 750, startPoint y: 296, endPoint x: 409, endPoint y: 307, distance: 340.9
click at [417, 307] on div "**********" at bounding box center [702, 279] width 571 height 74
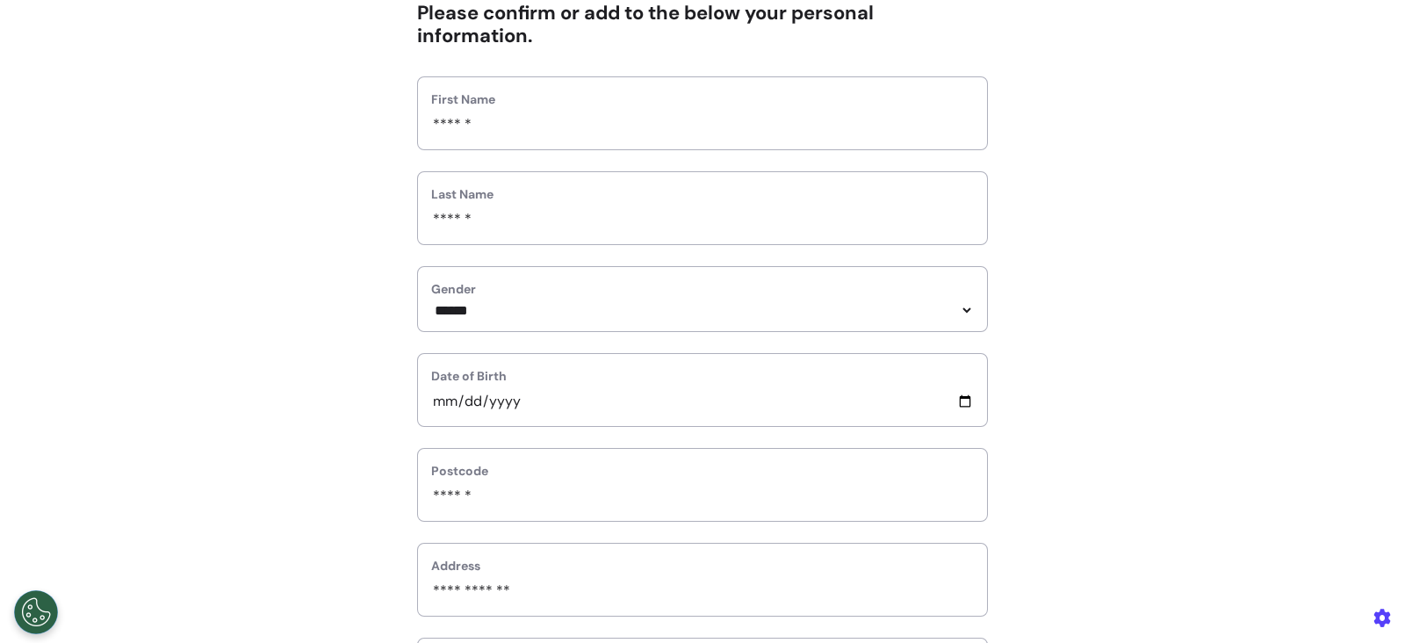
scroll to position [0, 0]
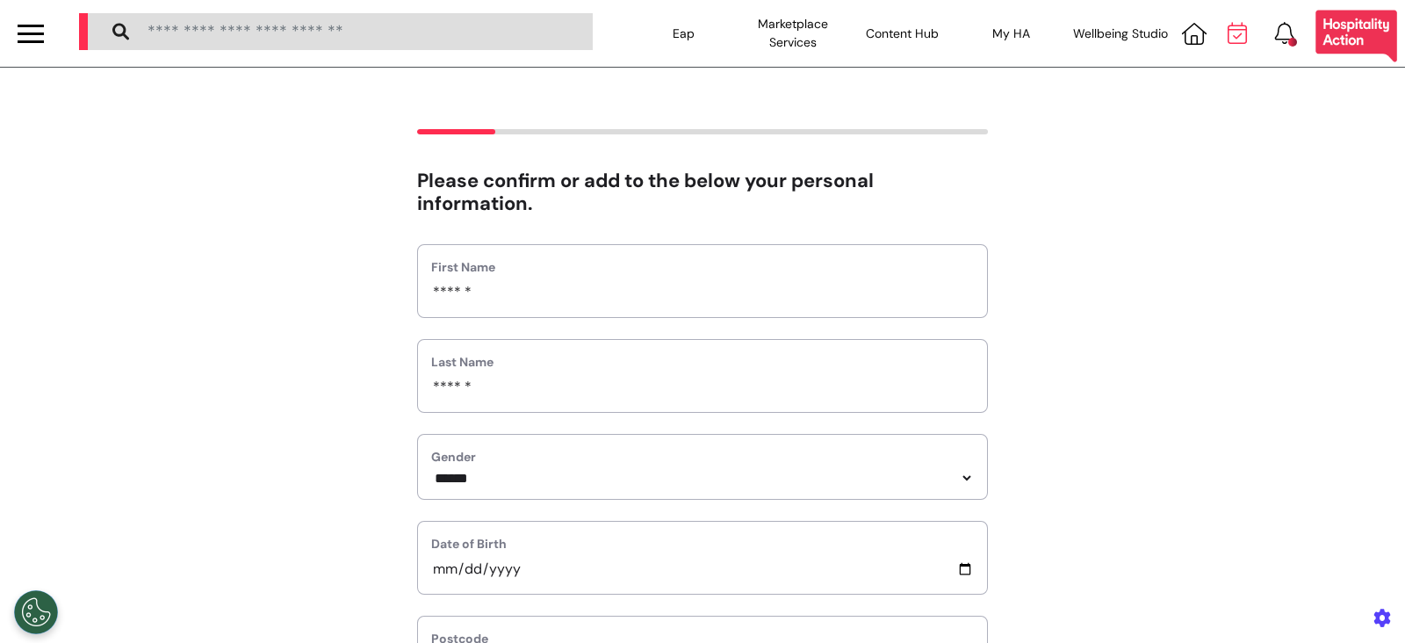
click at [1228, 40] on icon at bounding box center [1237, 33] width 19 height 22
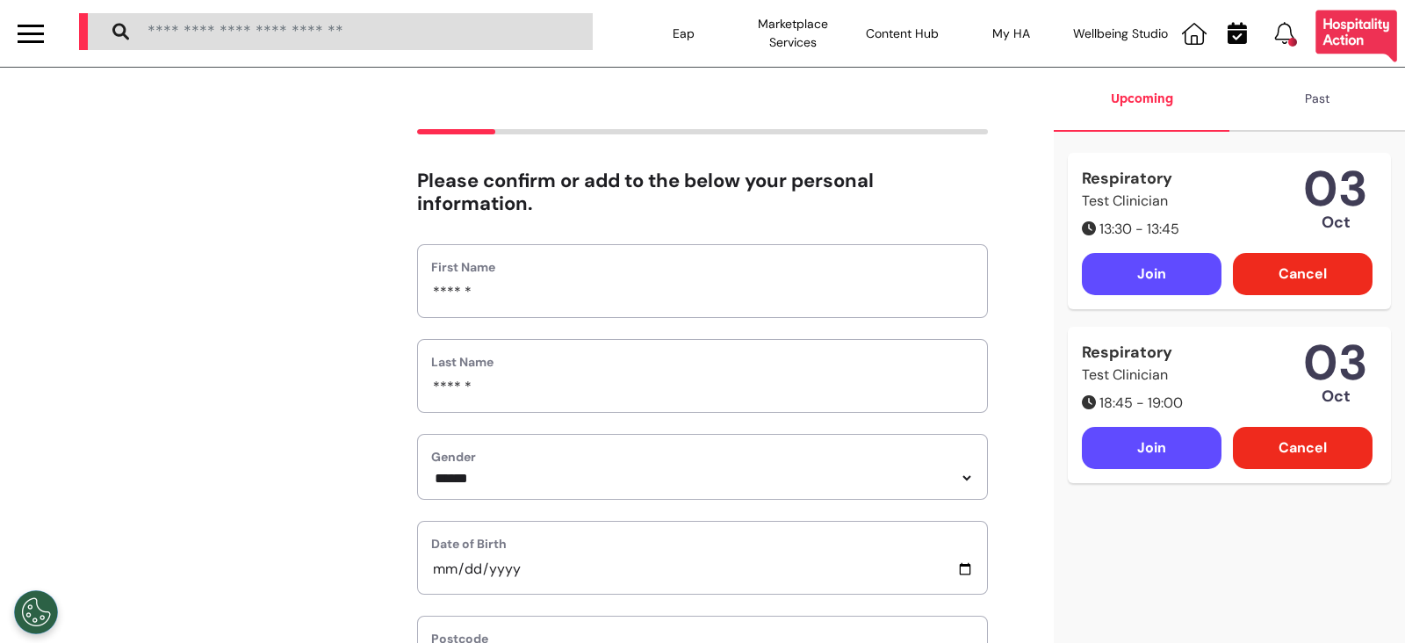
click at [1291, 265] on div "Cancel" at bounding box center [1303, 274] width 140 height 42
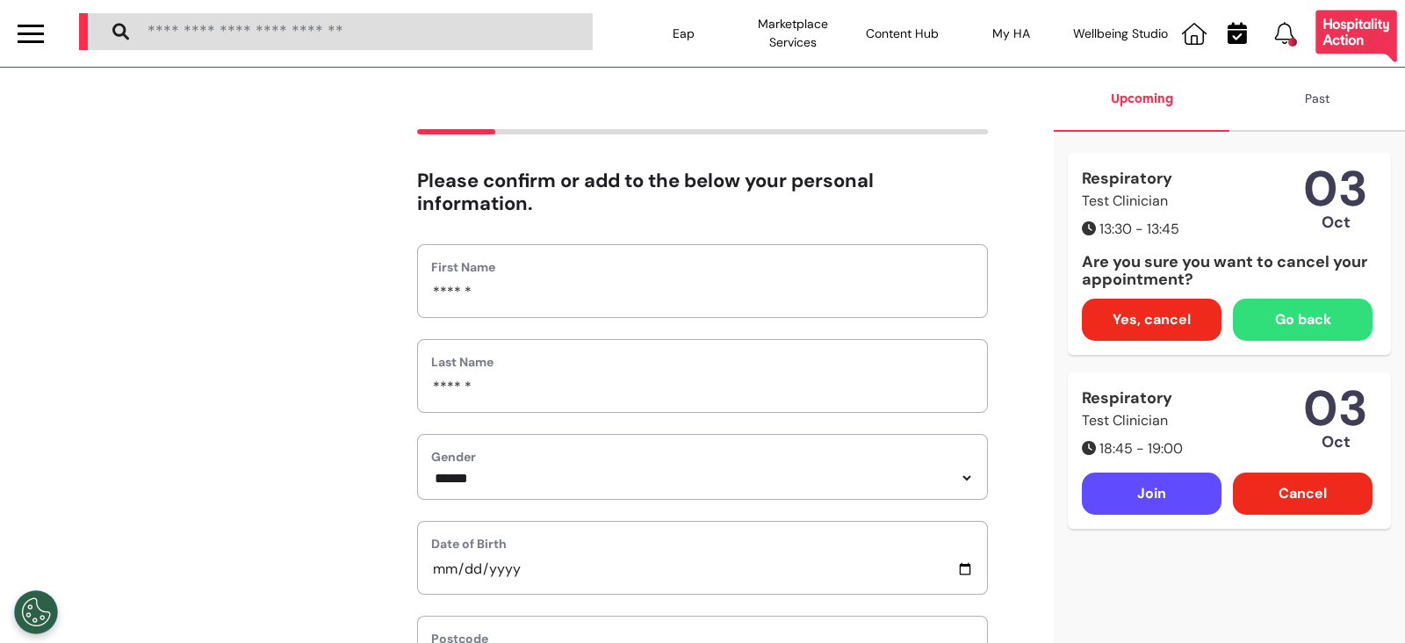
click at [1136, 320] on span "Yes, cancel" at bounding box center [1152, 319] width 78 height 21
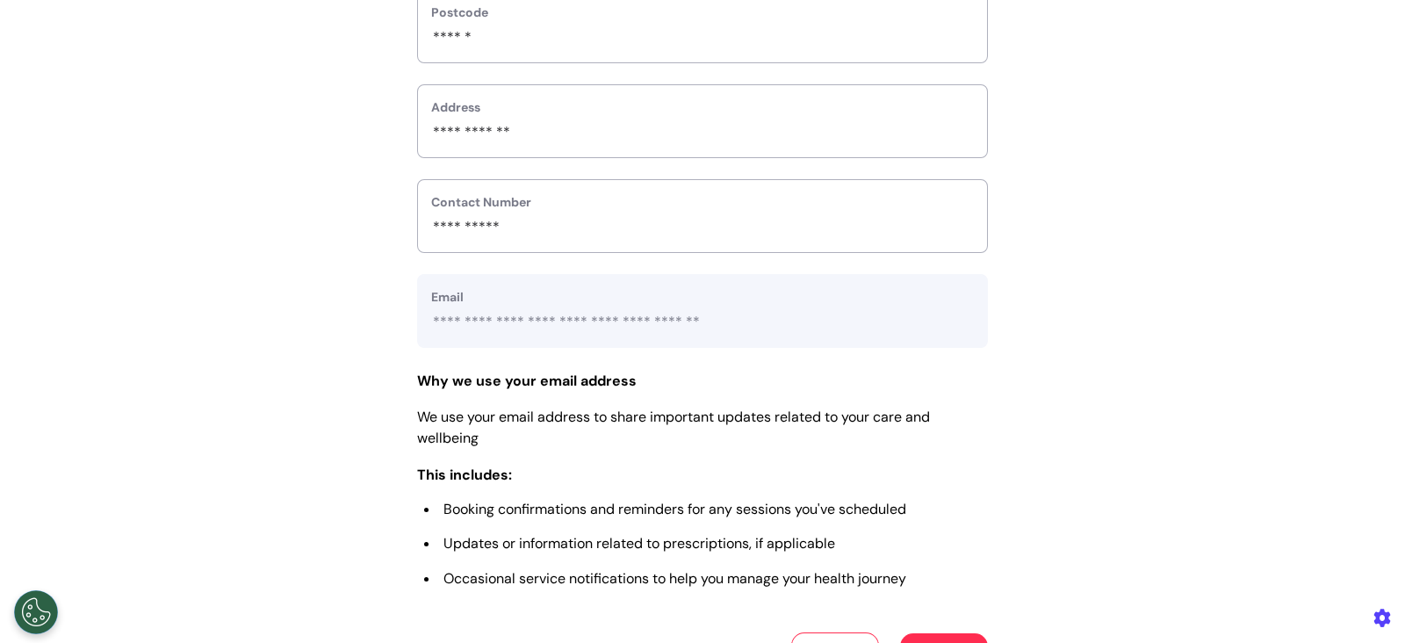
scroll to position [768, 0]
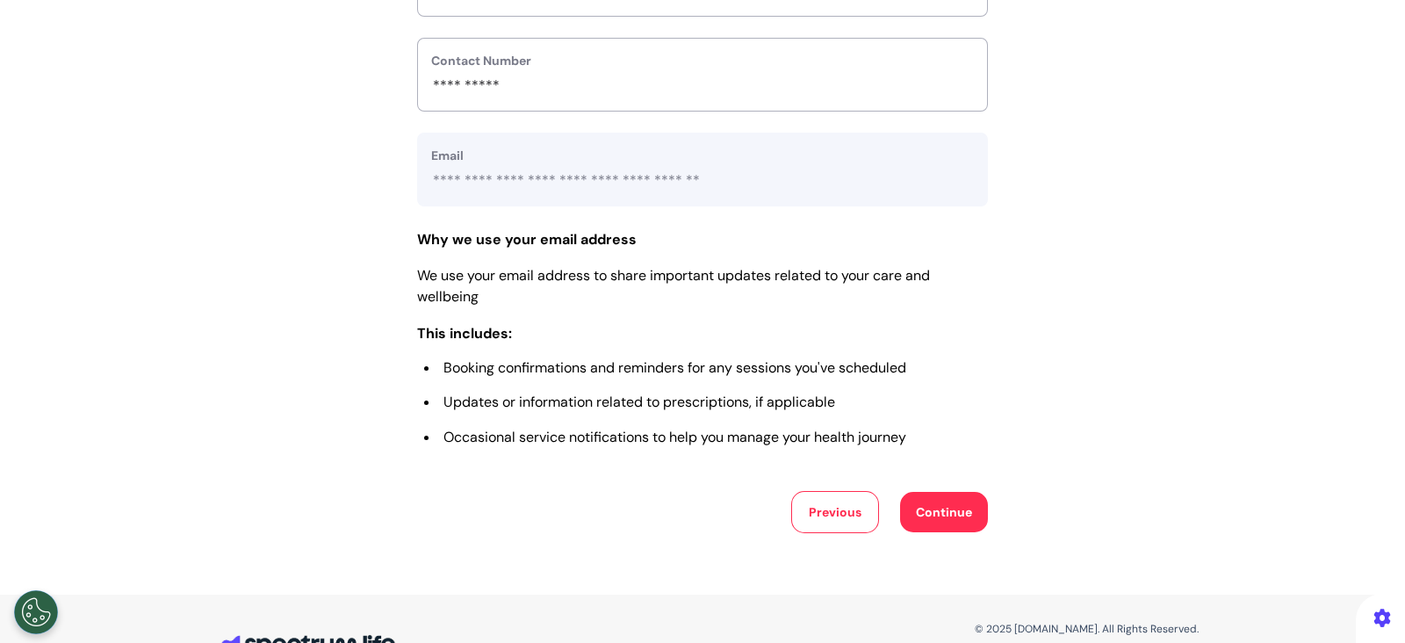
click at [932, 524] on button "Continue" at bounding box center [944, 512] width 88 height 40
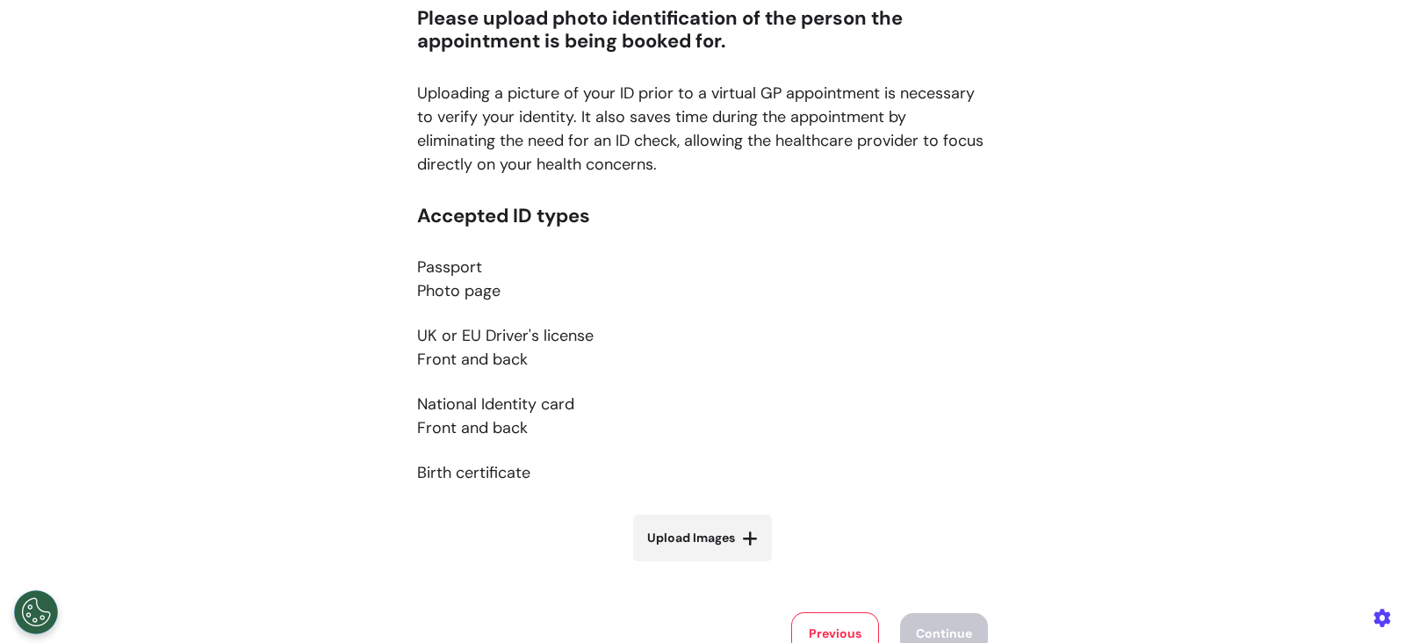
scroll to position [336, 0]
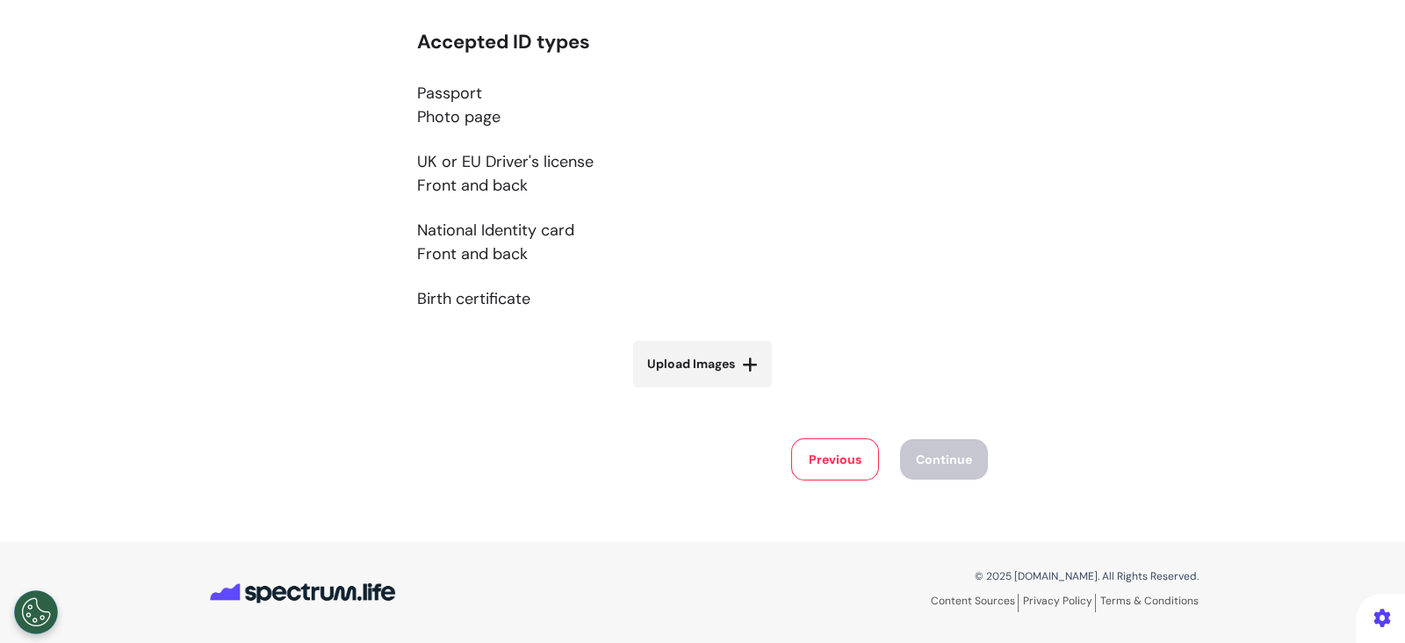
click at [714, 366] on span "Upload Images" at bounding box center [691, 364] width 88 height 18
click at [714, 392] on input "Upload Images" at bounding box center [702, 401] width 209 height 18
type input "**********"
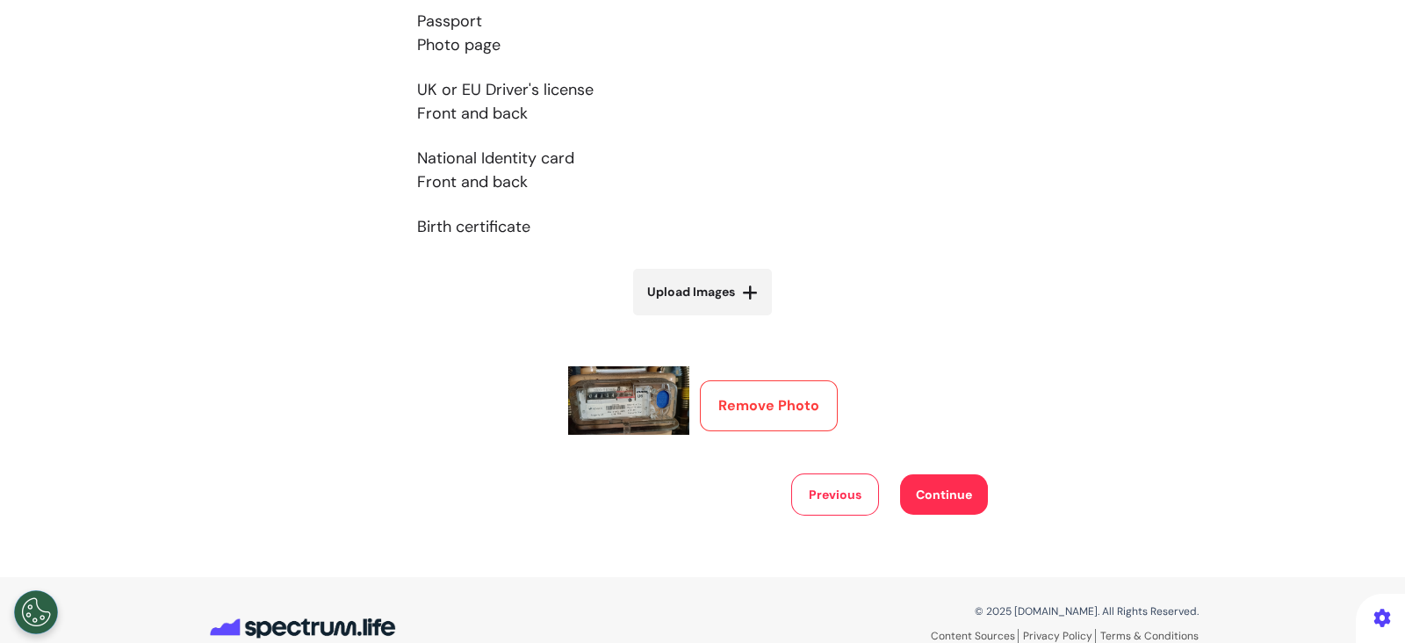
scroll to position [443, 0]
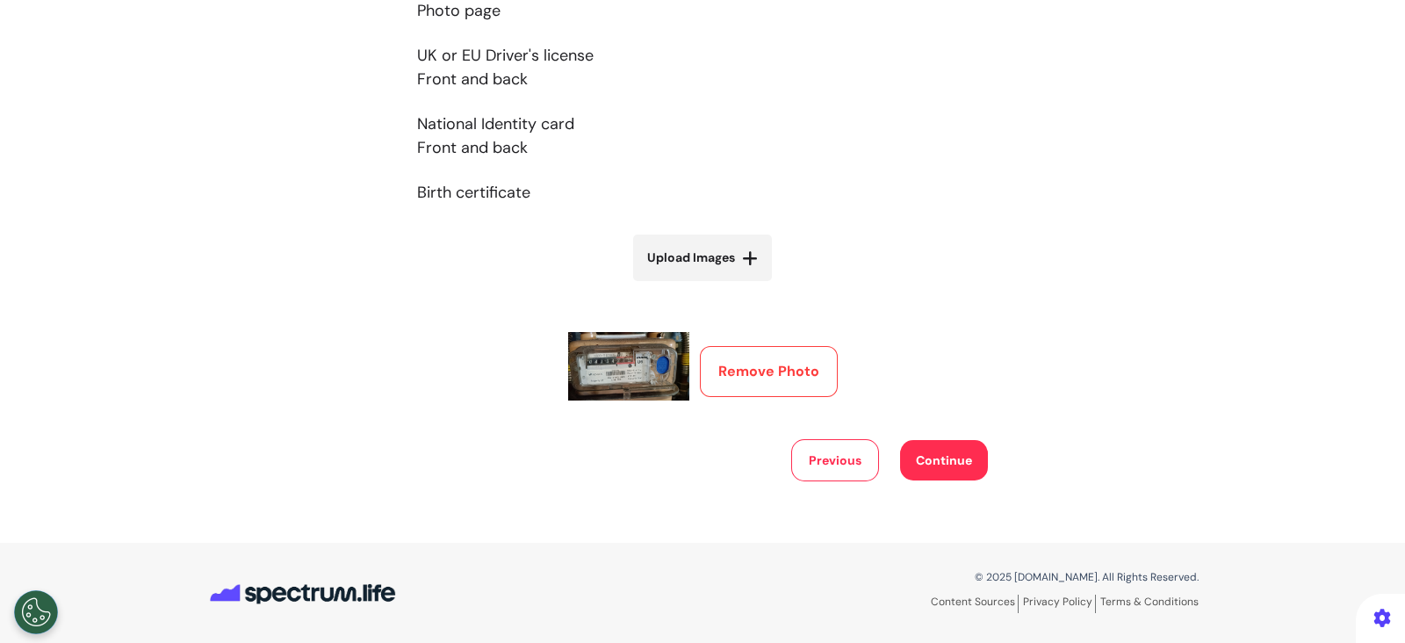
click at [934, 459] on button "Continue" at bounding box center [944, 460] width 88 height 40
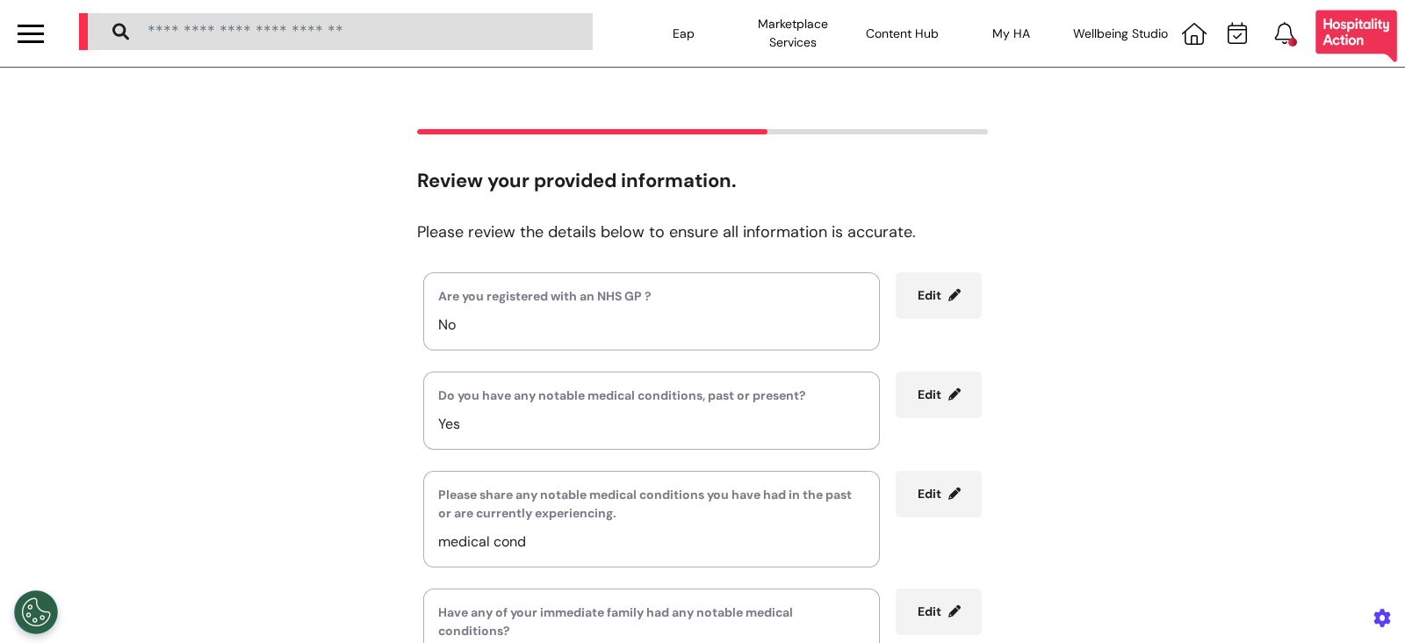
click at [945, 341] on div "Are you registered with an NHS GP ? No Edit" at bounding box center [702, 311] width 571 height 78
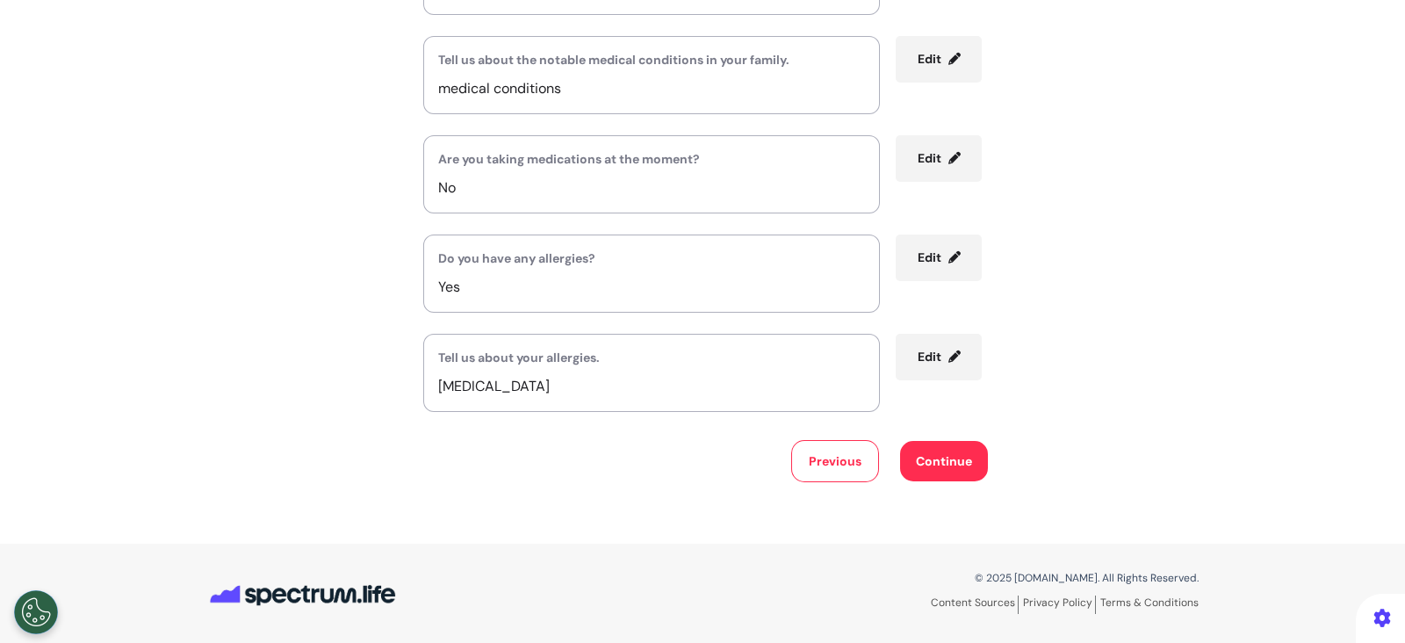
click at [948, 465] on button "Continue" at bounding box center [944, 461] width 88 height 40
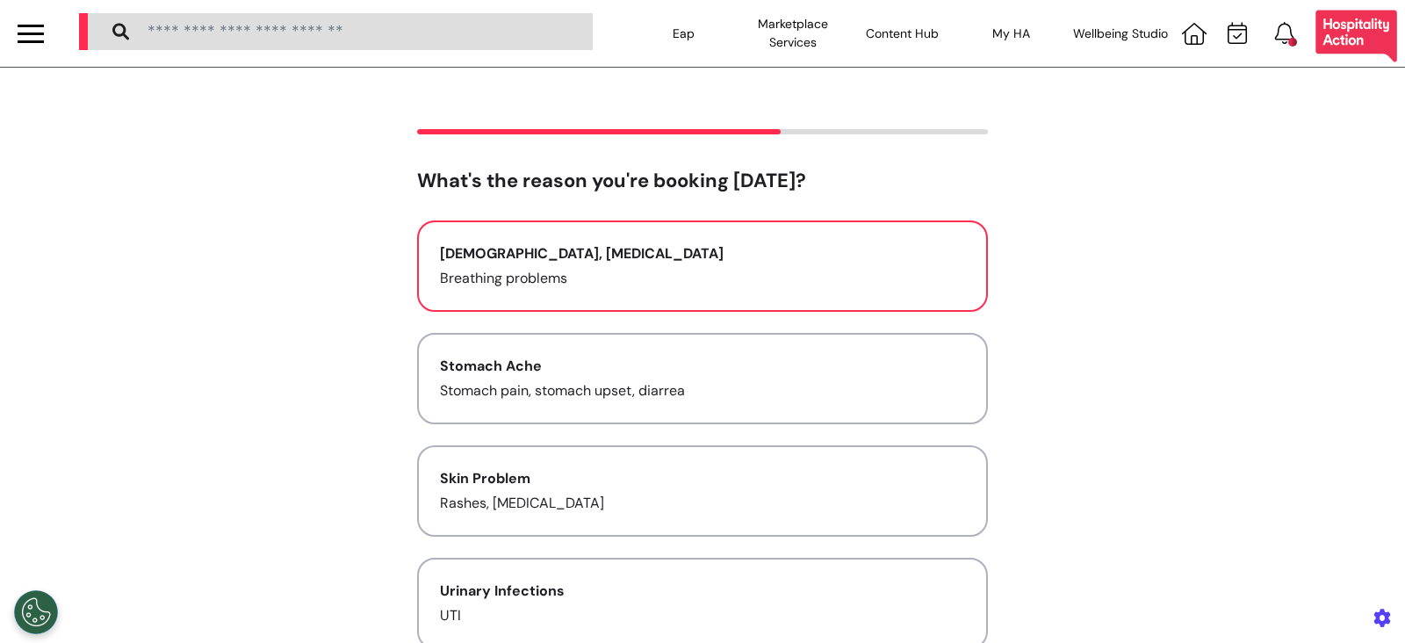
click at [754, 263] on div "Asthma, Cold and Flu" at bounding box center [702, 253] width 525 height 21
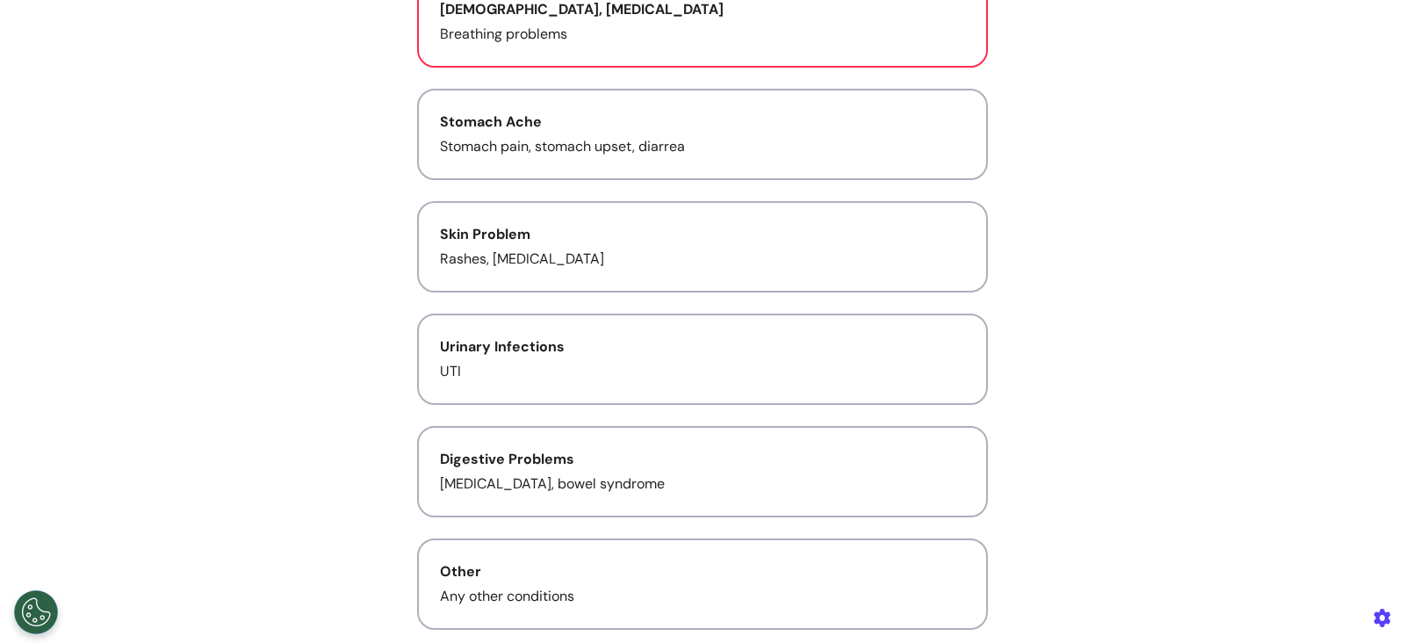
scroll to position [461, 0]
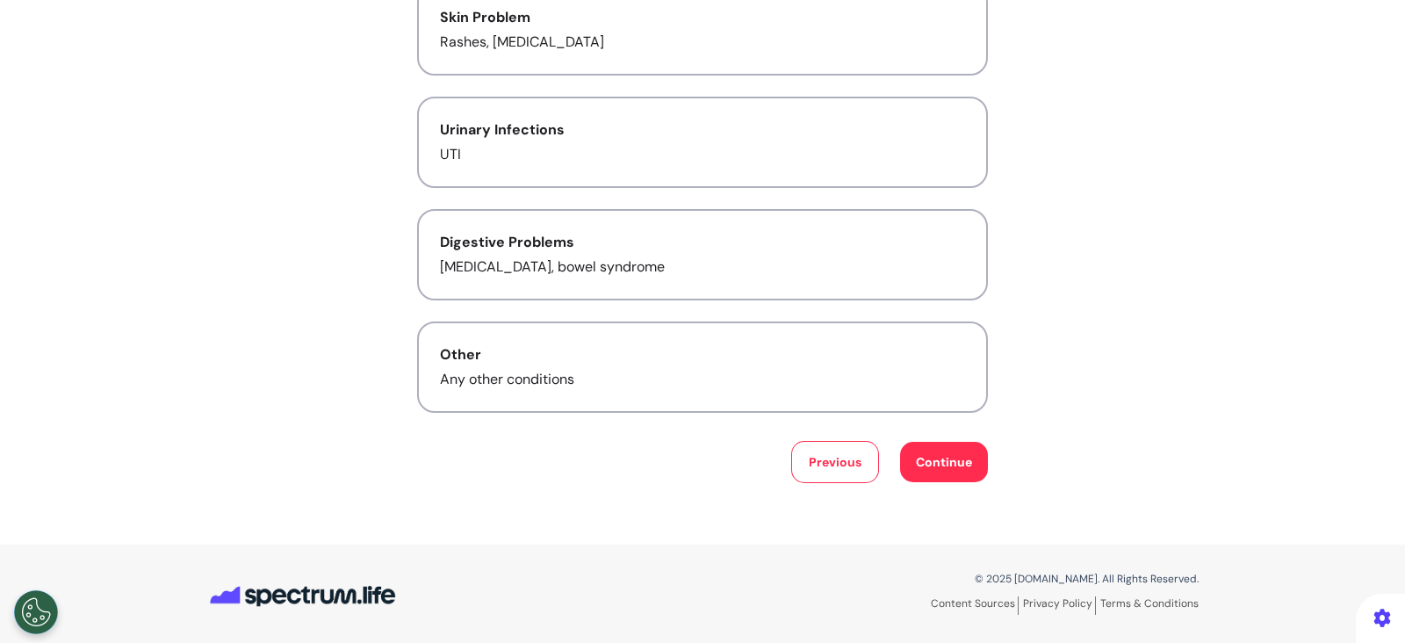
click at [963, 458] on button "Continue" at bounding box center [944, 462] width 88 height 40
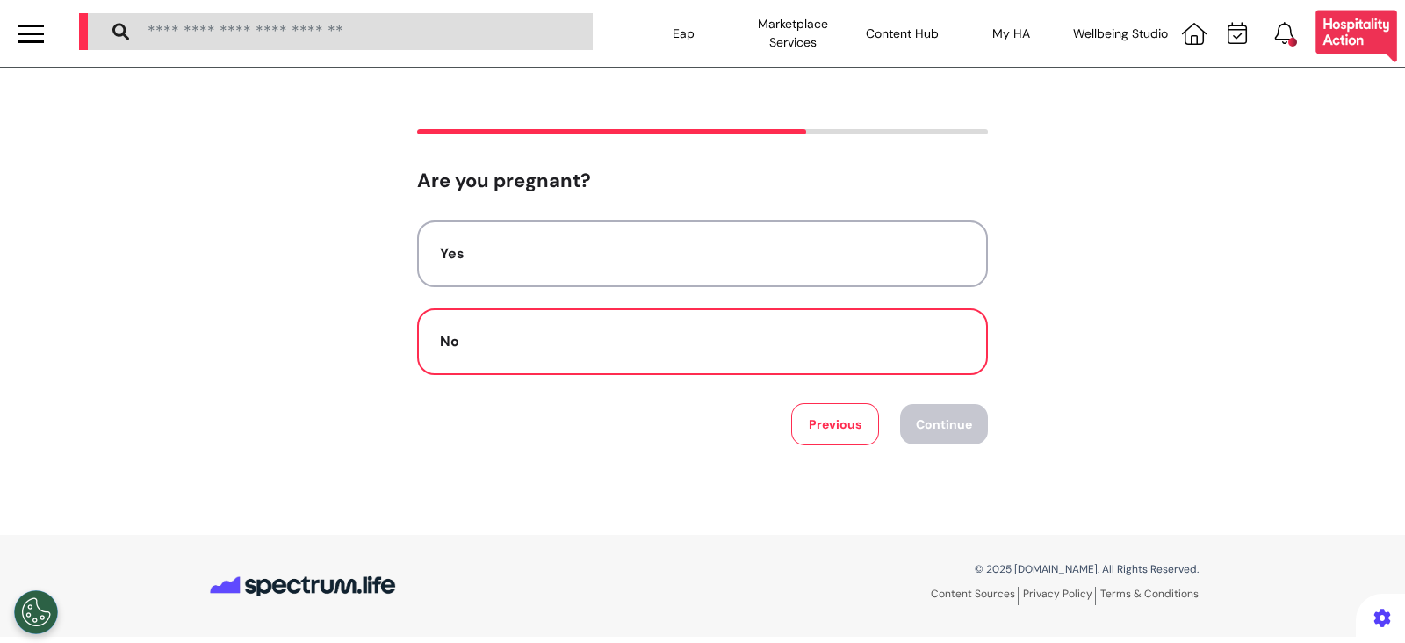
click at [805, 331] on div "No" at bounding box center [702, 341] width 525 height 21
click at [948, 421] on button "Continue" at bounding box center [944, 424] width 88 height 40
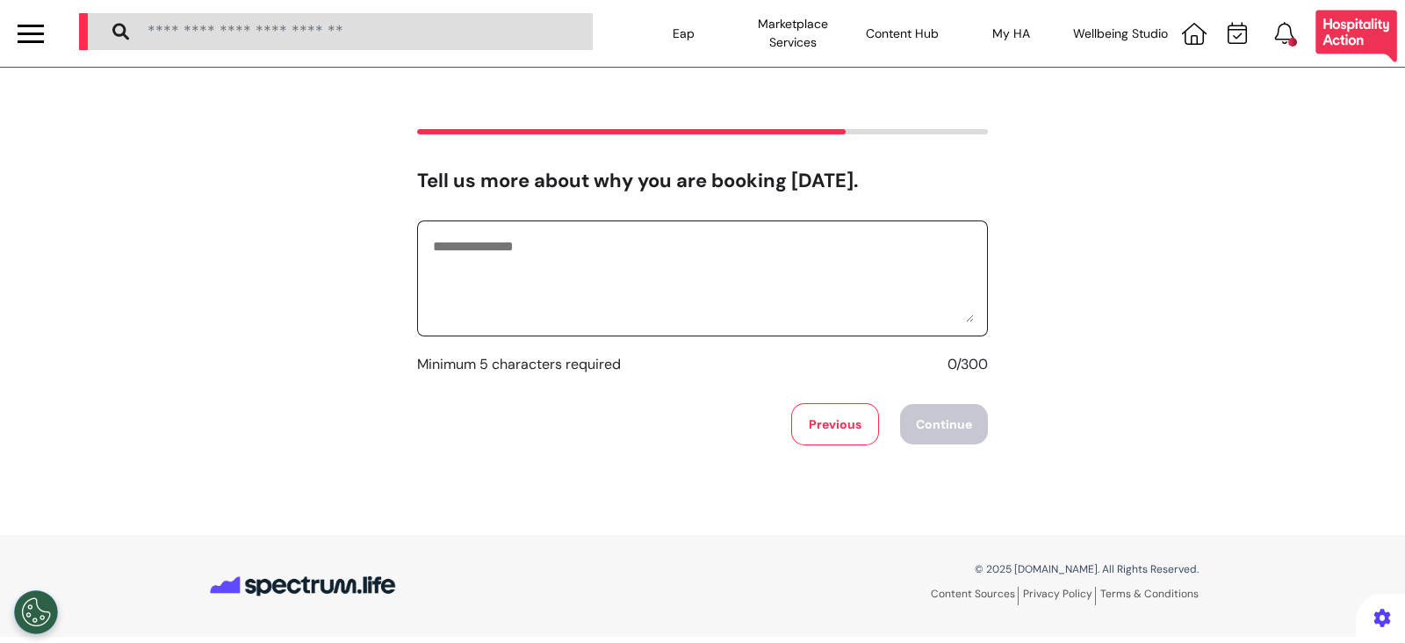
click at [792, 280] on textarea at bounding box center [702, 278] width 543 height 88
type textarea "**********"
click at [950, 418] on button "Continue" at bounding box center [944, 424] width 88 height 40
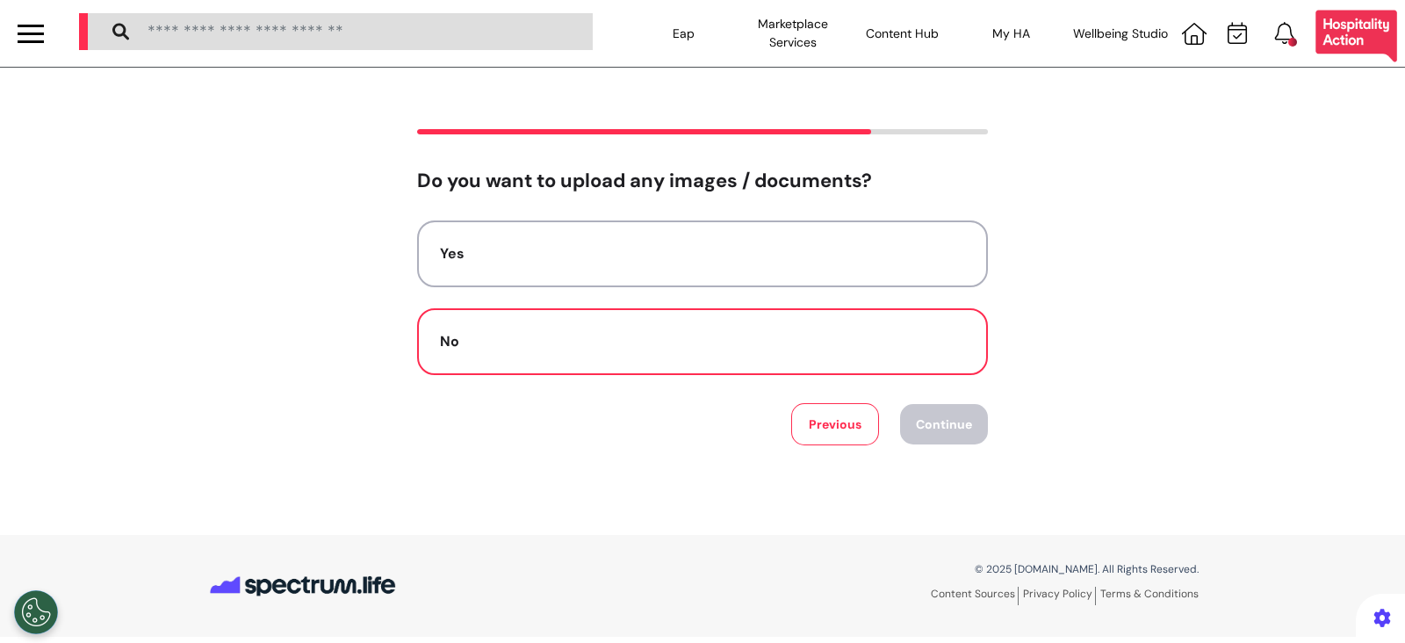
click at [816, 322] on button "No" at bounding box center [702, 341] width 571 height 67
click at [925, 425] on button "Continue" at bounding box center [944, 424] width 88 height 40
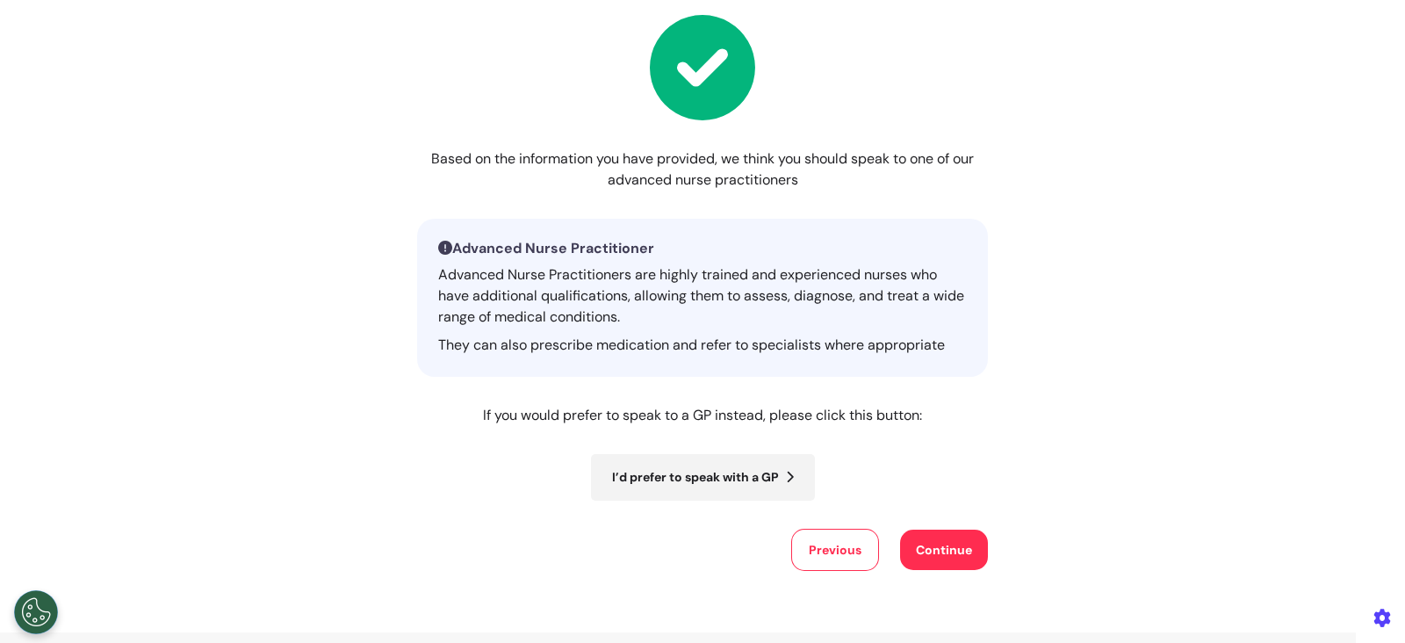
scroll to position [246, 0]
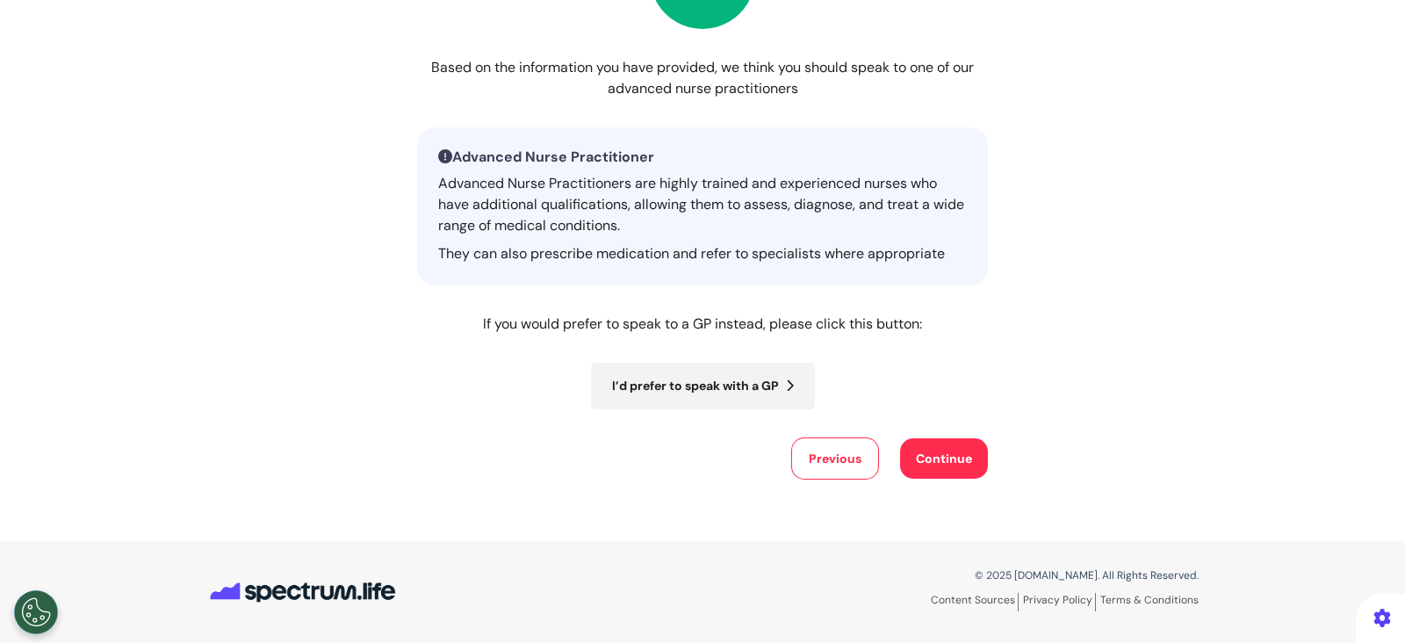
click at [912, 459] on button "Continue" at bounding box center [944, 458] width 88 height 40
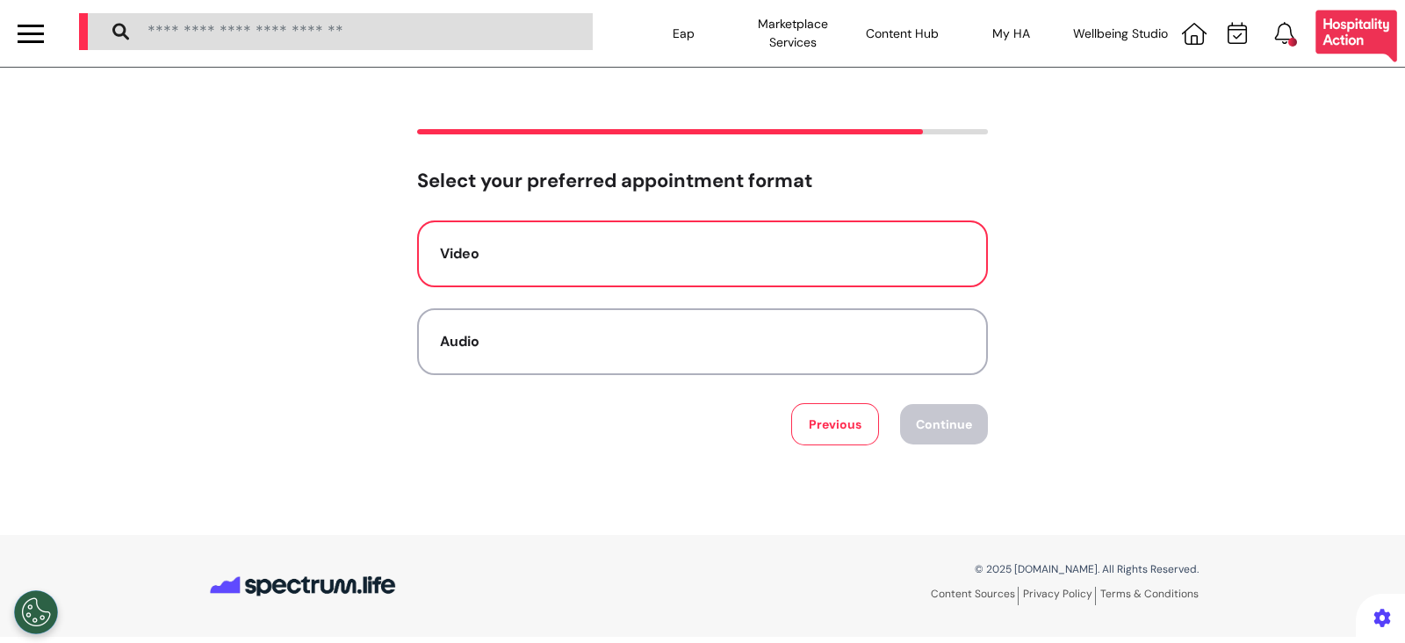
click at [652, 240] on button "Video" at bounding box center [702, 253] width 571 height 67
click at [925, 440] on button "Continue" at bounding box center [944, 424] width 88 height 40
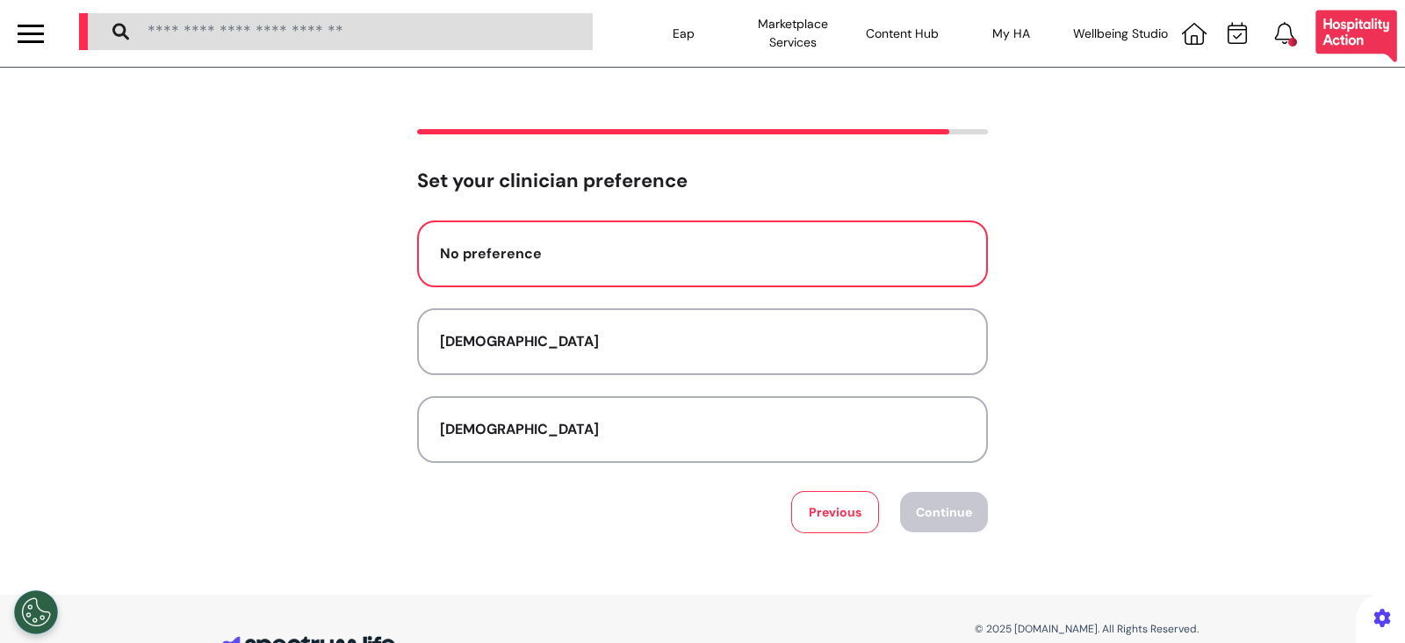
click at [749, 272] on button "No preference" at bounding box center [702, 253] width 571 height 67
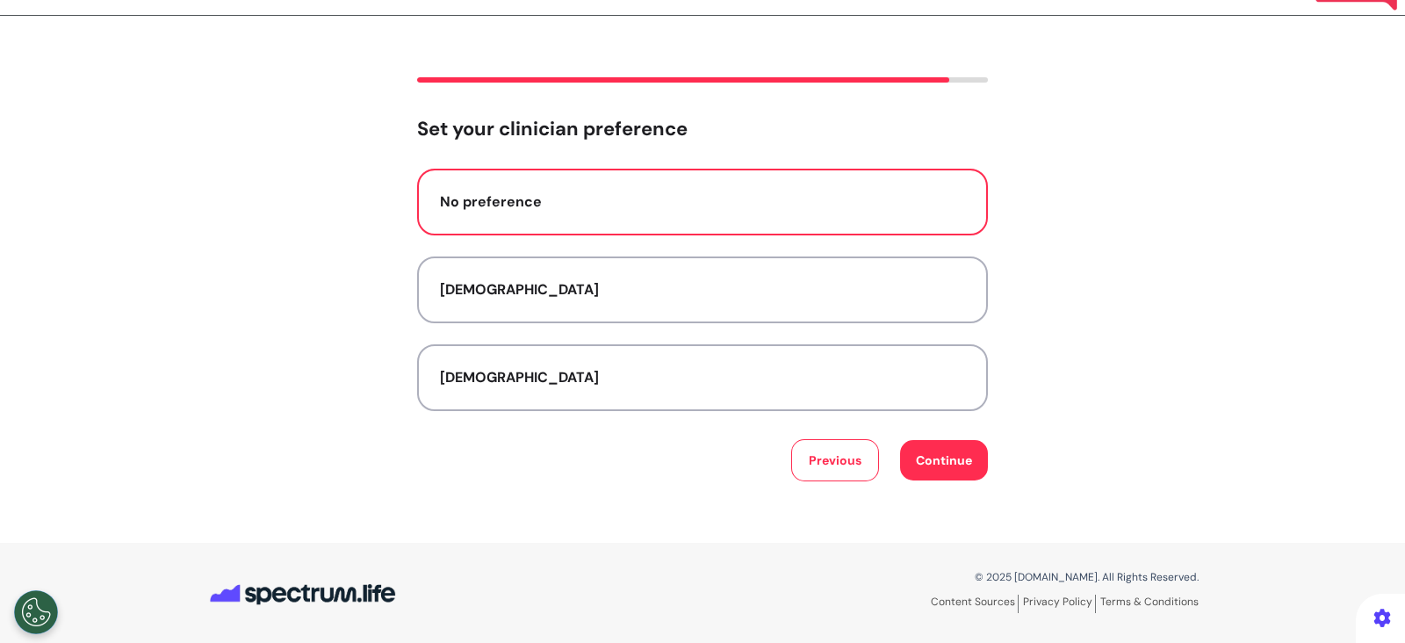
click at [930, 452] on button "Continue" at bounding box center [944, 460] width 88 height 40
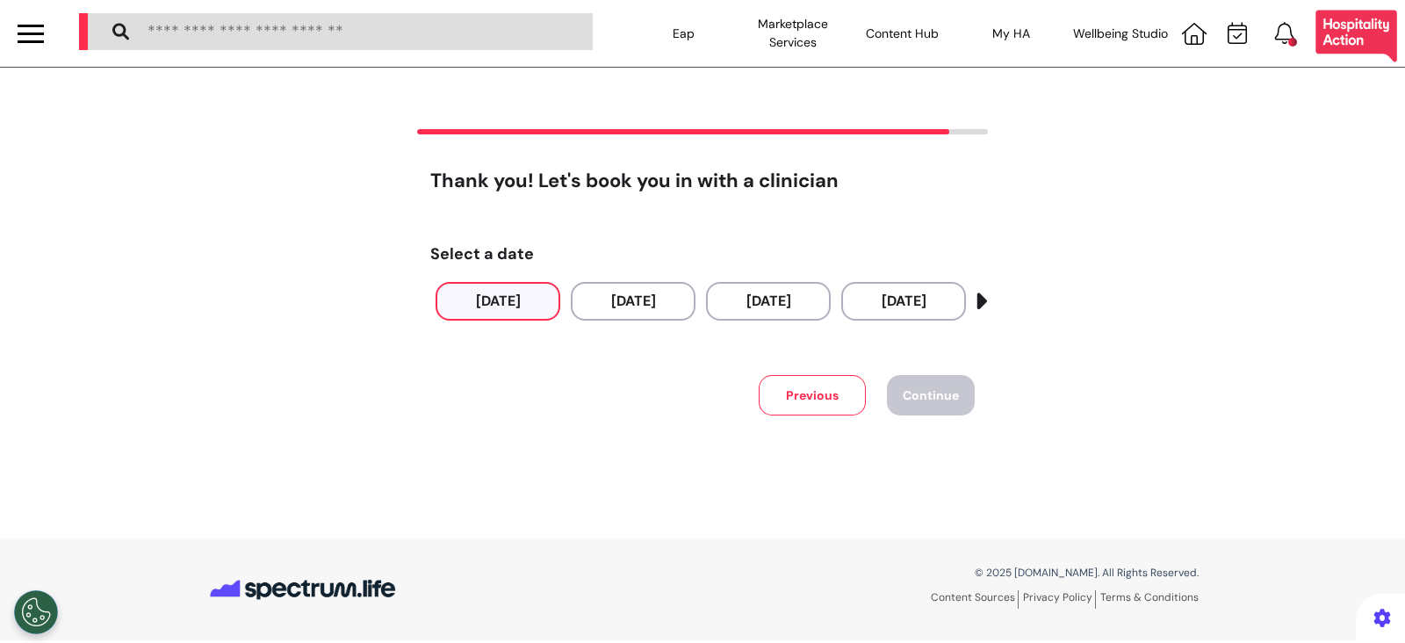
click at [527, 283] on button "03 Oct 2025" at bounding box center [498, 301] width 125 height 39
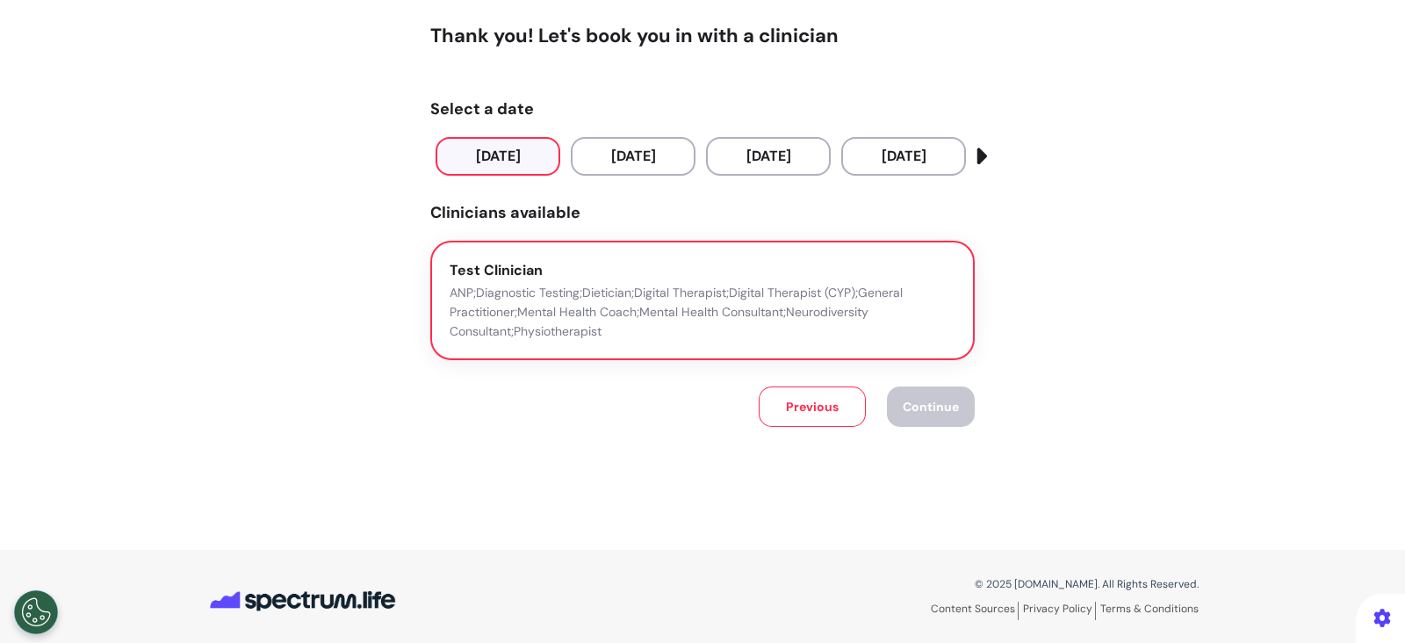
scroll to position [153, 0]
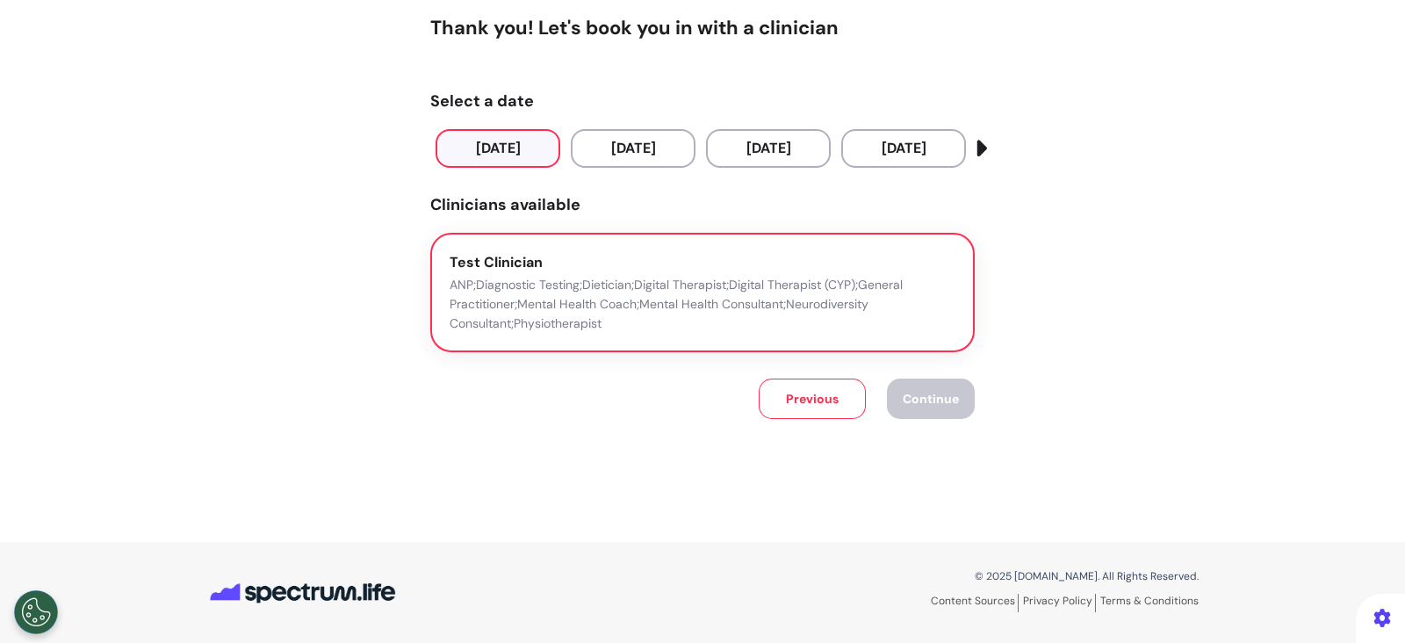
click at [531, 310] on p "ANP;Diagnostic Testing;Dietician;Digital Therapist;Digital Therapist (CYP);Gene…" at bounding box center [703, 304] width 506 height 58
click at [934, 401] on span "Continue" at bounding box center [931, 399] width 56 height 16
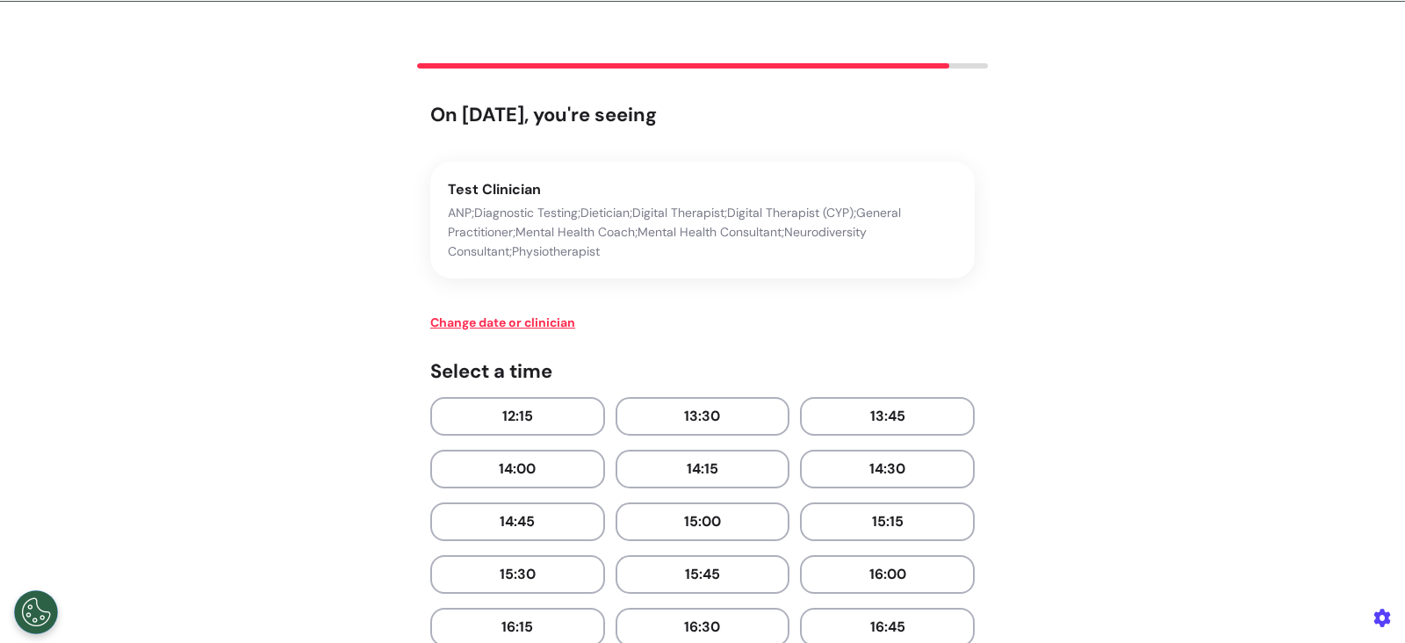
scroll to position [0, 0]
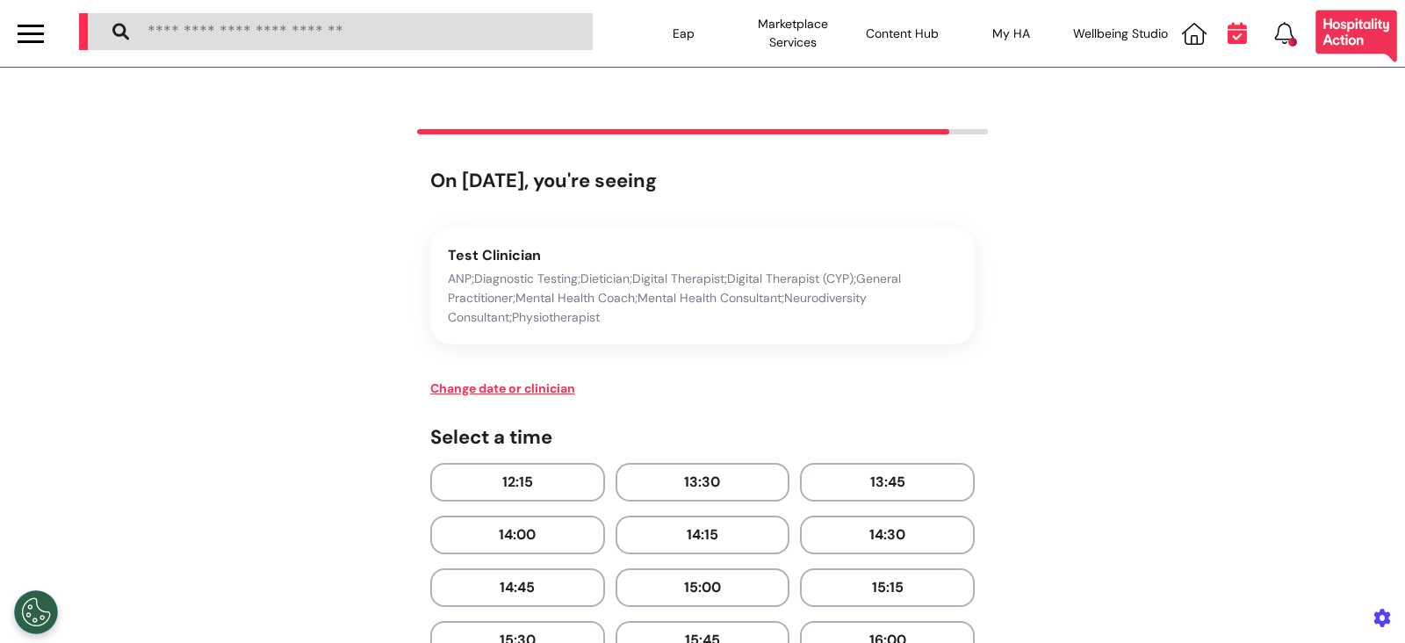
click at [1228, 37] on icon at bounding box center [1237, 33] width 19 height 22
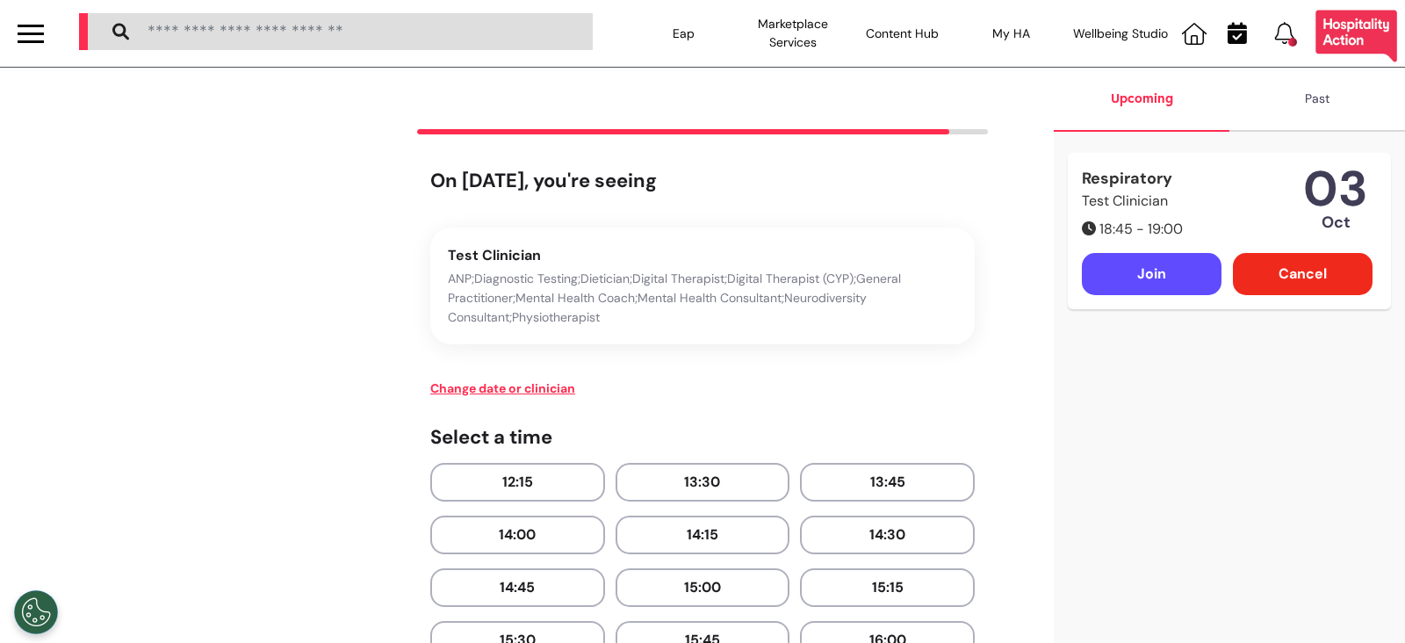
click at [1257, 270] on div "Cancel" at bounding box center [1303, 274] width 140 height 42
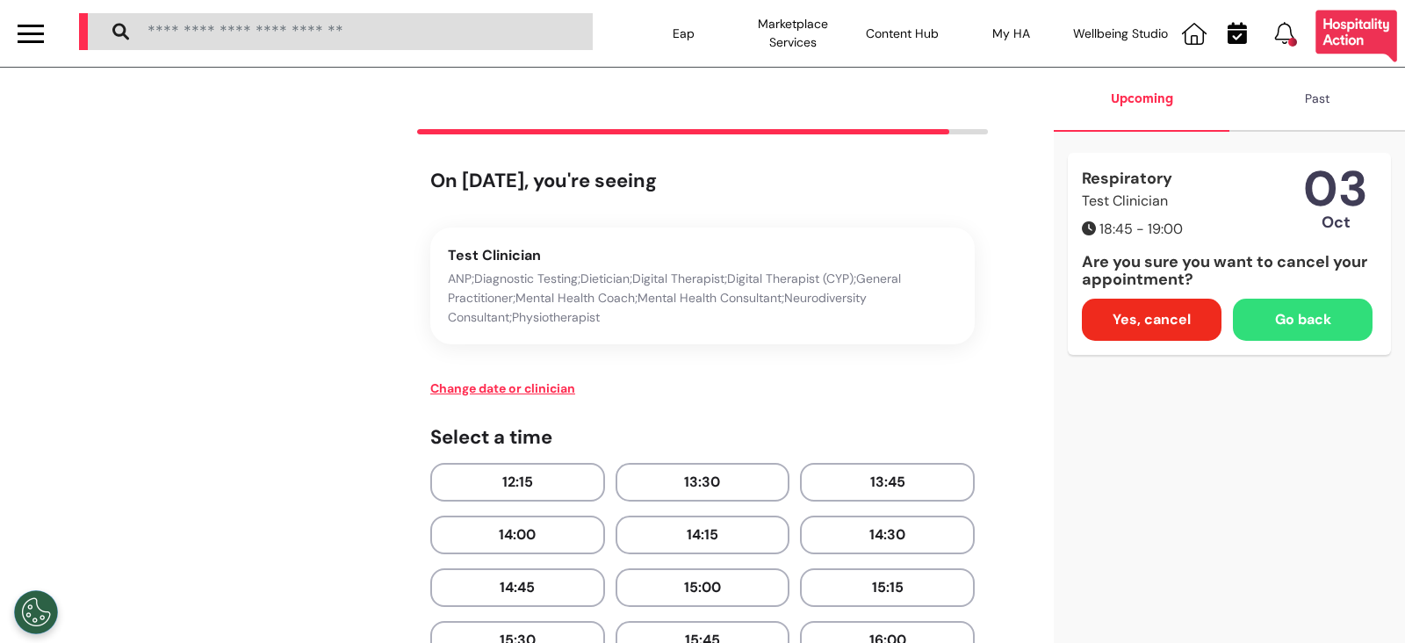
click at [1172, 312] on span "Yes, cancel" at bounding box center [1152, 319] width 78 height 21
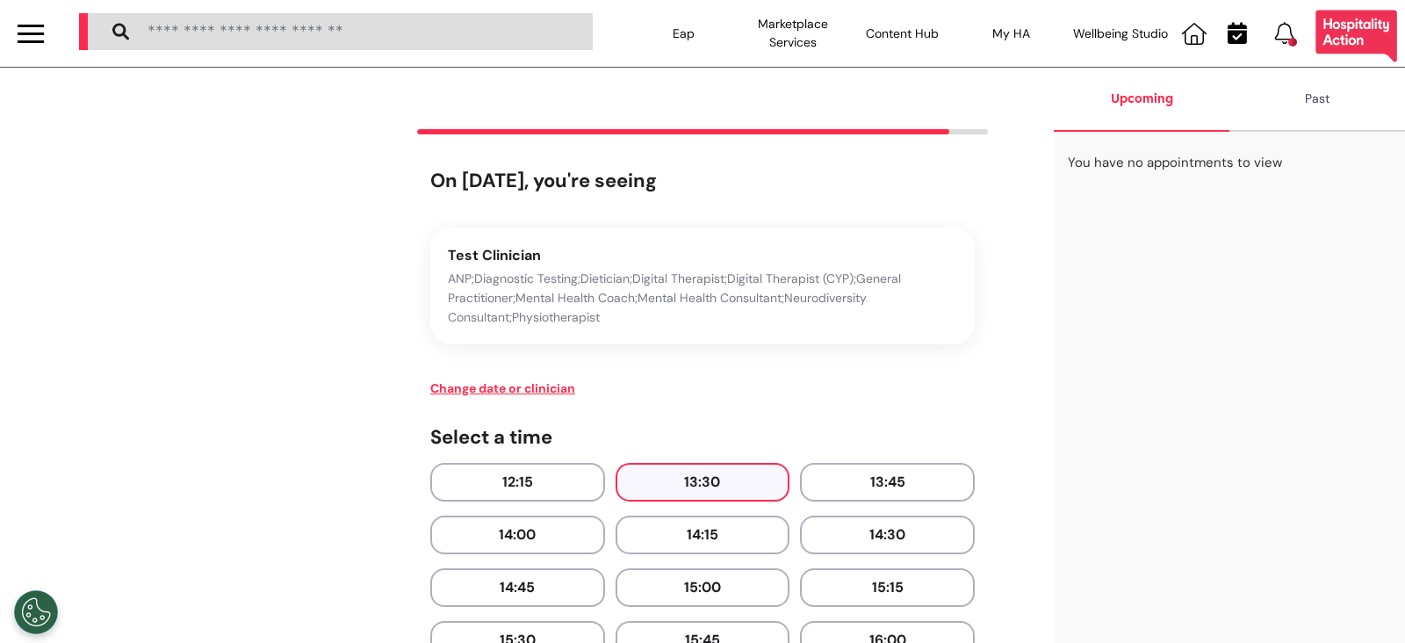
click at [659, 463] on button "13:30" at bounding box center [703, 482] width 175 height 39
click at [1226, 32] on div at bounding box center [1237, 33] width 33 height 23
click at [1239, 36] on icon at bounding box center [1237, 33] width 19 height 22
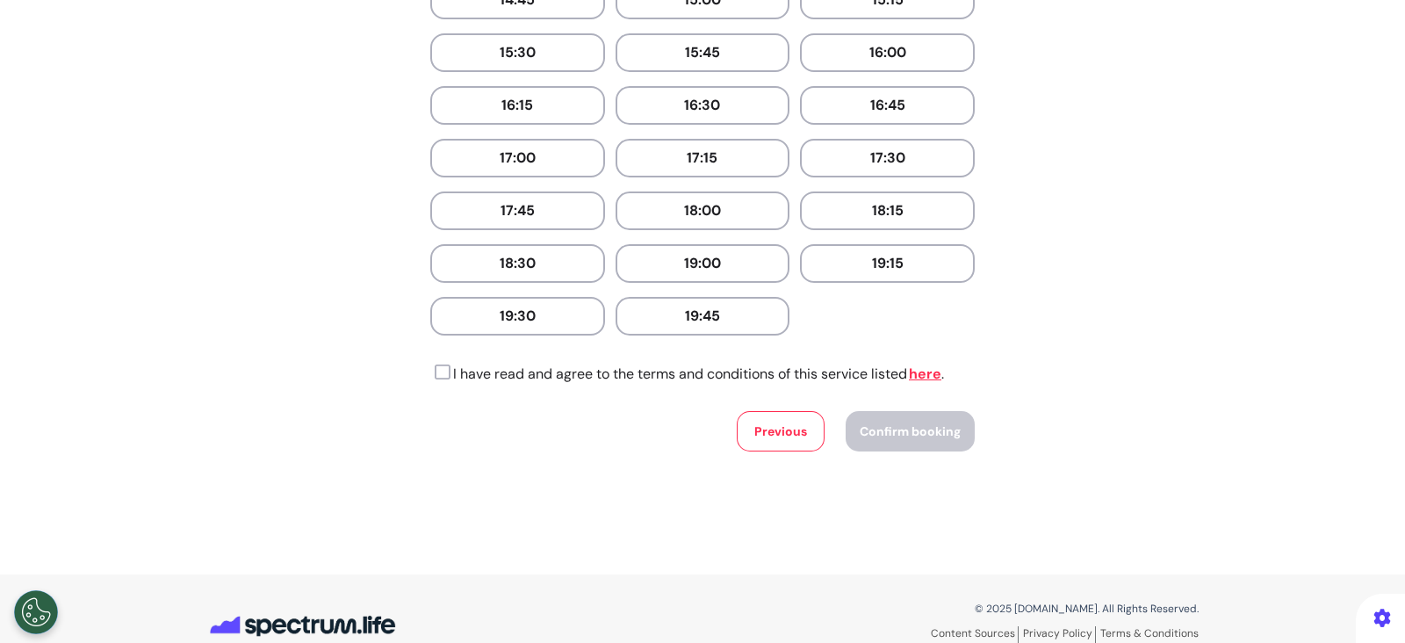
scroll to position [617, 0]
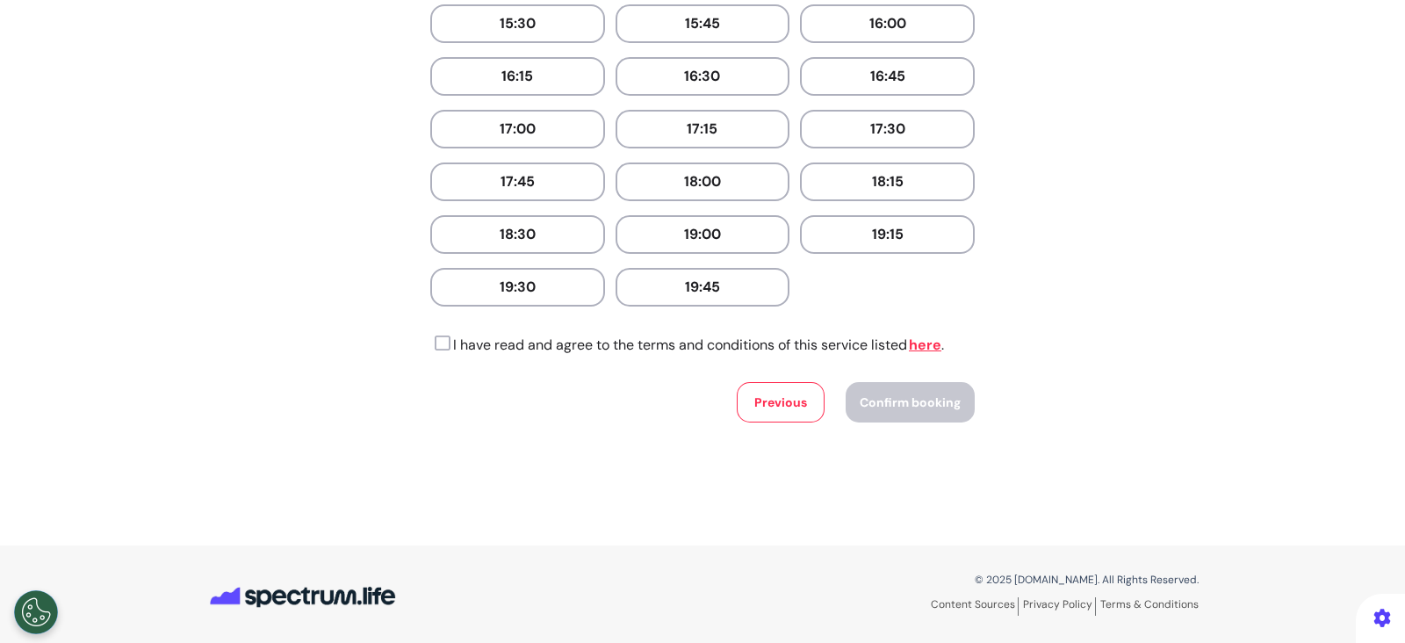
click at [430, 335] on icon at bounding box center [440, 344] width 20 height 18
click at [900, 394] on span "Confirm booking" at bounding box center [910, 402] width 101 height 16
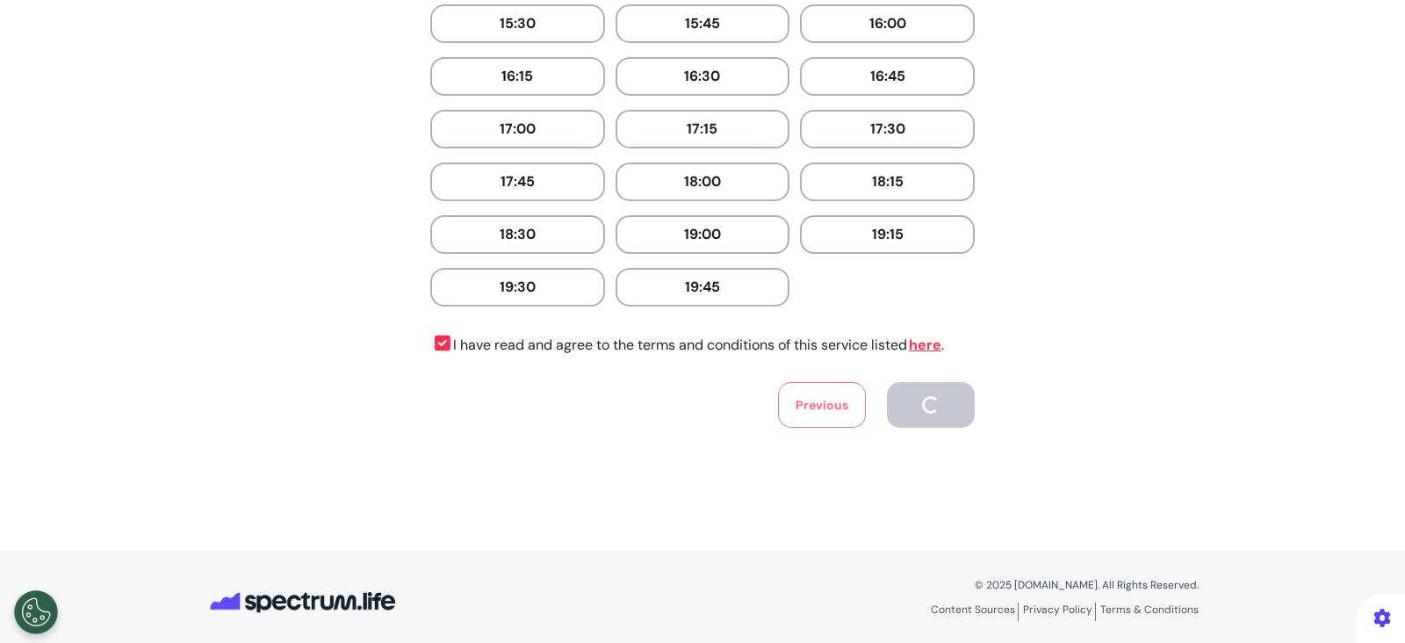
scroll to position [0, 0]
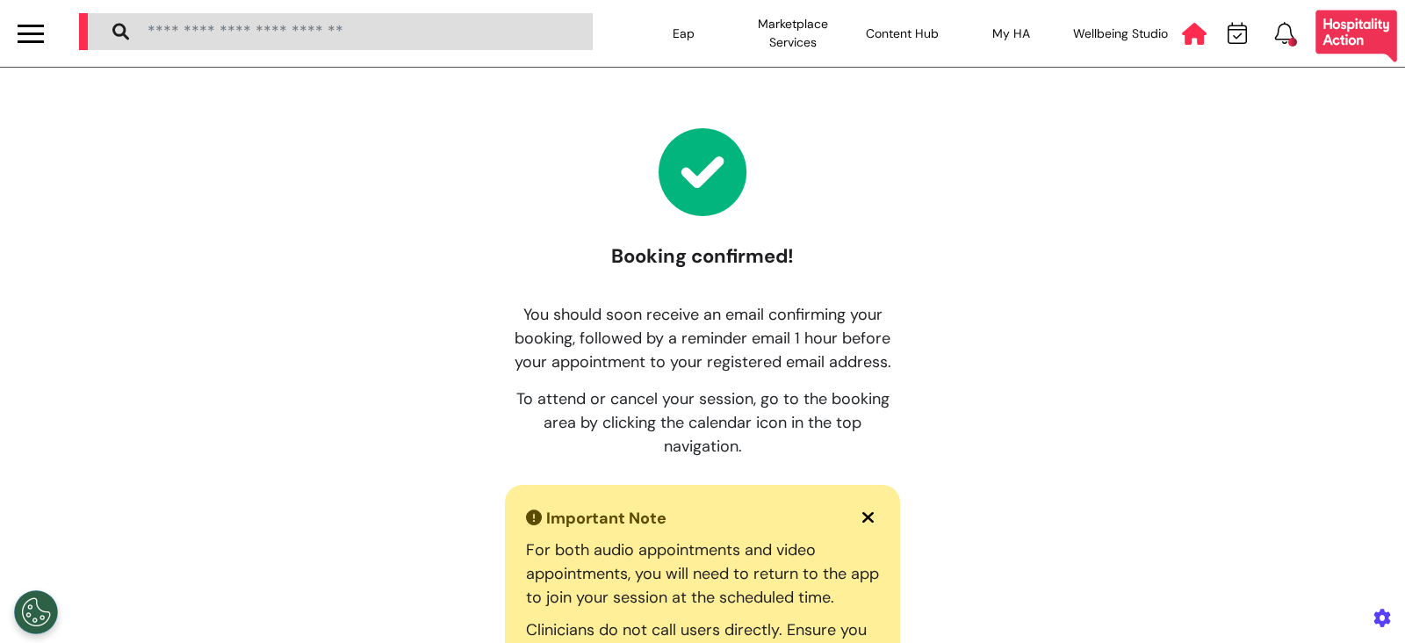
click at [1182, 30] on icon at bounding box center [1194, 34] width 25 height 22
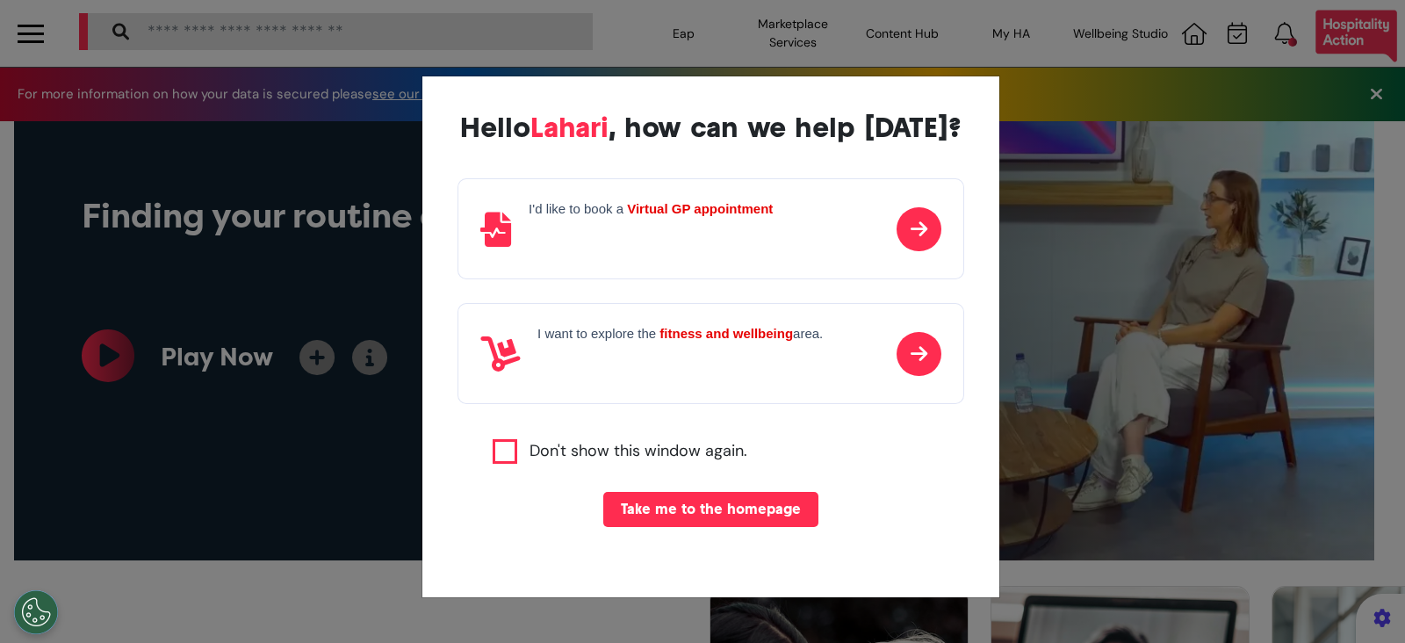
scroll to position [0, 702]
